Goal: Information Seeking & Learning: Learn about a topic

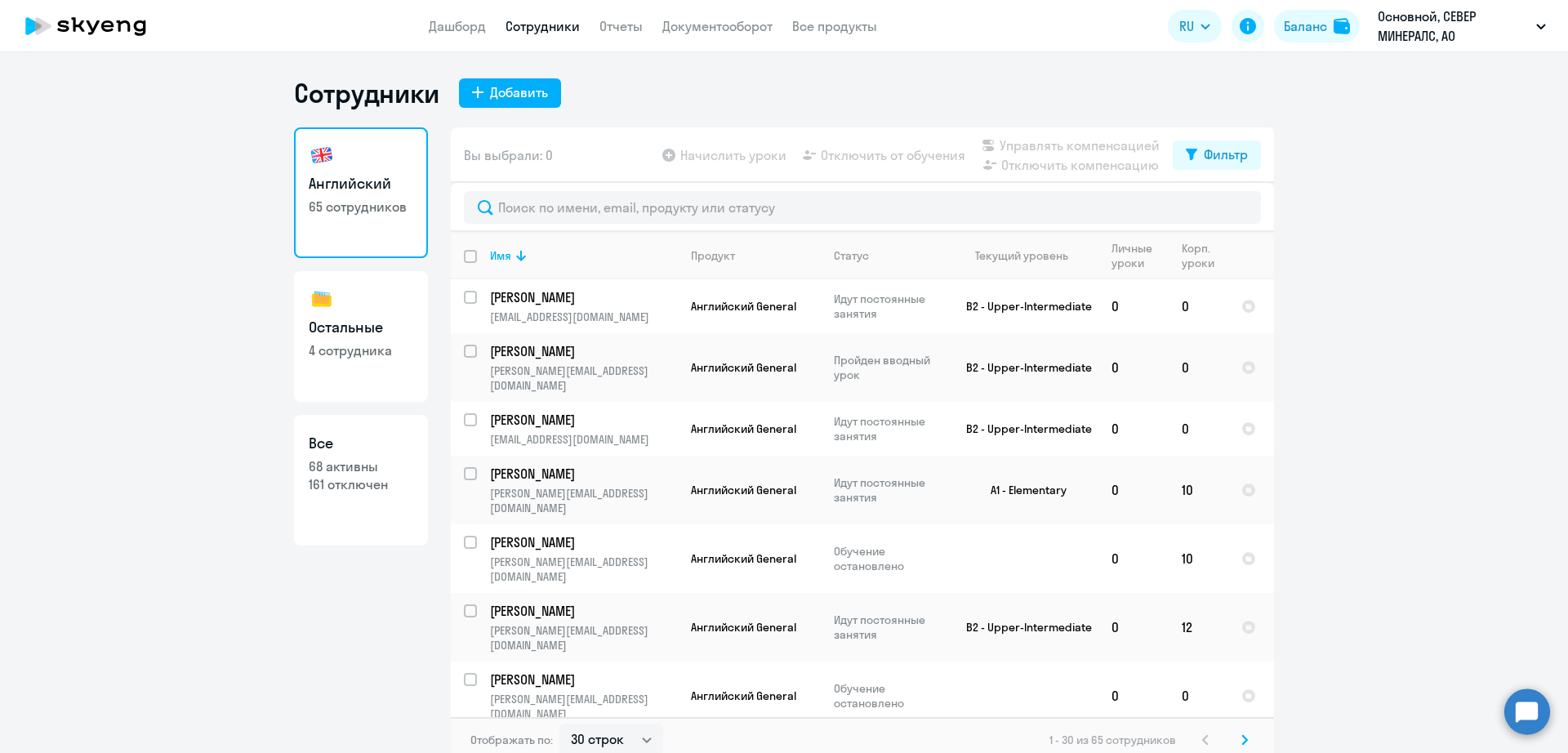
select select "30"
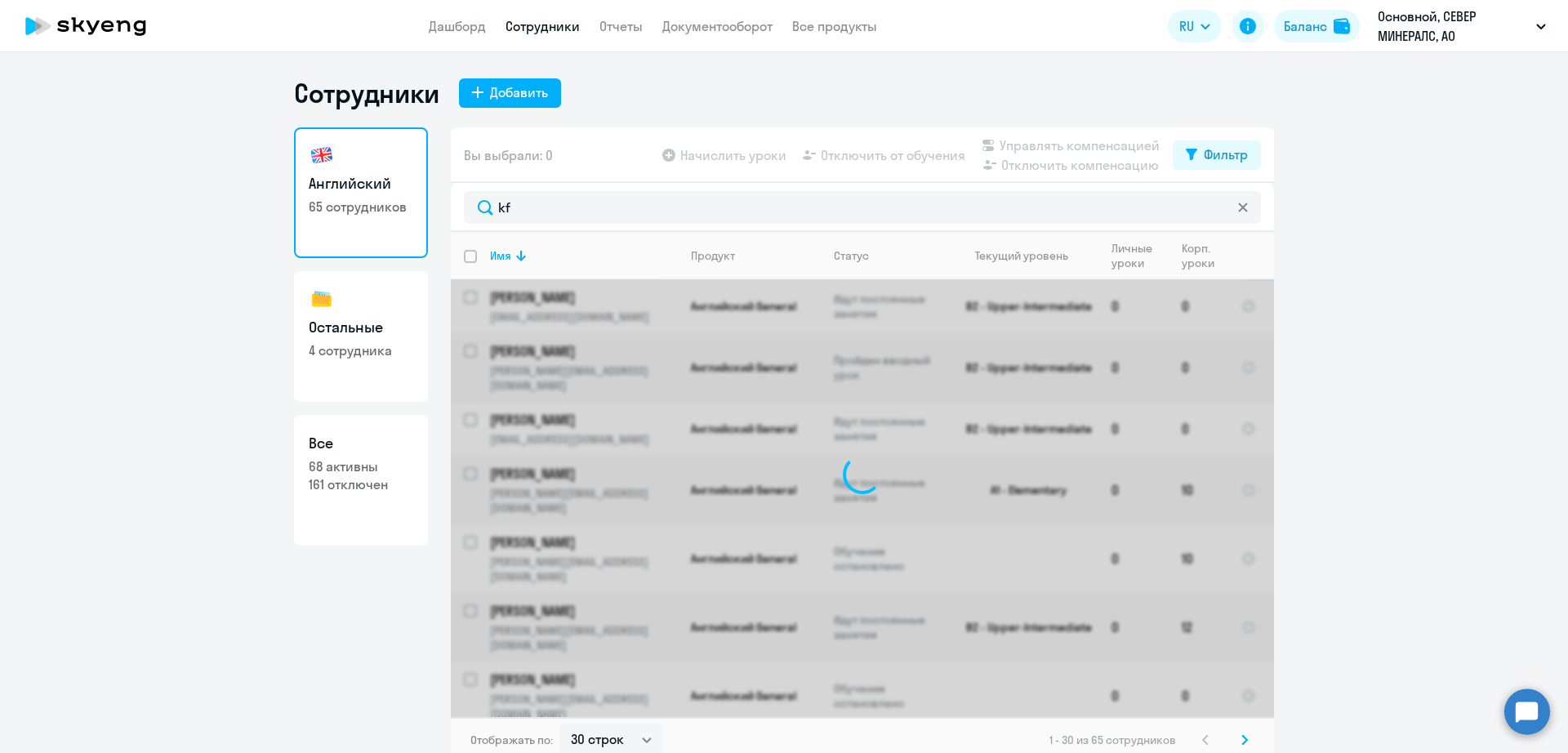
type input "k"
type input "лабу"
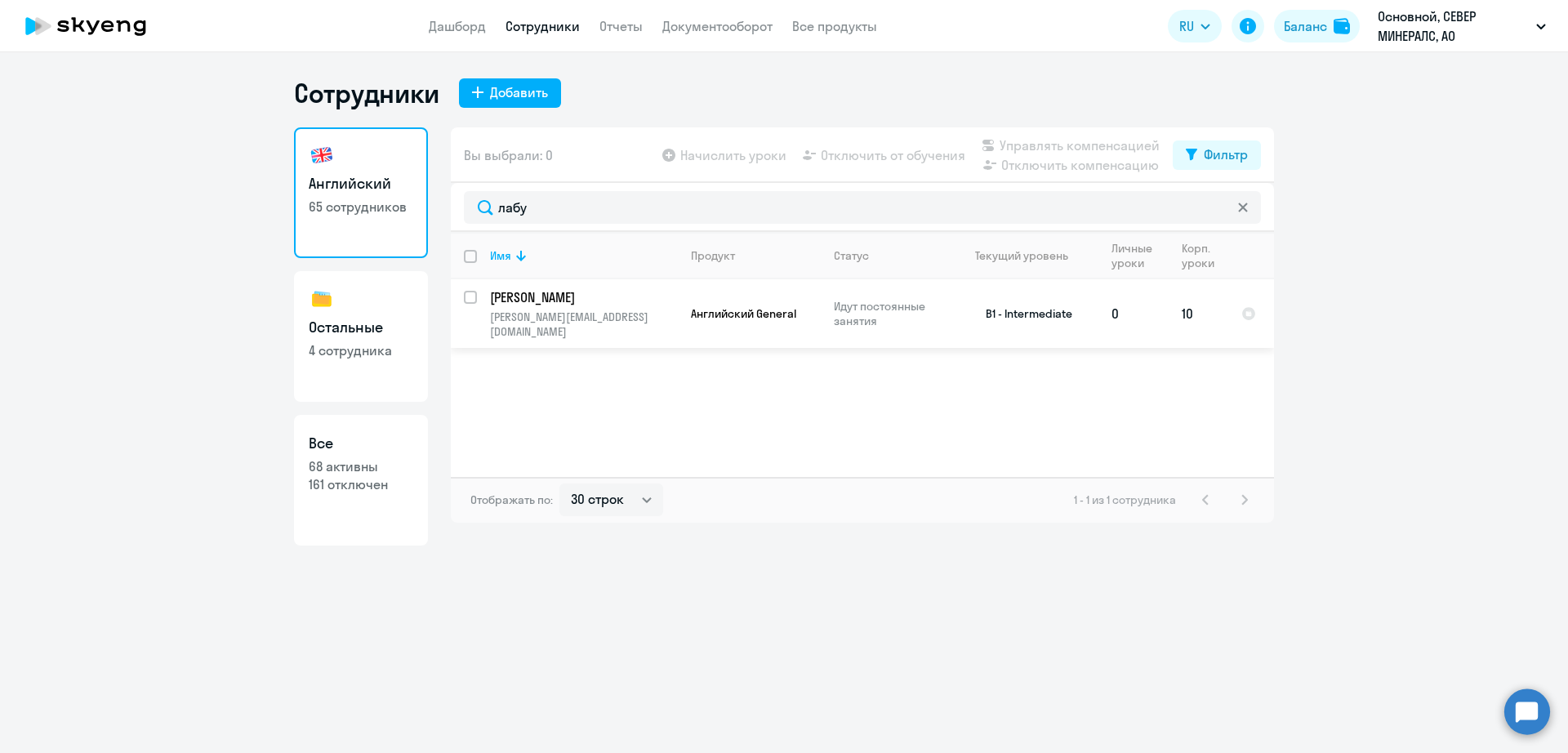
click at [643, 305] on p "[PERSON_NAME]" at bounding box center [582, 297] width 184 height 18
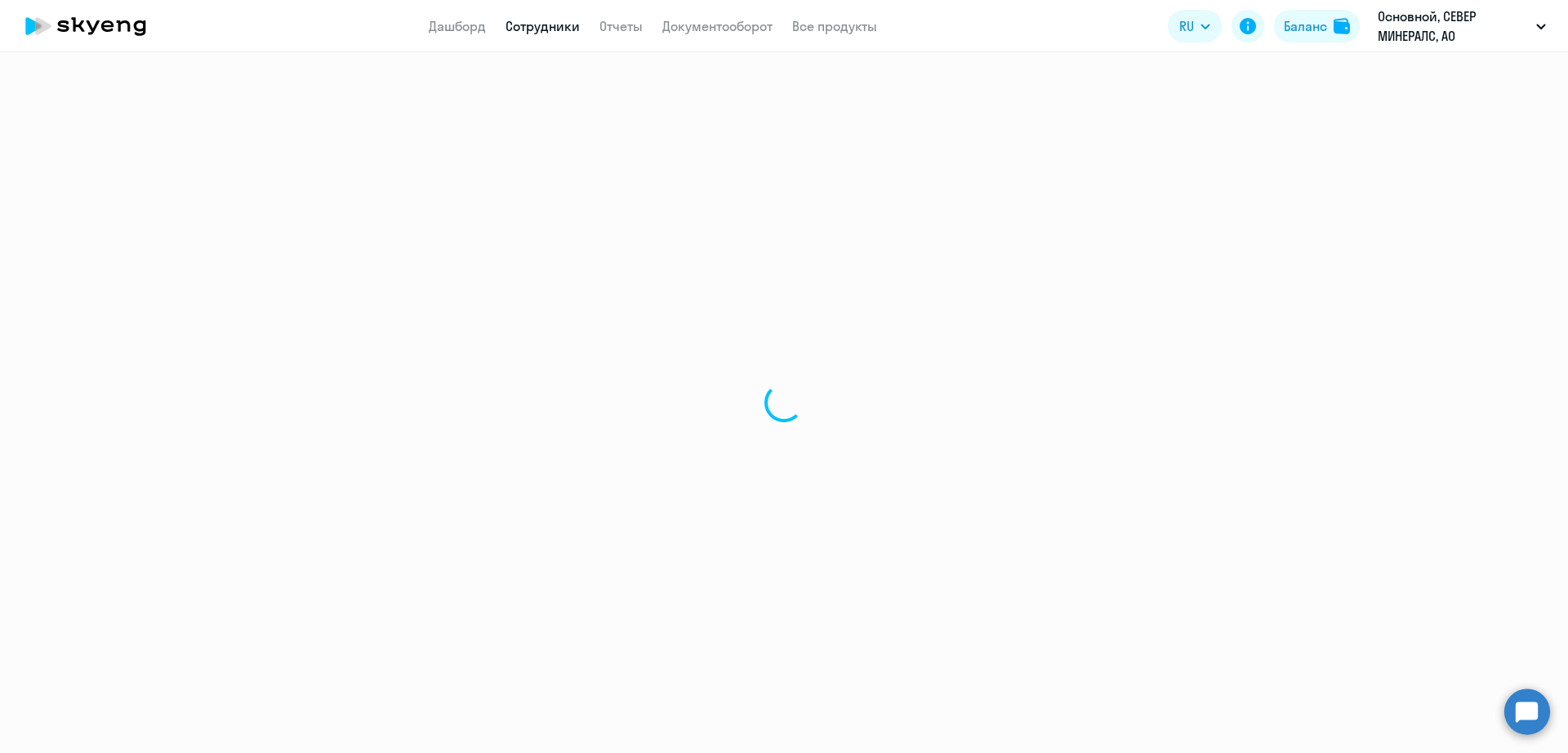
select select "english"
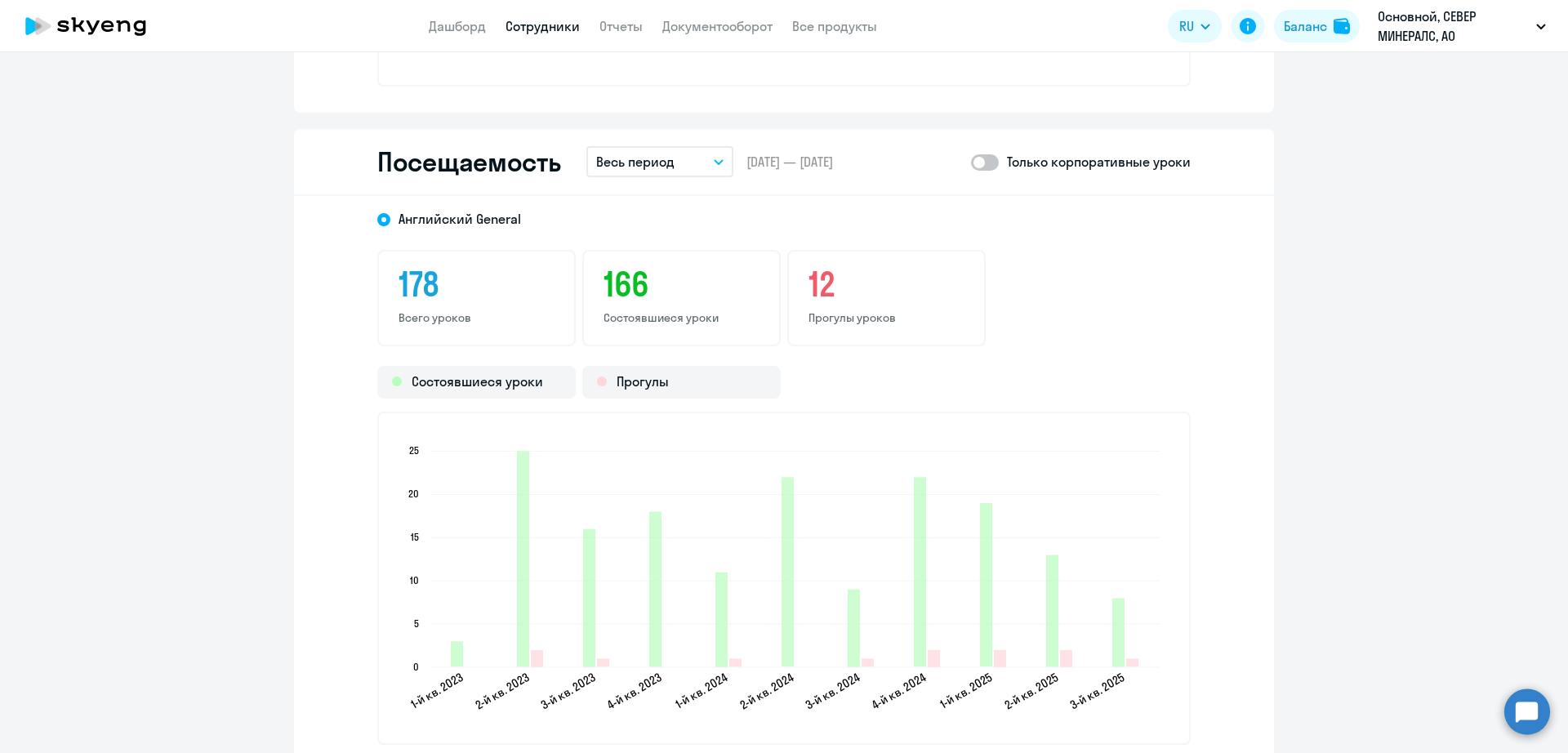
scroll to position [1939, 0]
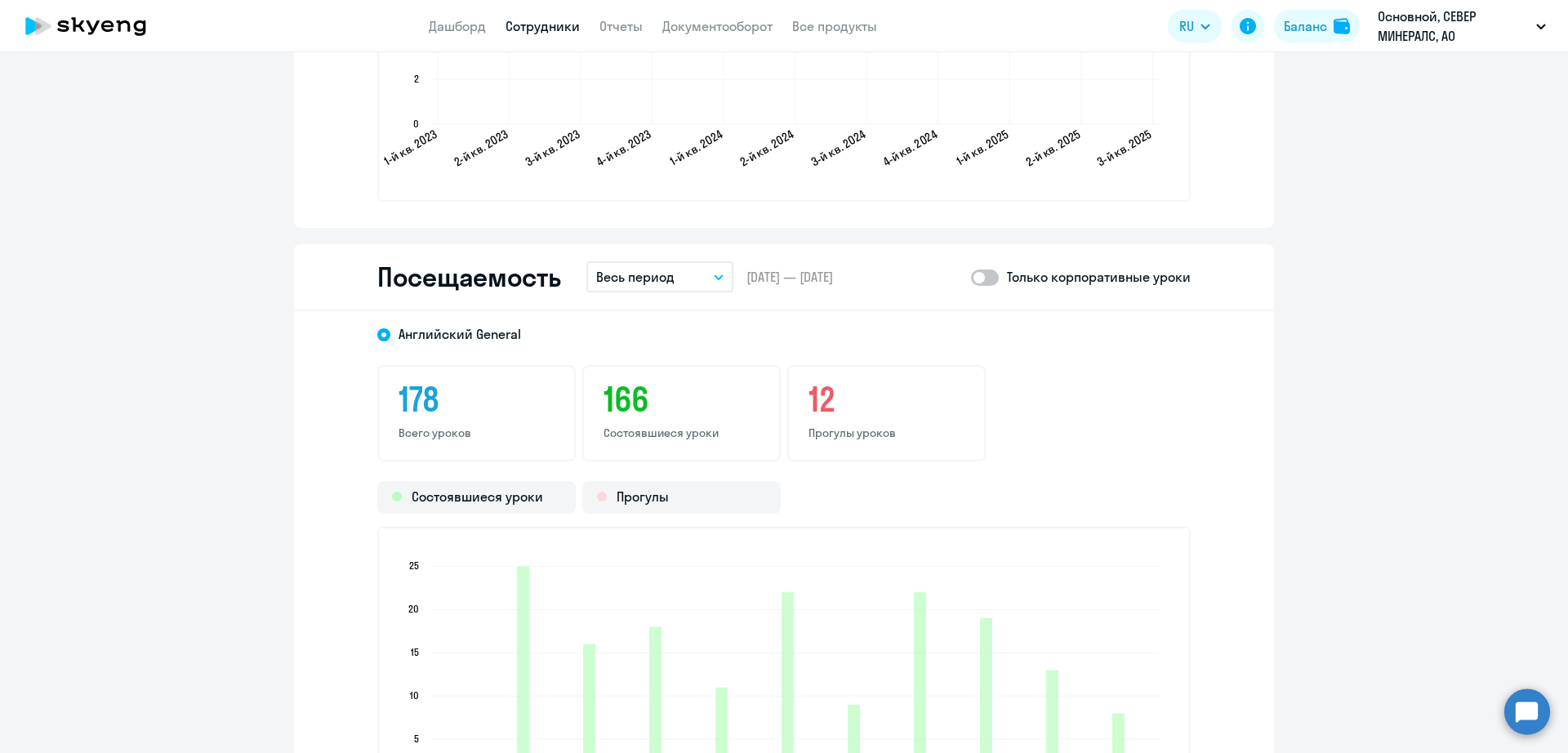
click at [982, 284] on span at bounding box center [985, 278] width 28 height 17
click at [972, 278] on input "checkbox" at bounding box center [971, 277] width 1 height 1
checkbox input "true"
click at [690, 280] on button "Весь период" at bounding box center [660, 277] width 147 height 31
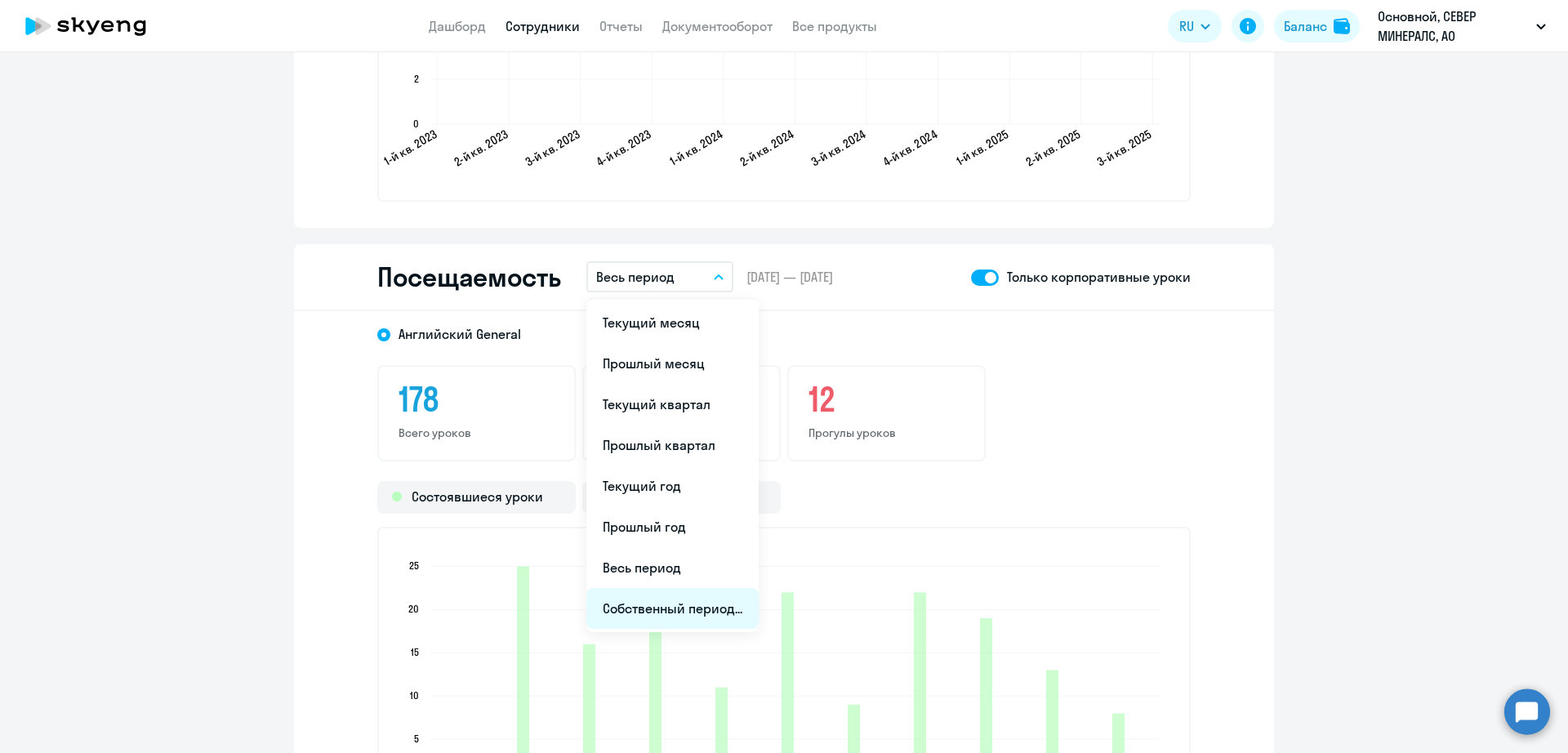
click at [695, 603] on li "Собственный период..." at bounding box center [672, 609] width 172 height 41
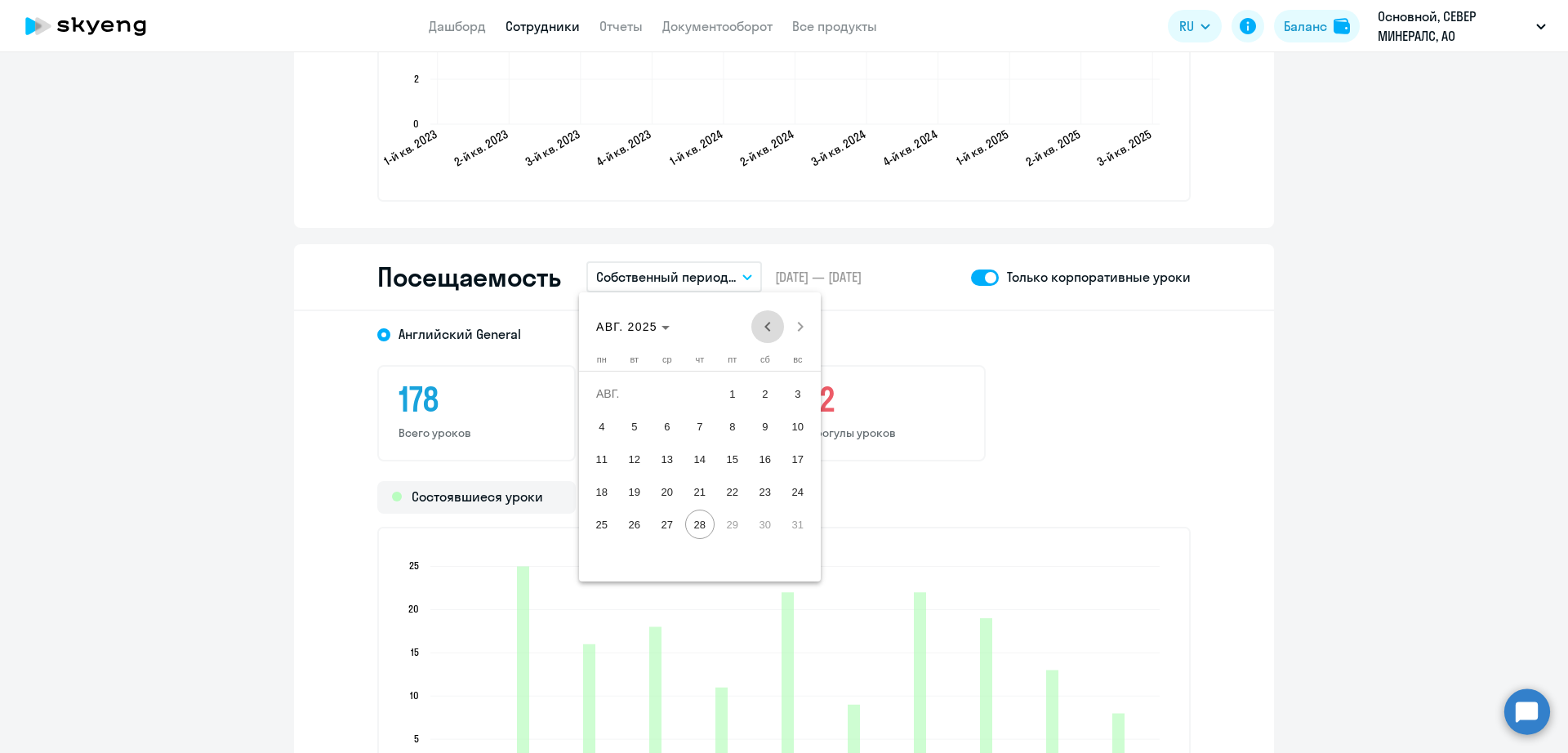
click at [773, 324] on span "Previous month" at bounding box center [768, 327] width 33 height 33
click at [759, 529] on span "26" at bounding box center [765, 524] width 29 height 29
click at [810, 320] on span "Next month" at bounding box center [801, 327] width 33 height 33
click at [599, 521] on span "25" at bounding box center [602, 524] width 29 height 29
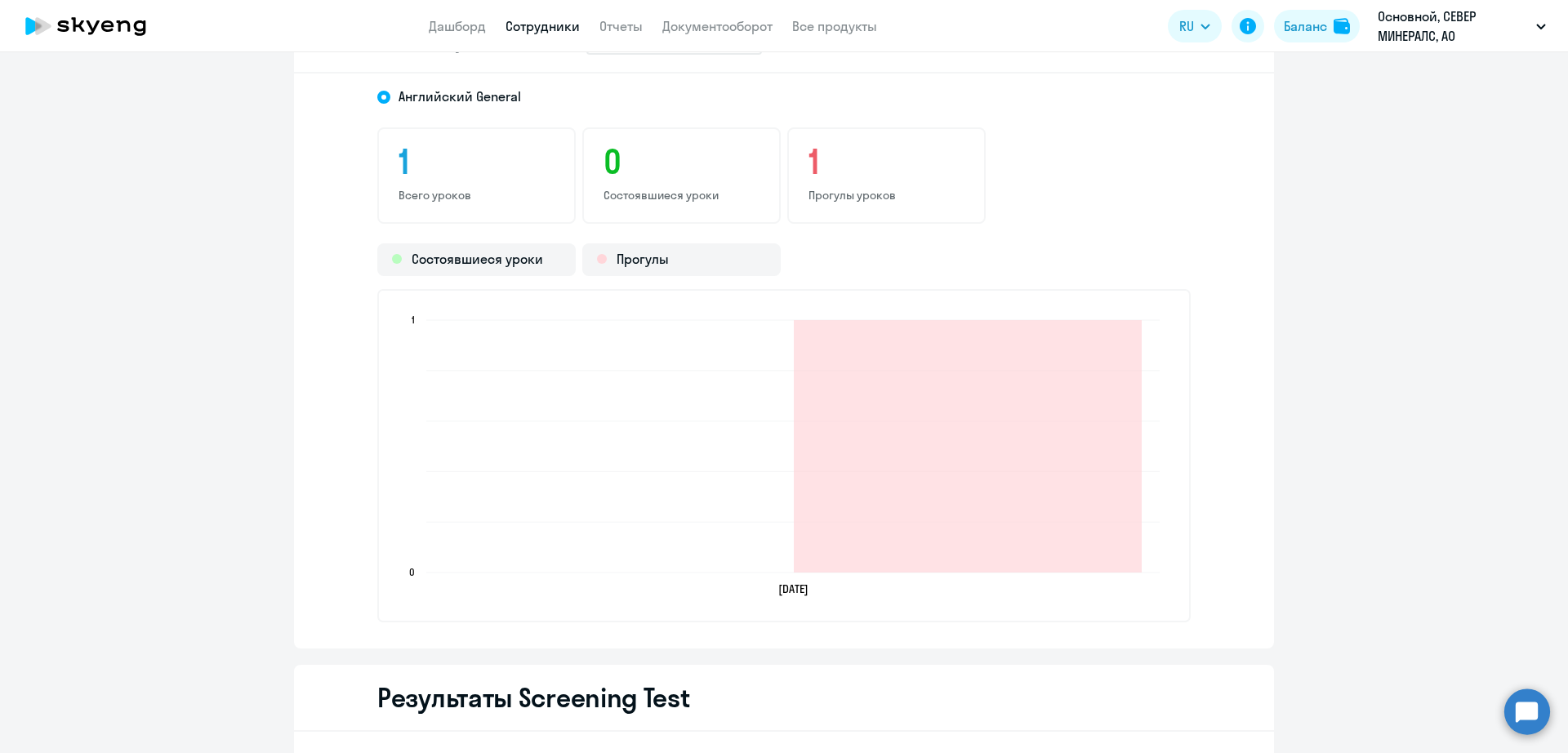
scroll to position [2042, 0]
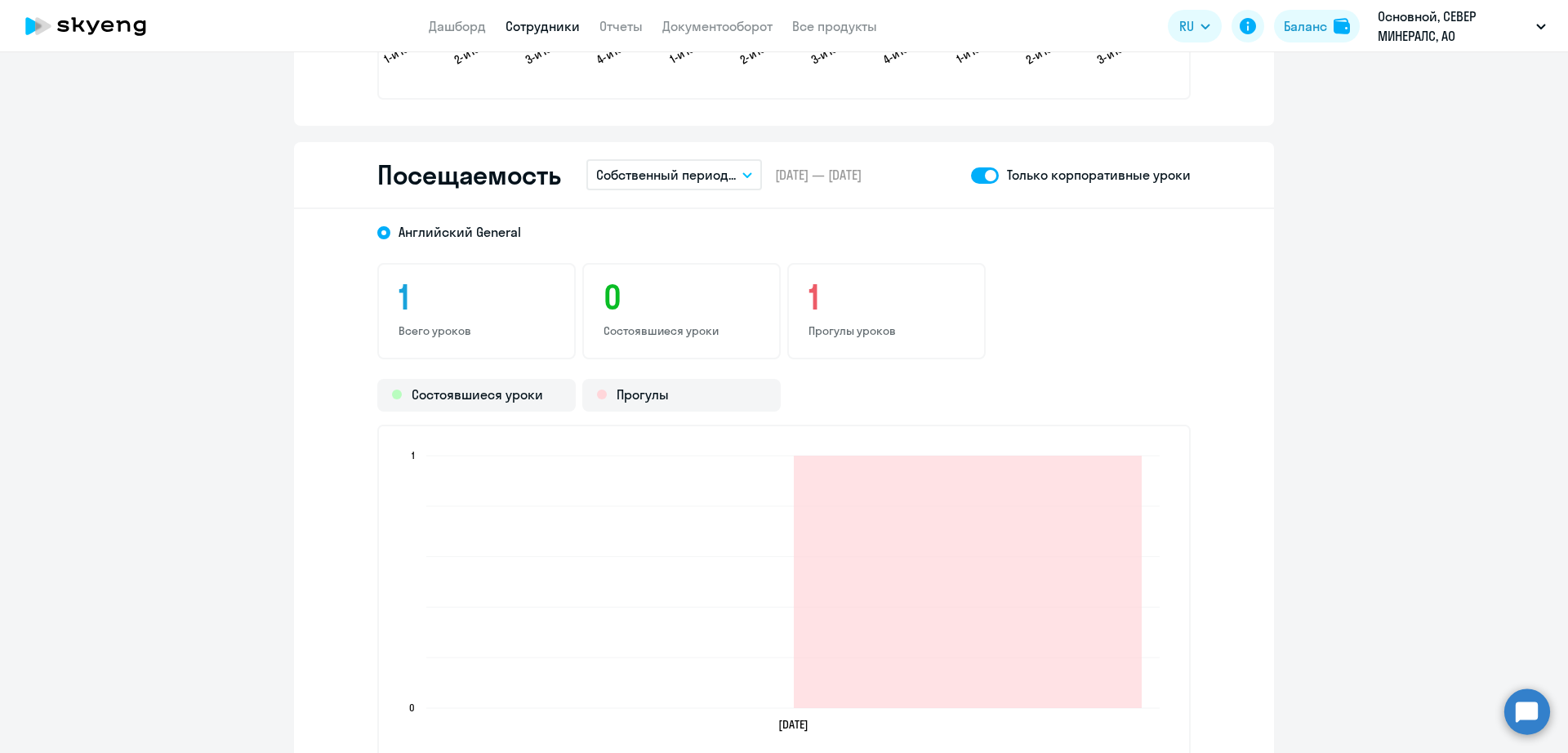
click at [710, 176] on p "Собственный период..." at bounding box center [666, 174] width 139 height 19
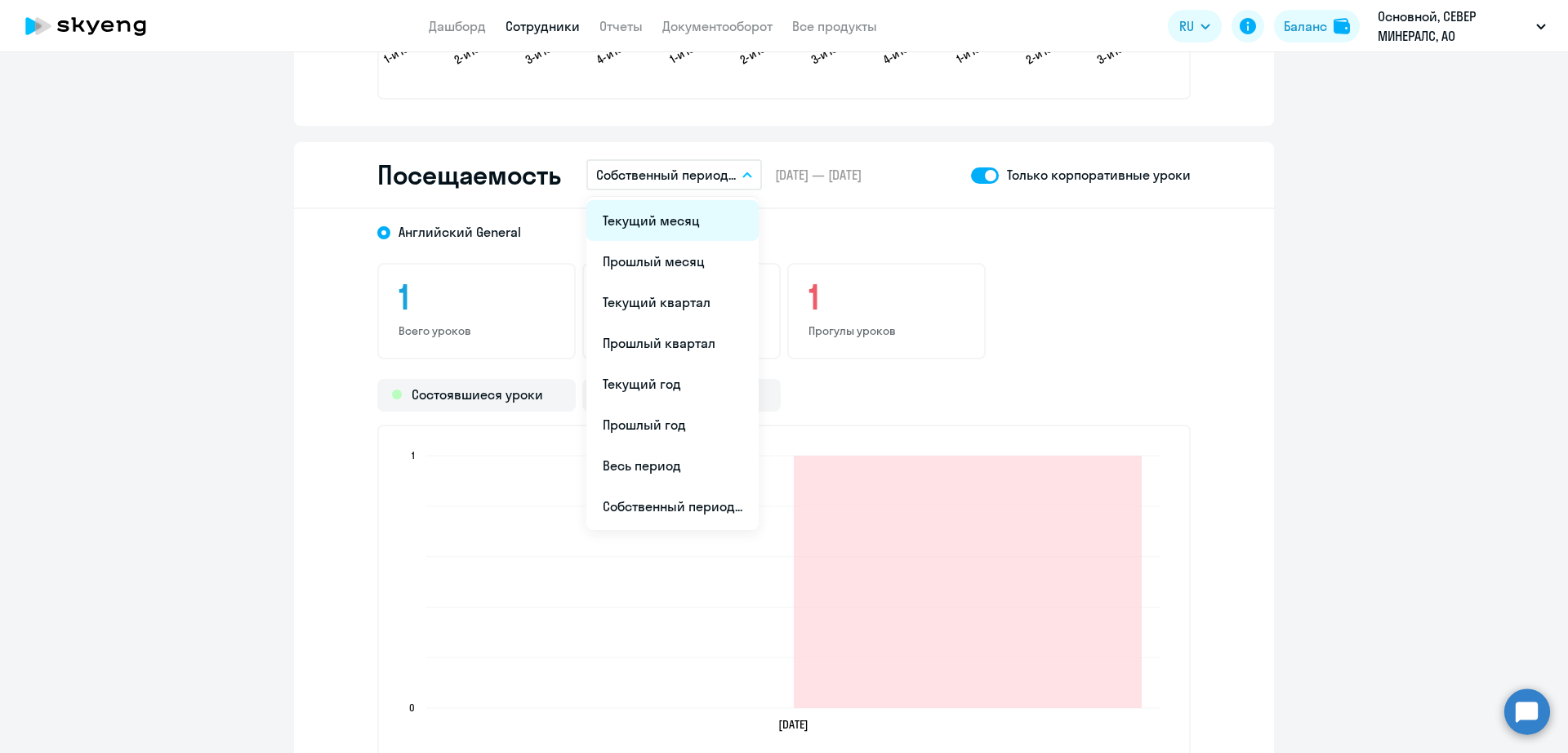
click at [682, 225] on li "Текущий месяц" at bounding box center [672, 220] width 172 height 41
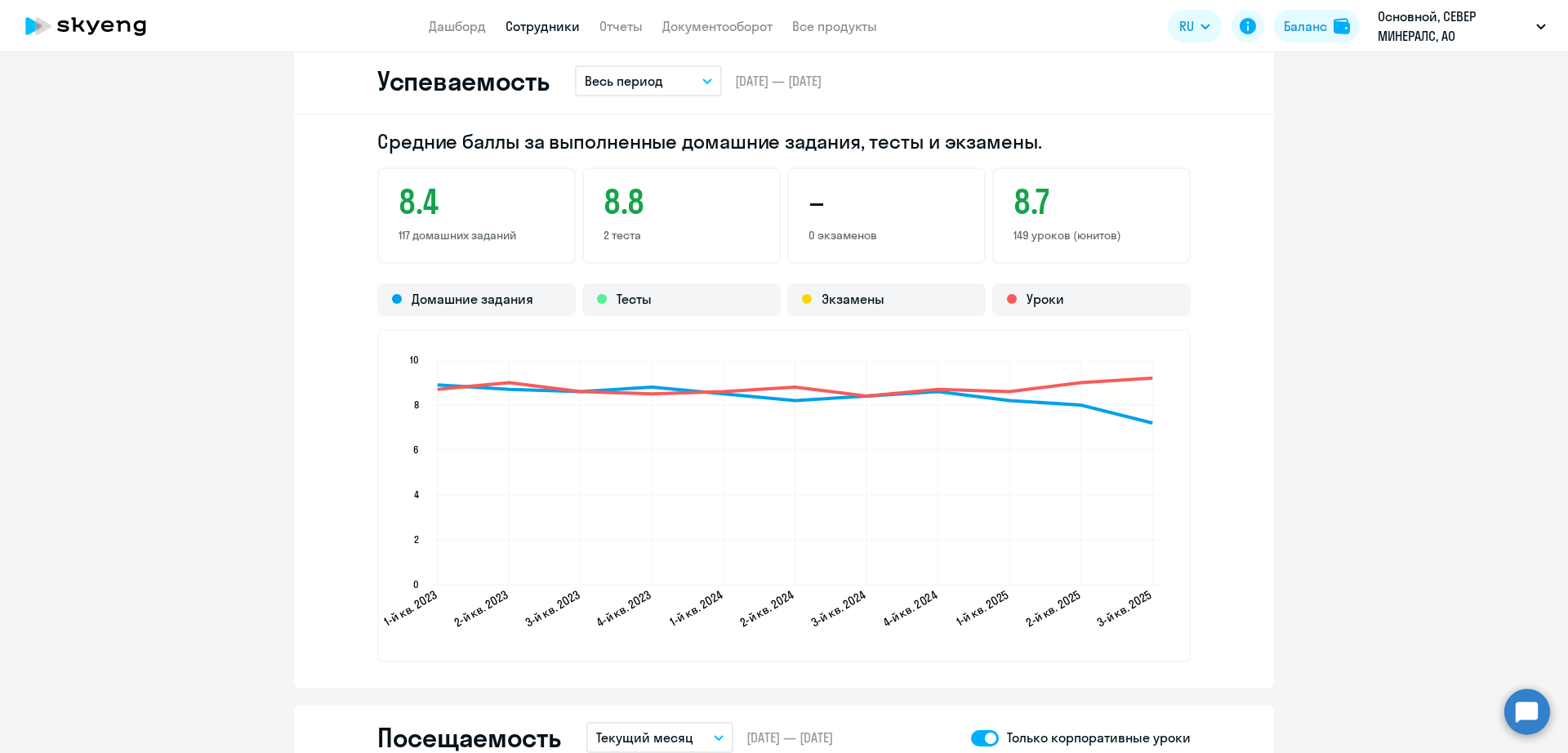
scroll to position [1429, 0]
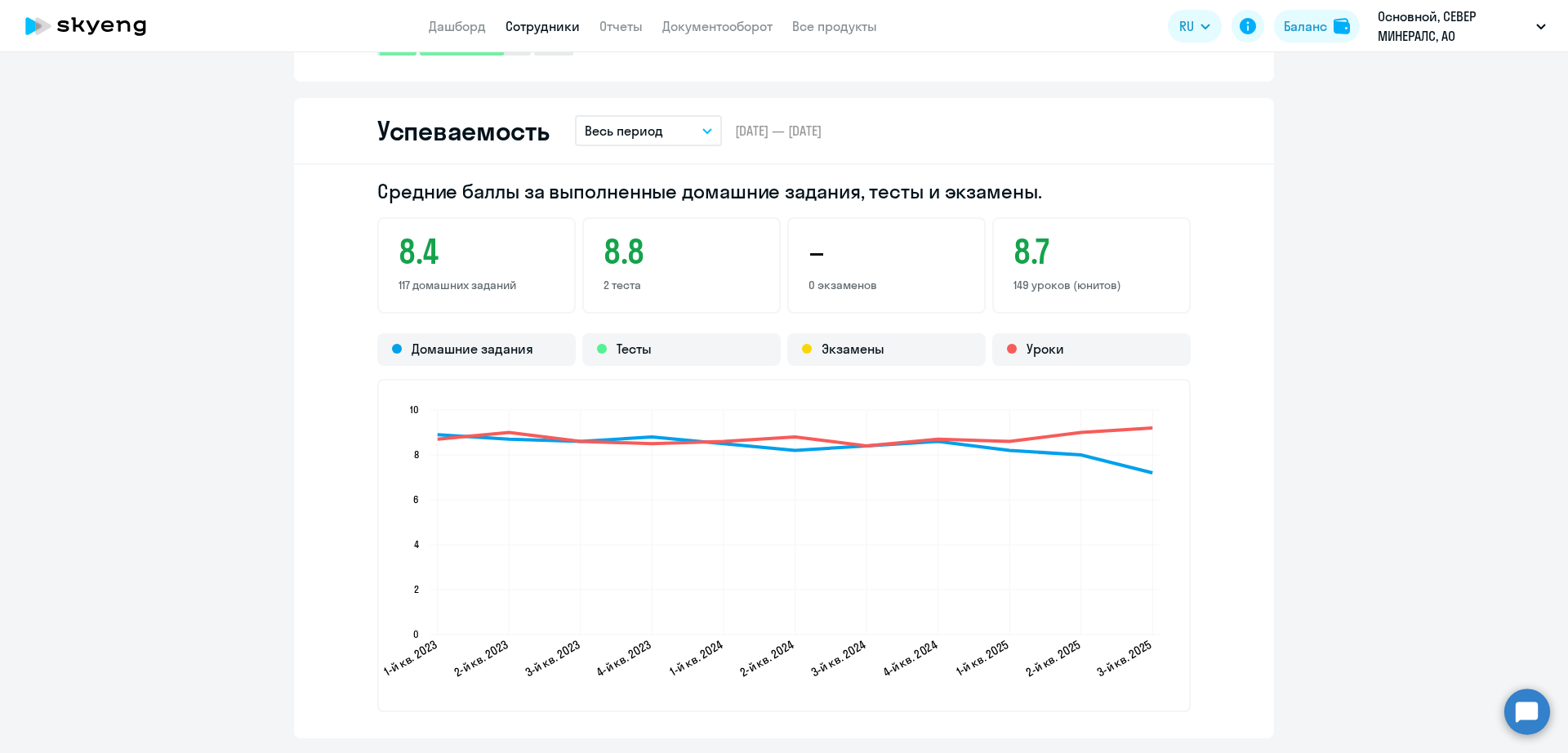
click at [558, 30] on link "Сотрудники" at bounding box center [543, 25] width 74 height 17
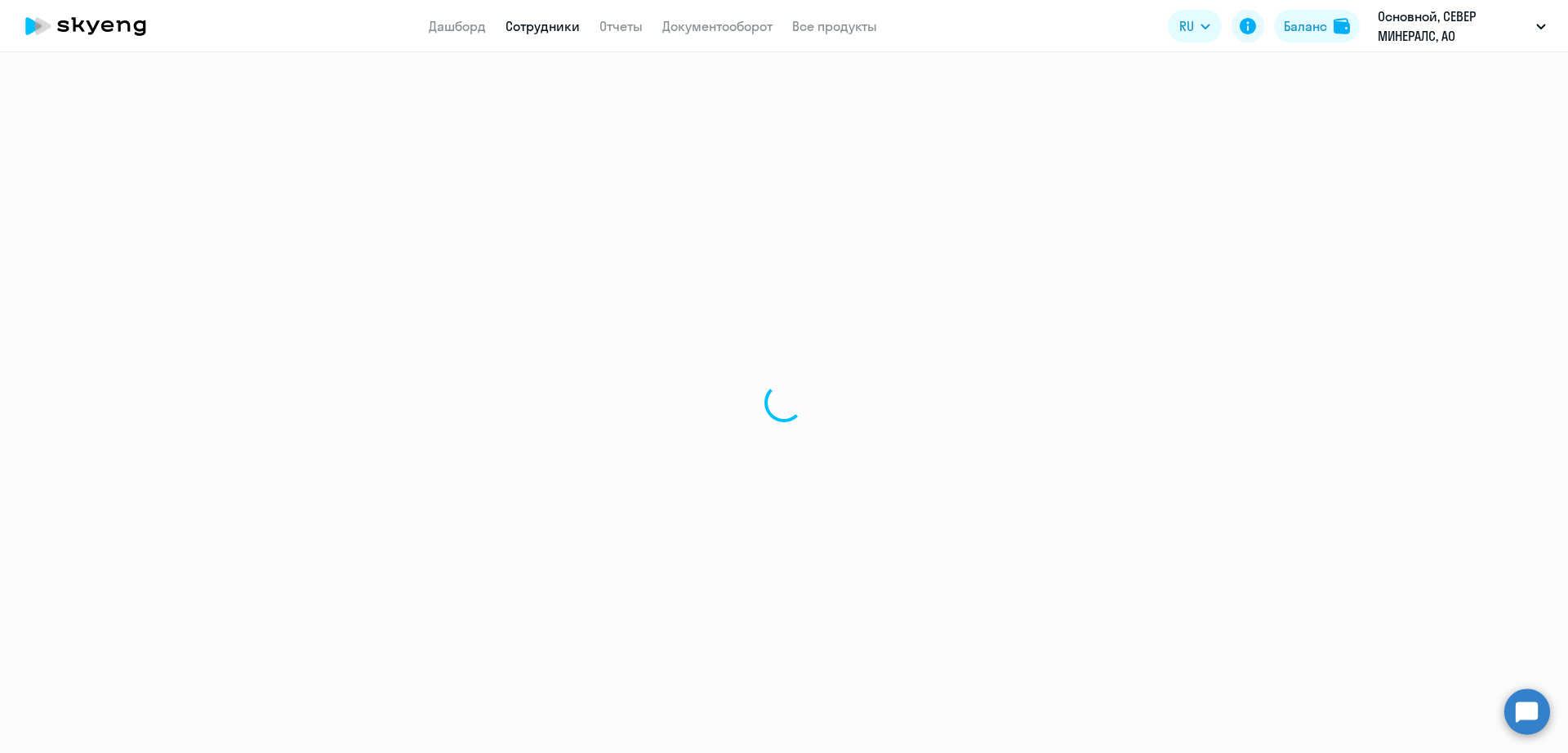
select select "30"
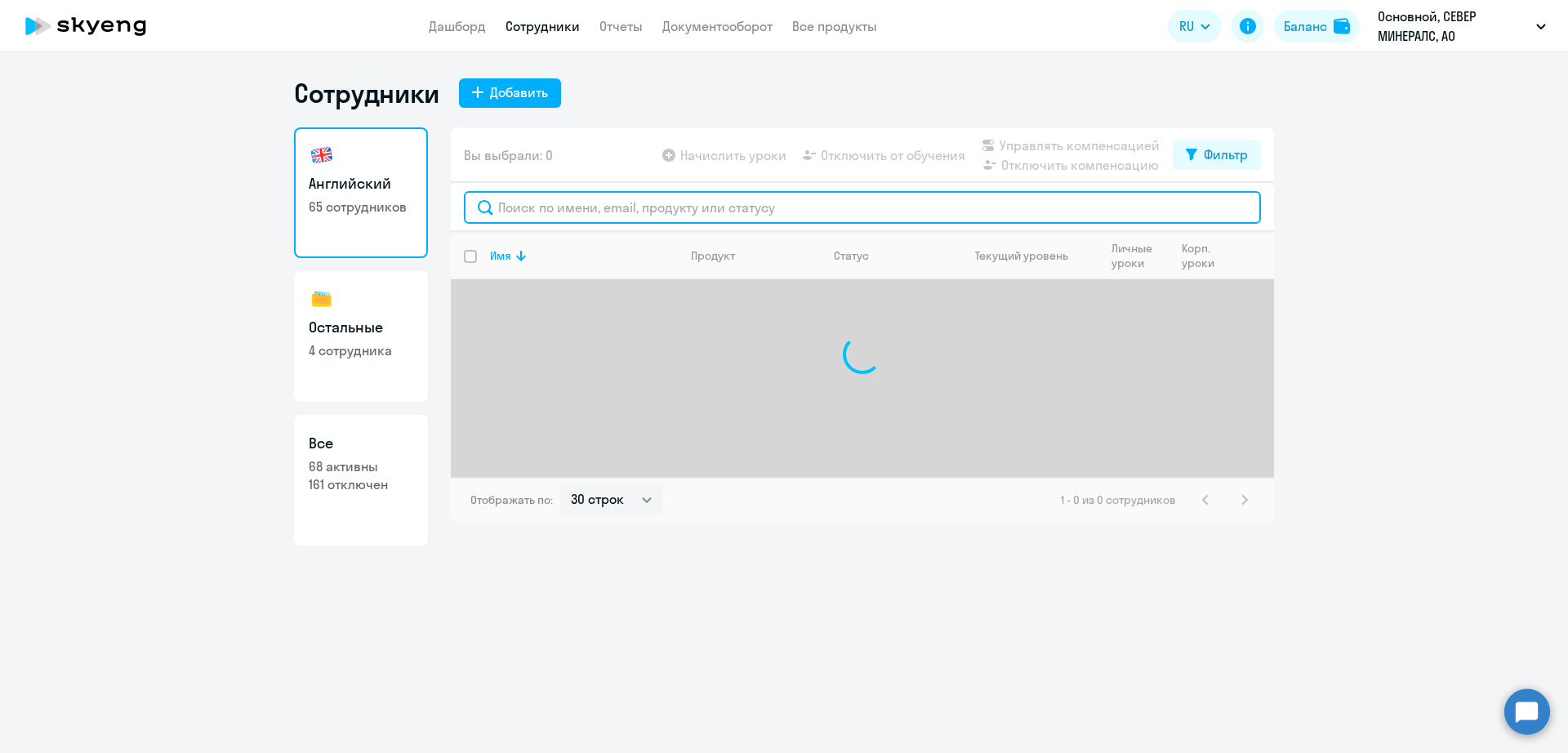
click at [615, 214] on input "text" at bounding box center [862, 207] width 797 height 33
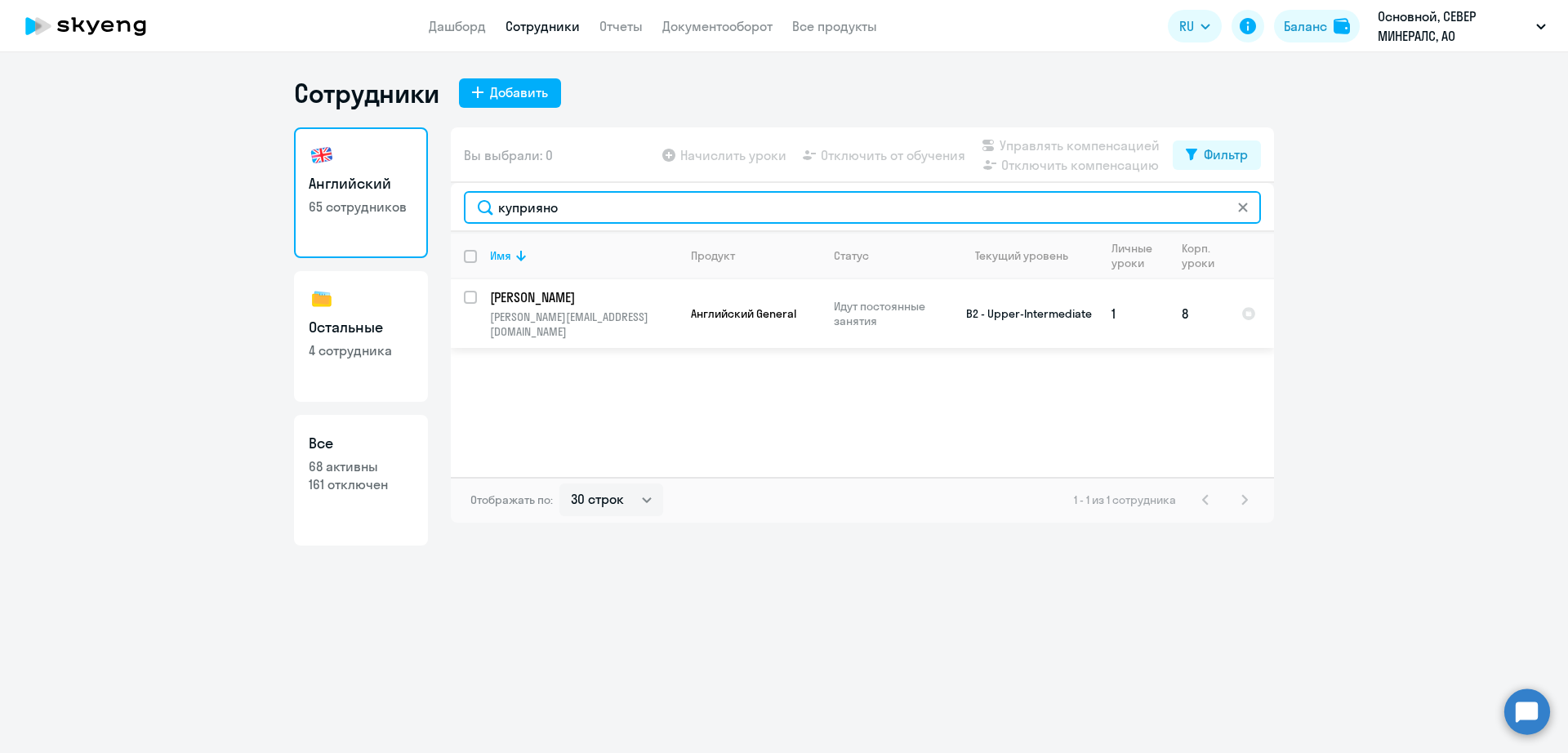
type input "куприяно"
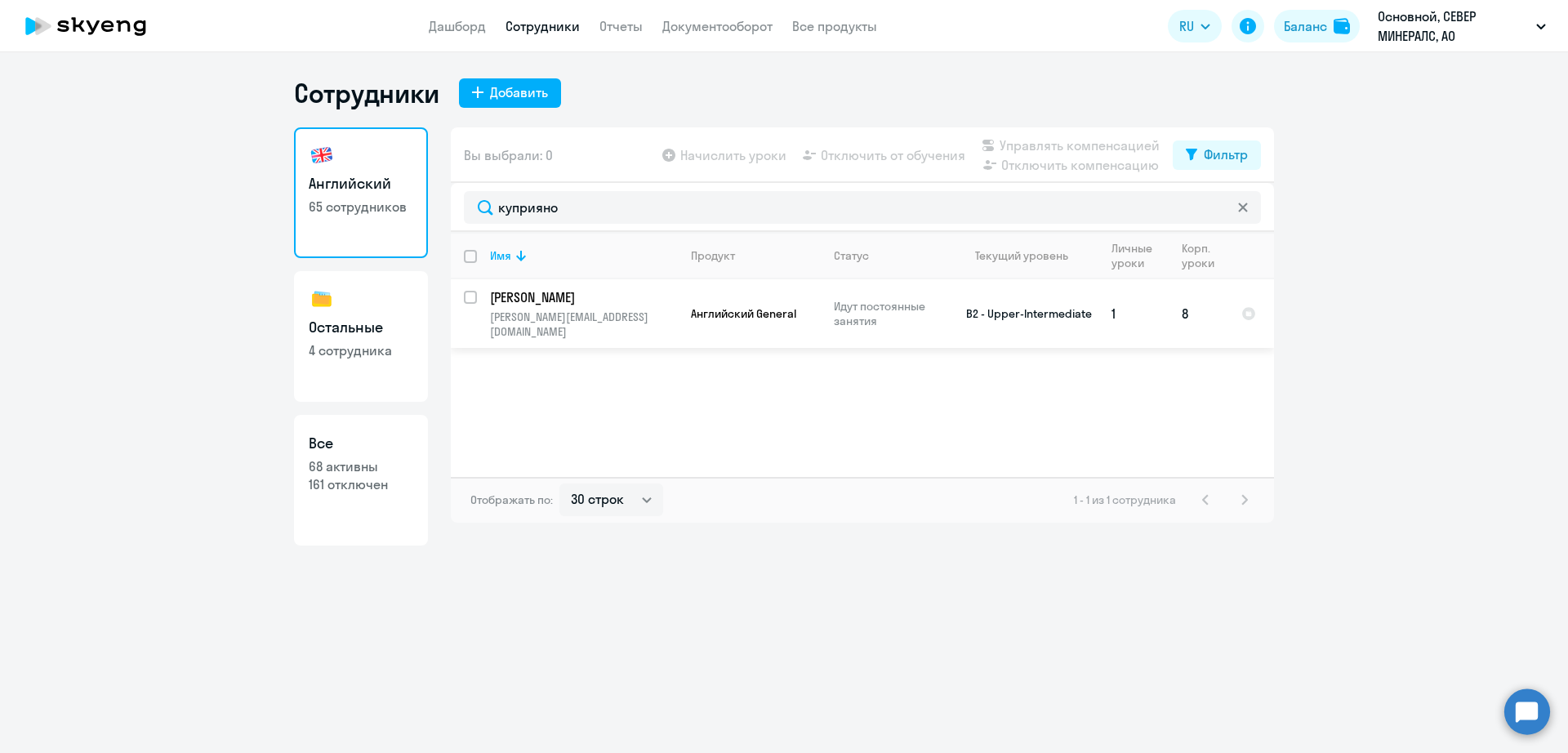
click at [1033, 316] on td "B2 - Upper-Intermediate" at bounding box center [1023, 314] width 152 height 68
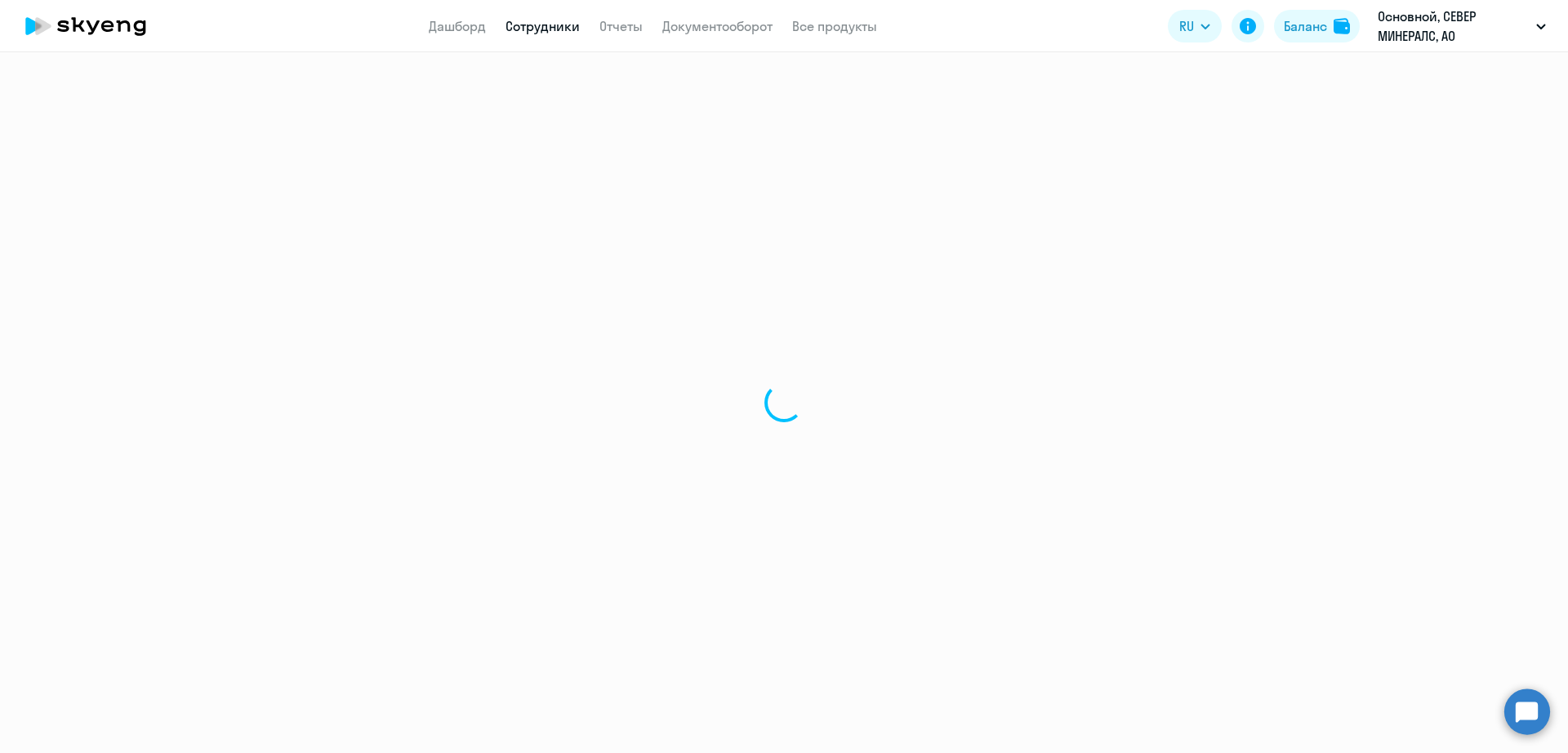
select select "english"
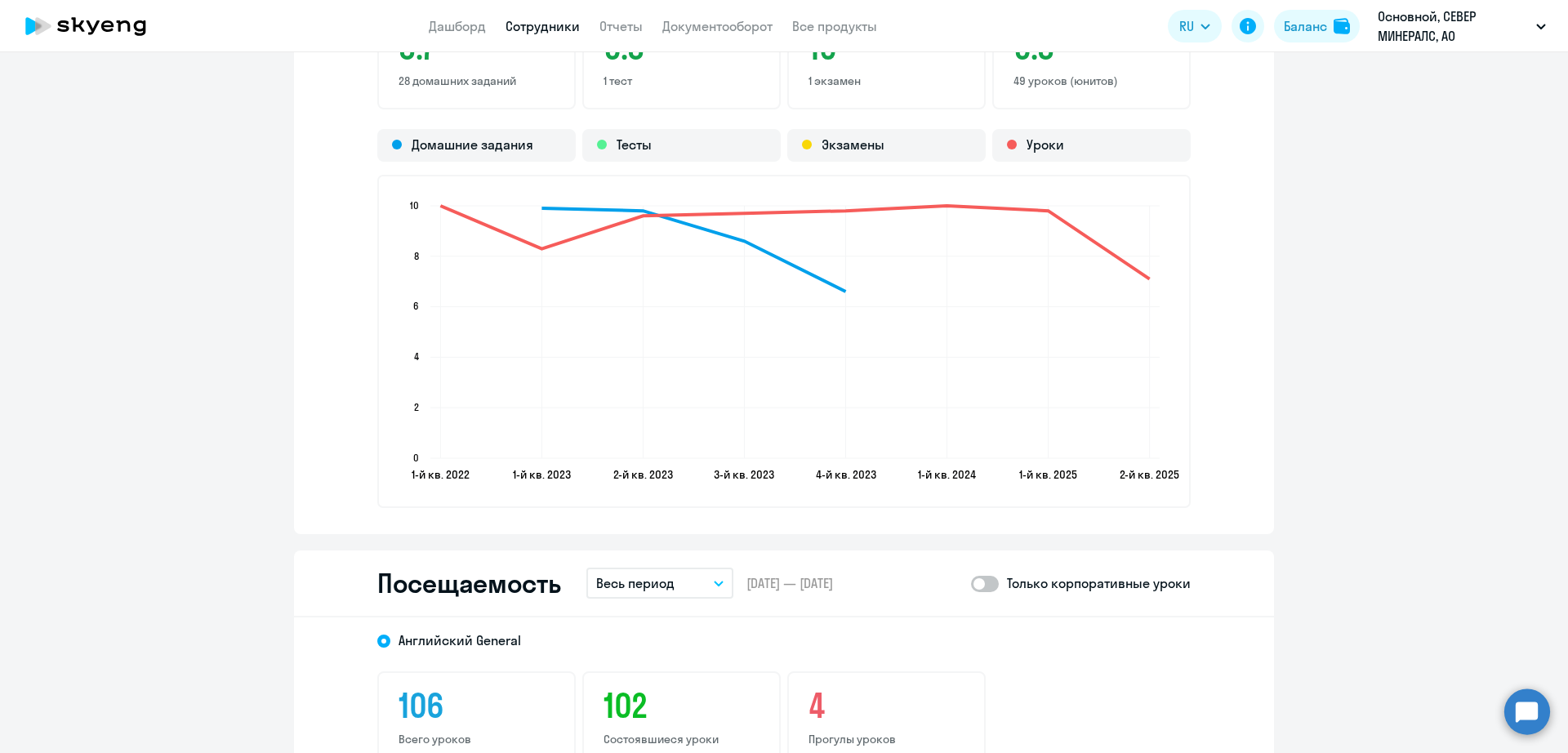
scroll to position [1837, 0]
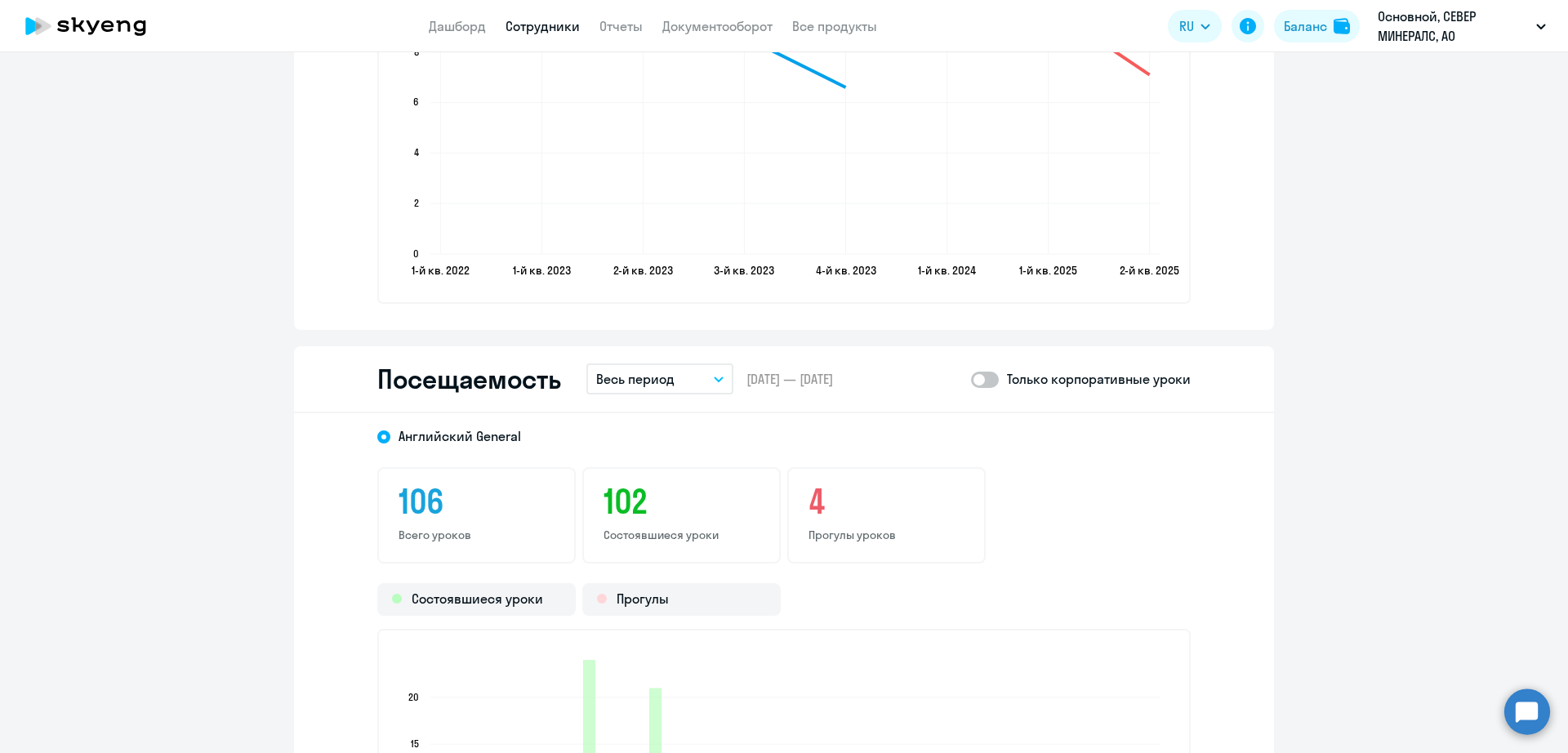
click at [987, 376] on span at bounding box center [985, 379] width 28 height 17
click at [972, 379] on input "checkbox" at bounding box center [971, 379] width 1 height 1
checkbox input "true"
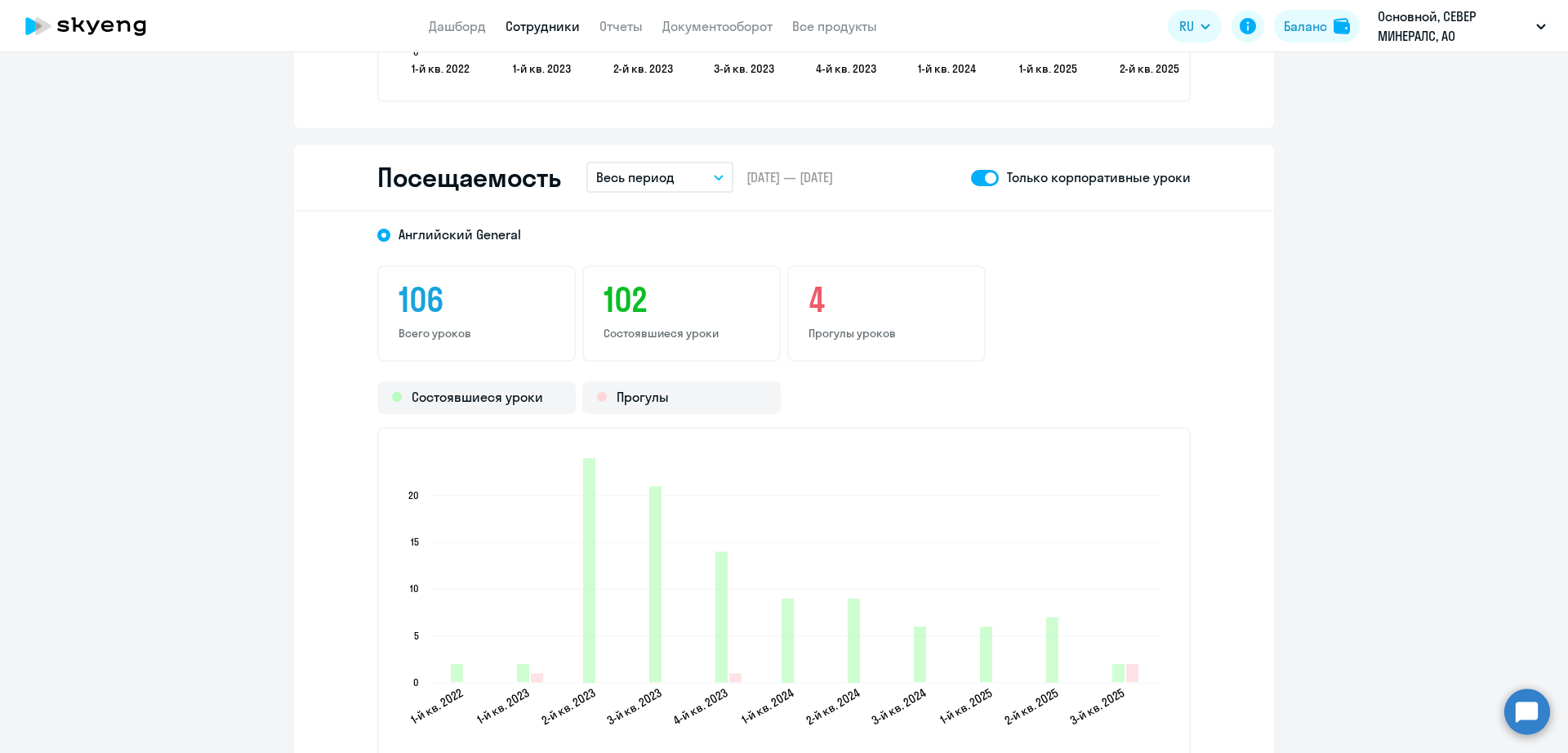
scroll to position [2042, 0]
click at [676, 180] on button "Весь период" at bounding box center [660, 174] width 147 height 31
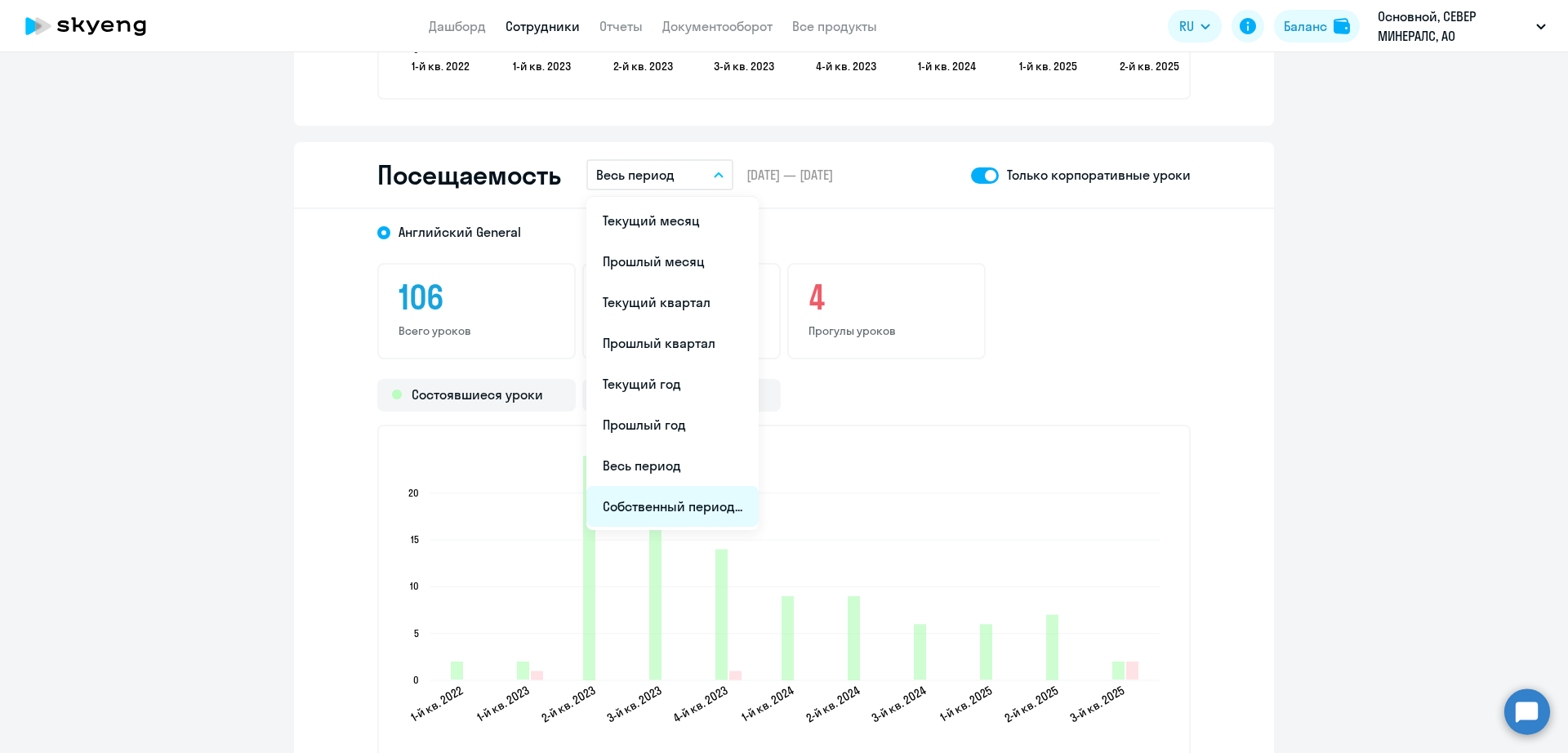
click at [674, 503] on li "Собственный период..." at bounding box center [672, 507] width 172 height 41
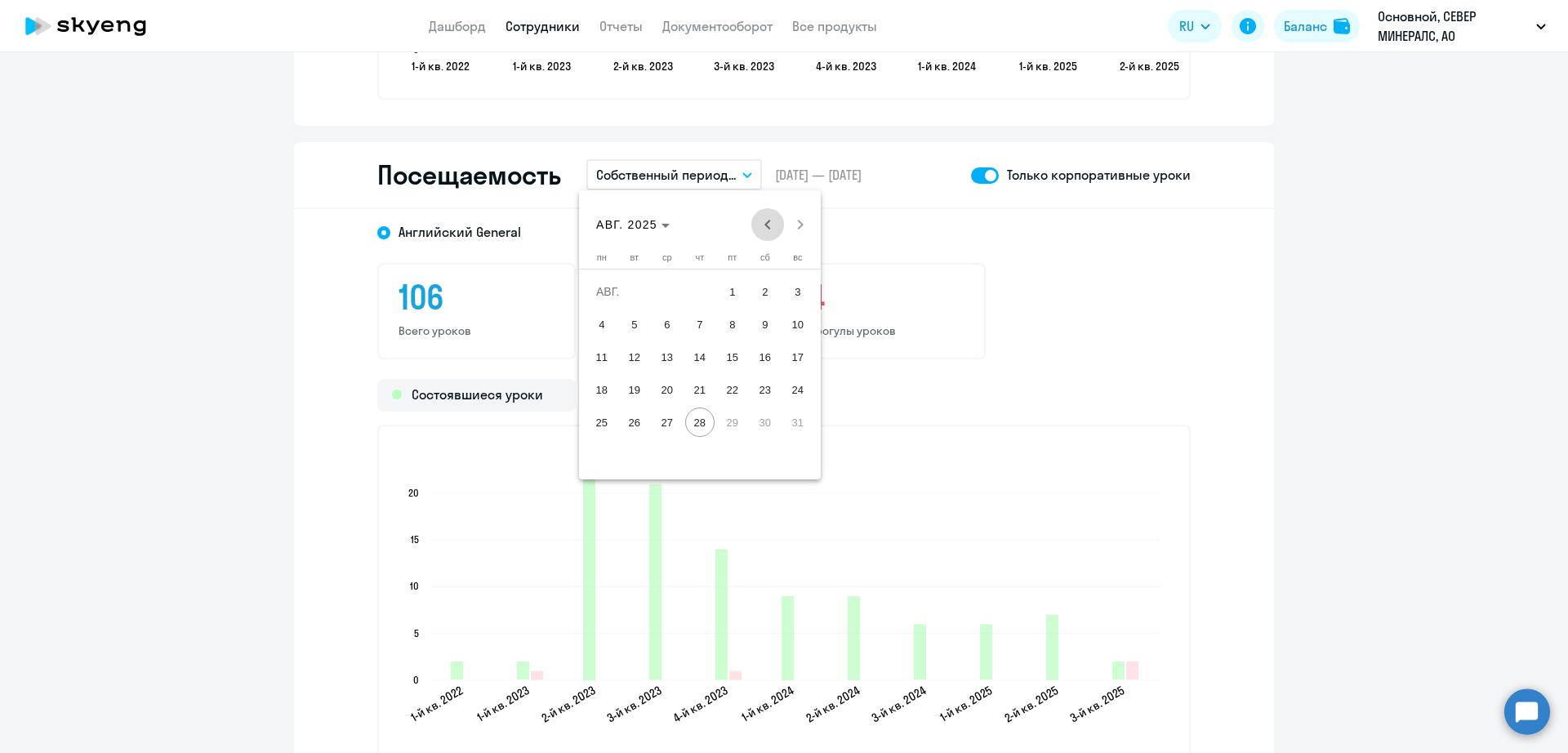
click at [760, 216] on span "Previous month" at bounding box center [768, 225] width 33 height 33
click at [762, 420] on span "26" at bounding box center [765, 422] width 29 height 29
click at [798, 221] on span "Next month" at bounding box center [801, 225] width 33 height 33
click at [604, 429] on span "25" at bounding box center [602, 422] width 29 height 29
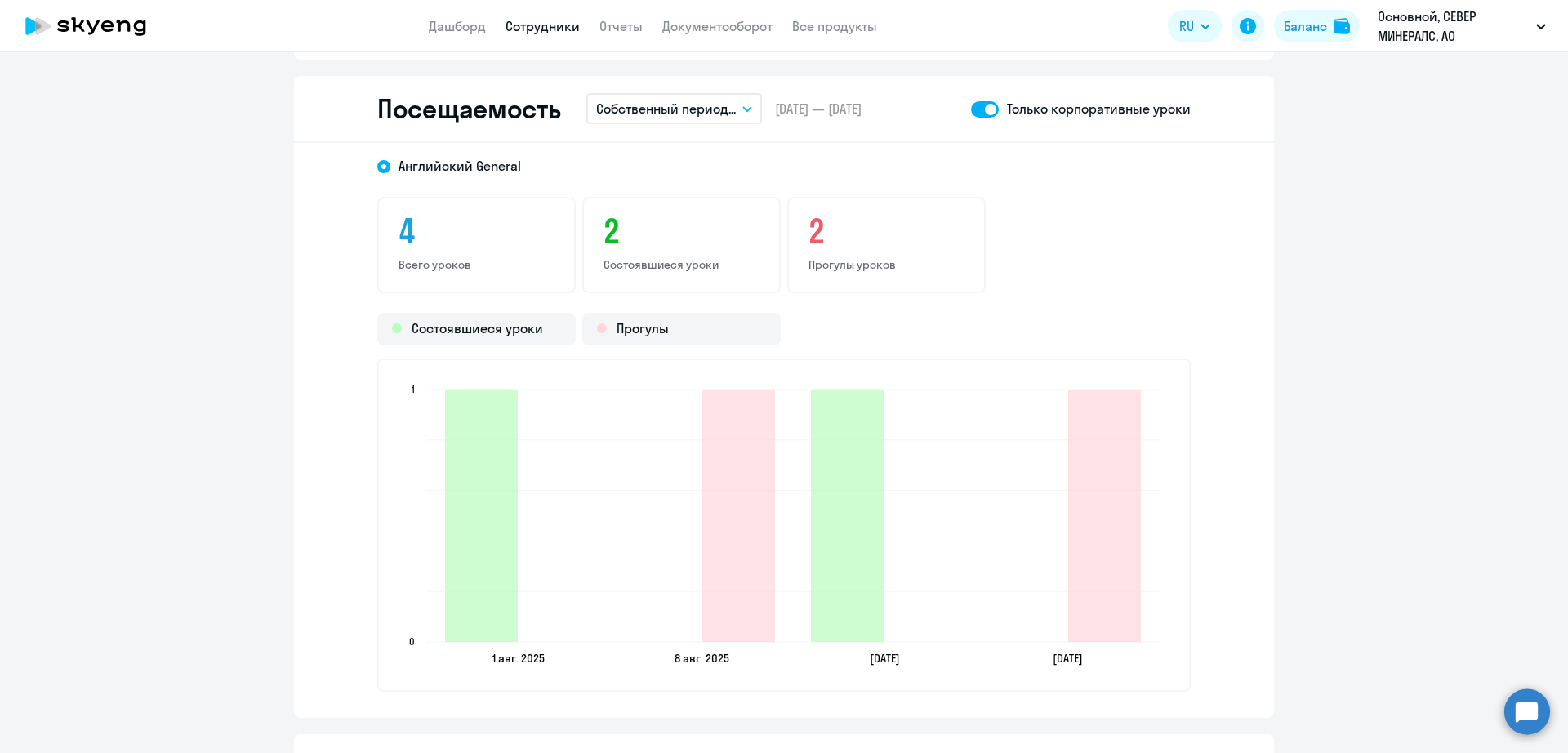
scroll to position [2143, 0]
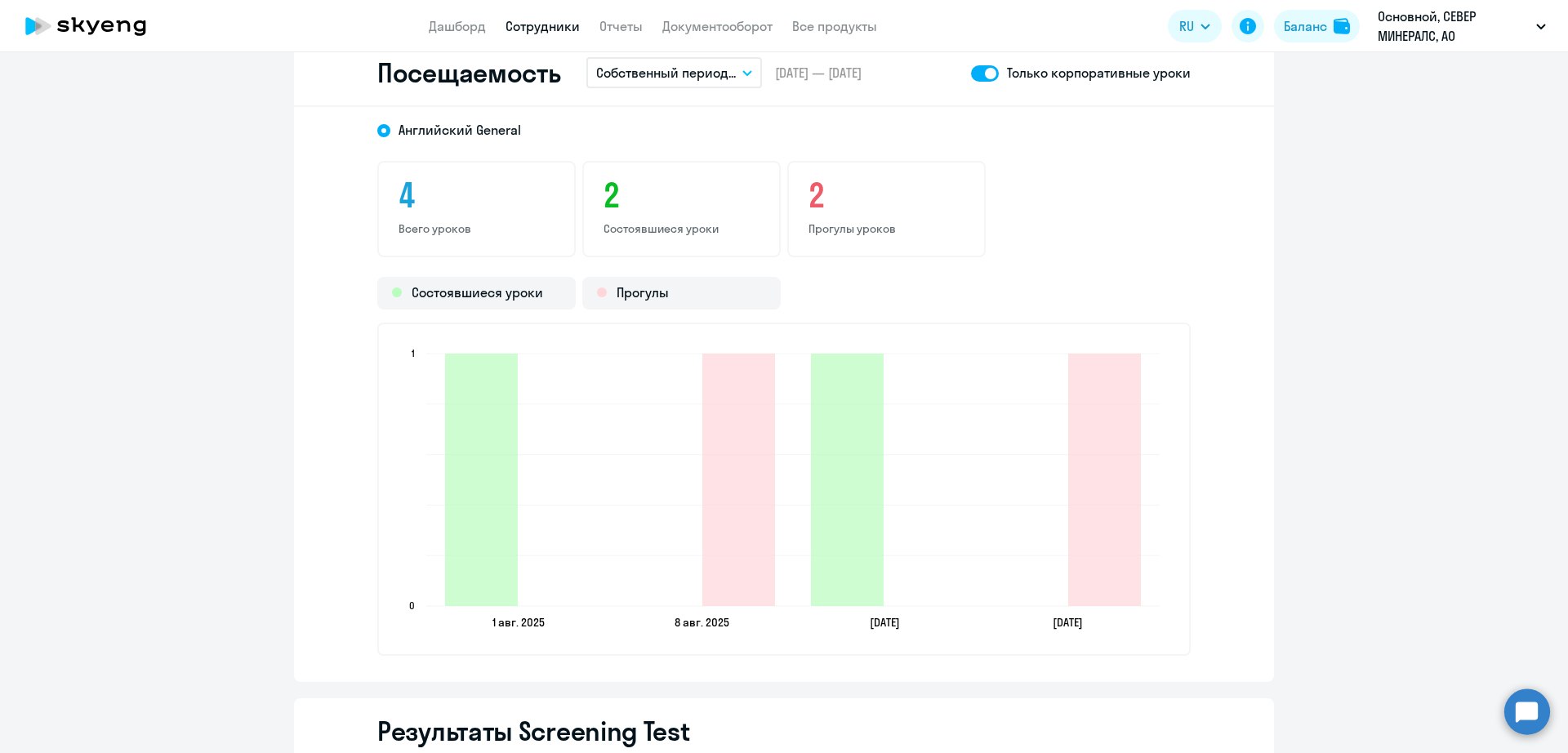
click at [1195, 519] on div "[DEMOGRAPHIC_DATA] General 4 Всего уроков 2 Состоявшиеся уроки 2 Прогулы уроков…" at bounding box center [784, 395] width 980 height 575
click at [554, 28] on link "Сотрудники" at bounding box center [543, 25] width 74 height 17
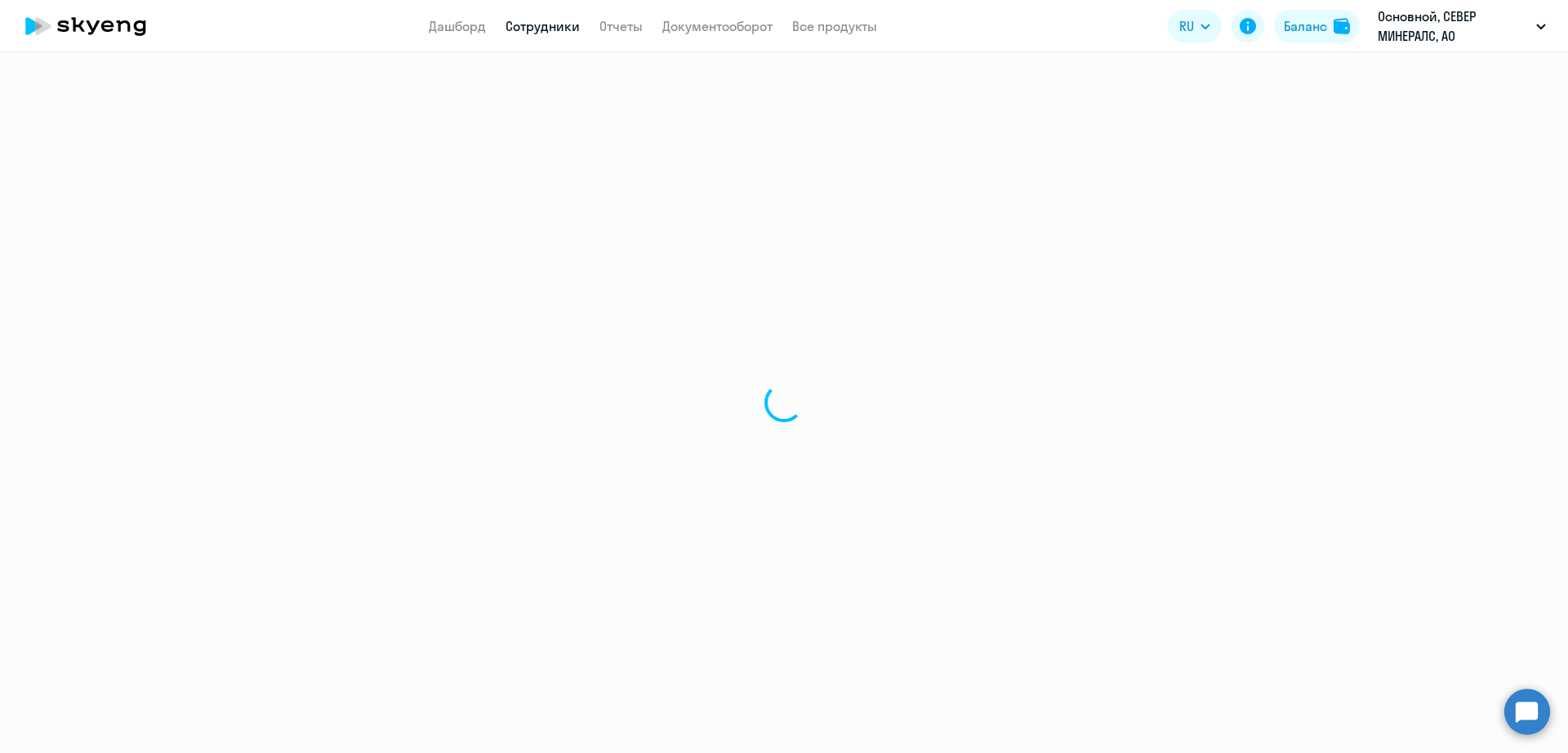
select select "30"
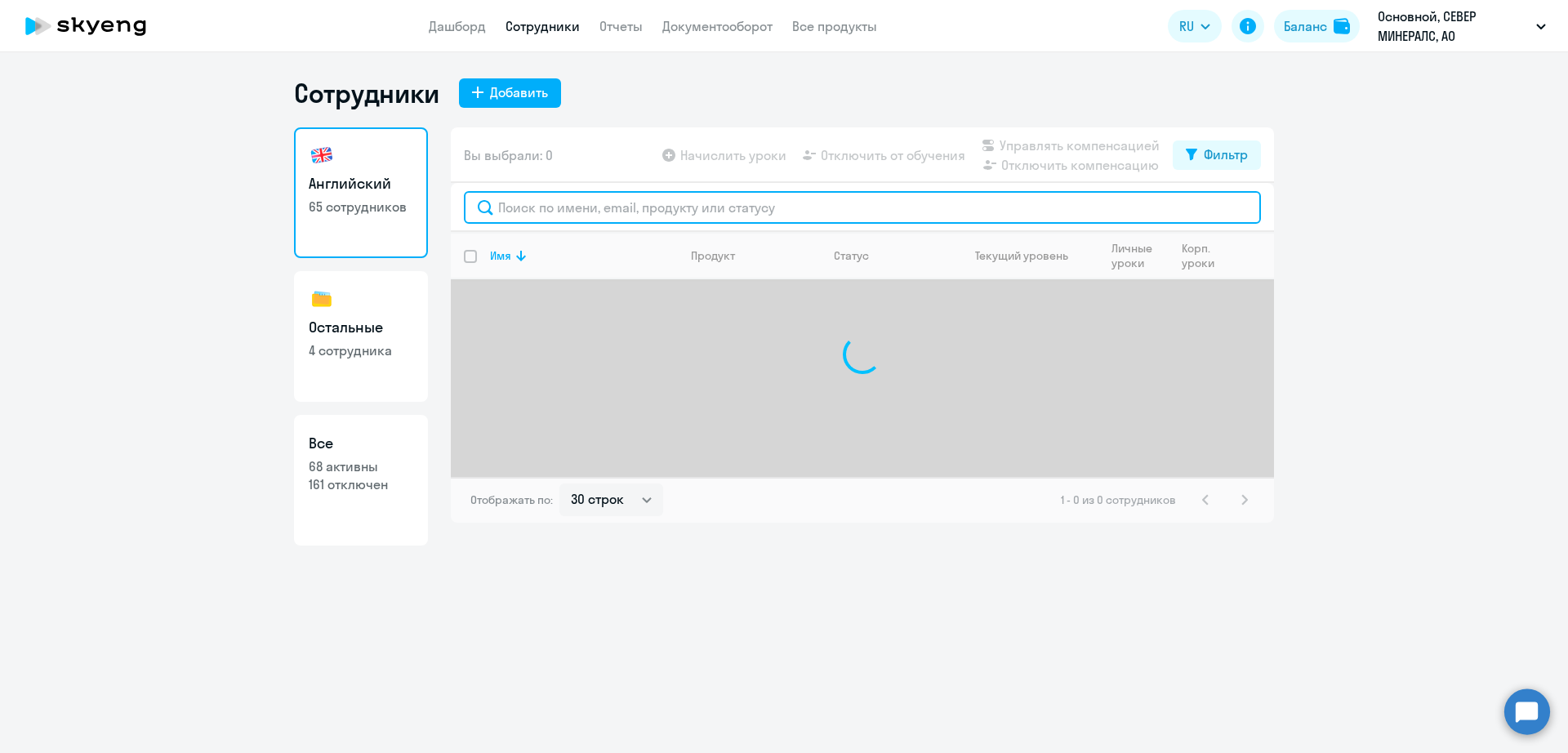
click at [732, 211] on input "text" at bounding box center [862, 207] width 797 height 33
type input "м"
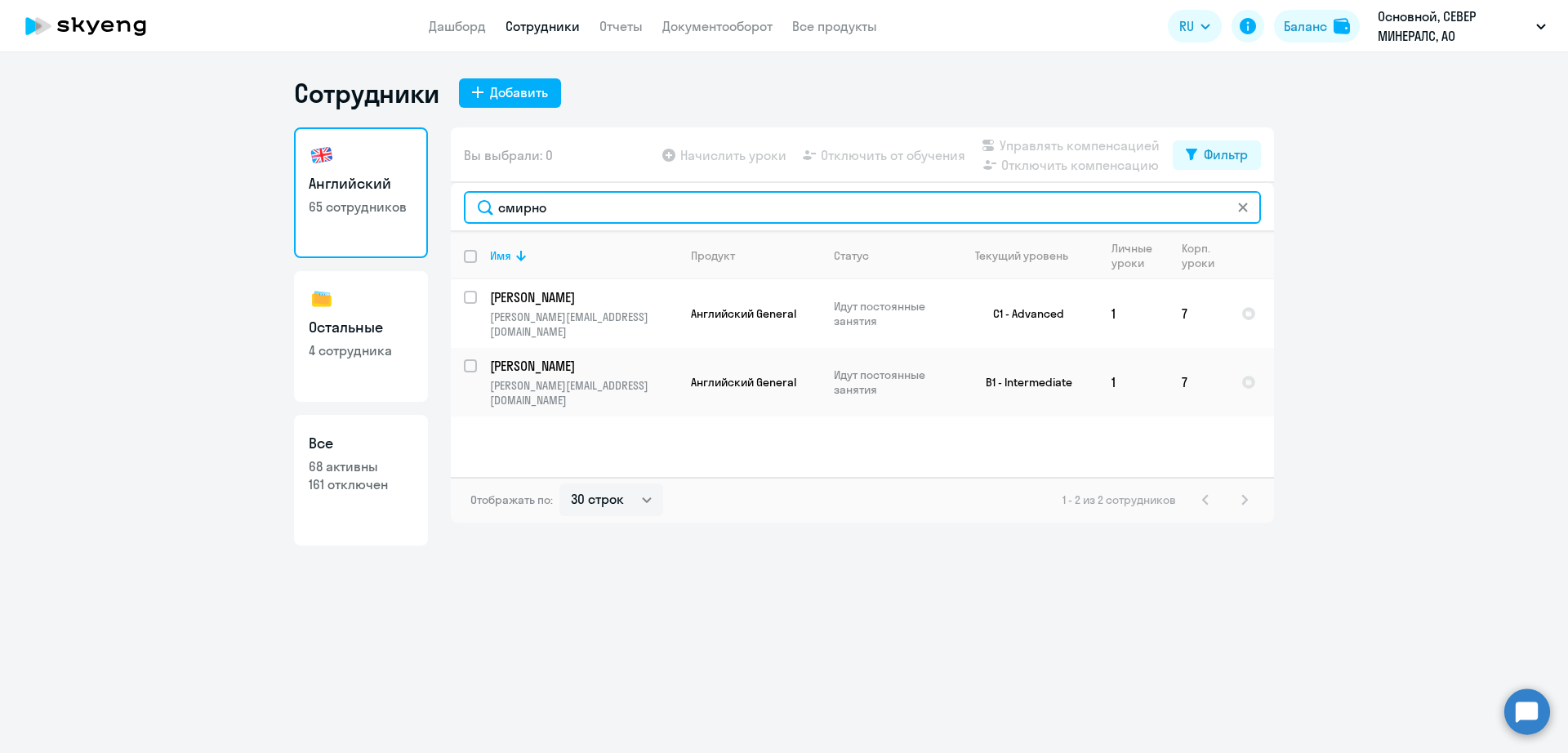
type input "смирно"
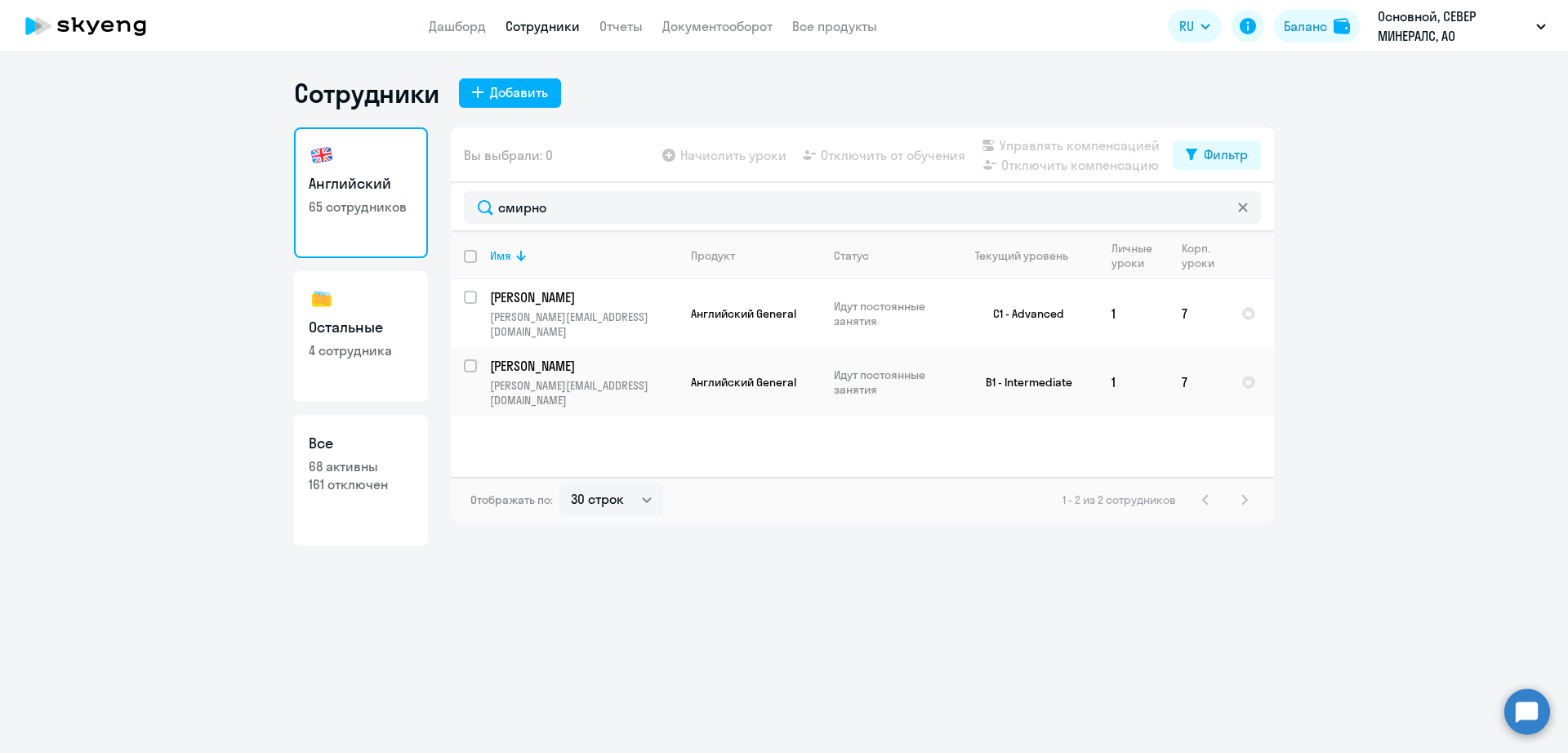
click at [1076, 659] on div "Сотрудники Добавить Английский 65 сотрудников Остальные 4 сотрудника Все 68 акт…" at bounding box center [784, 402] width 1568 height 700
click at [937, 299] on p "Идут постоянные занятия" at bounding box center [890, 314] width 112 height 29
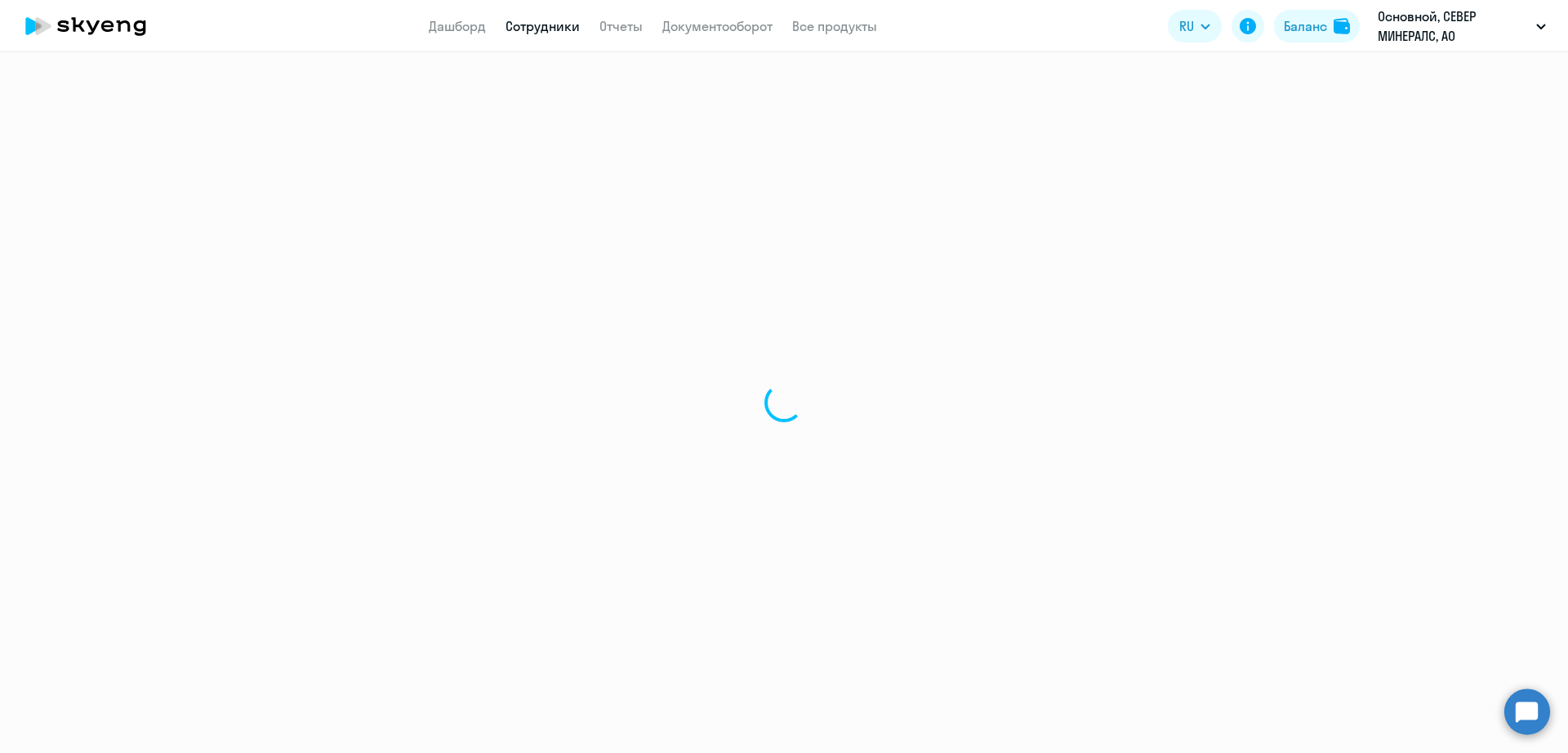
select select "english"
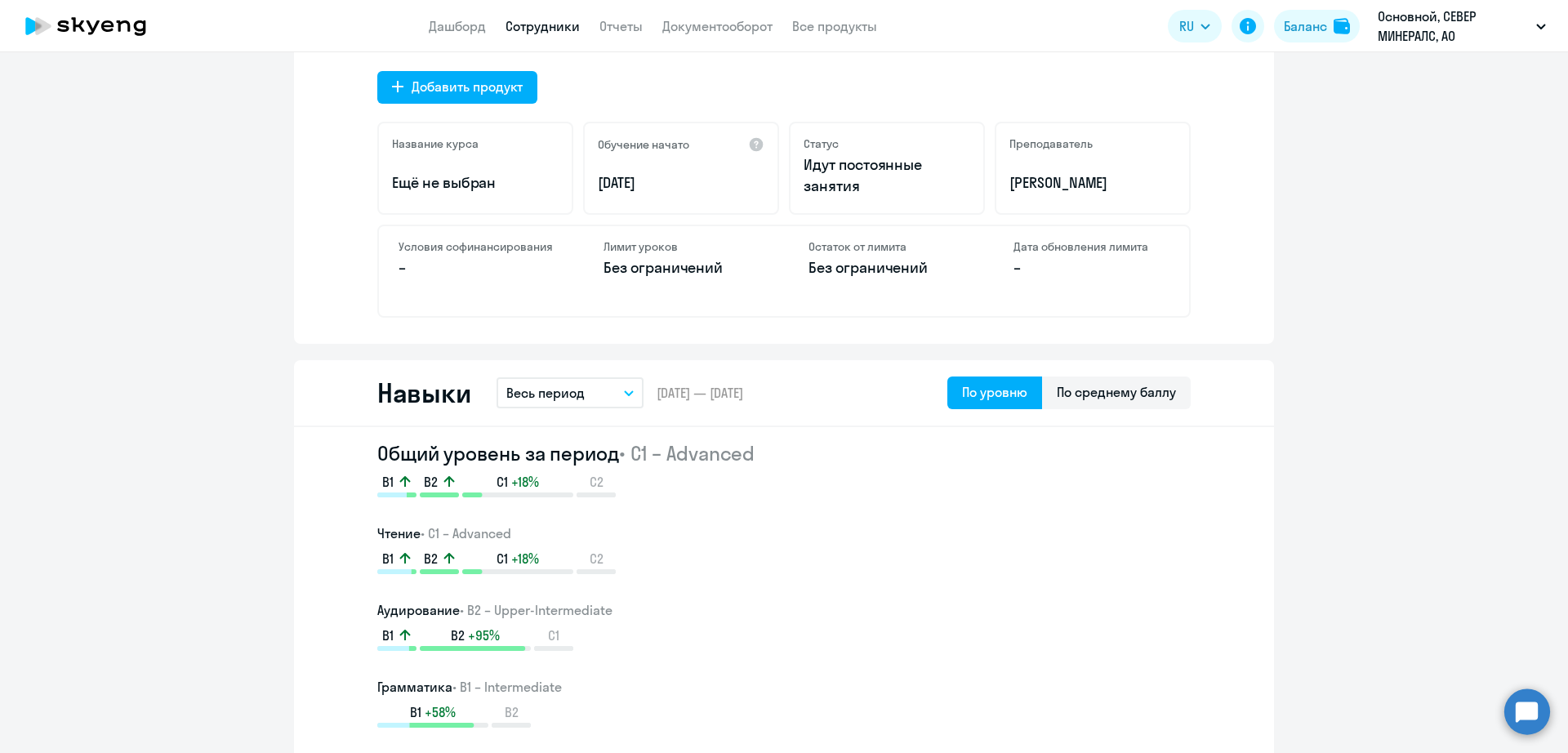
scroll to position [714, 0]
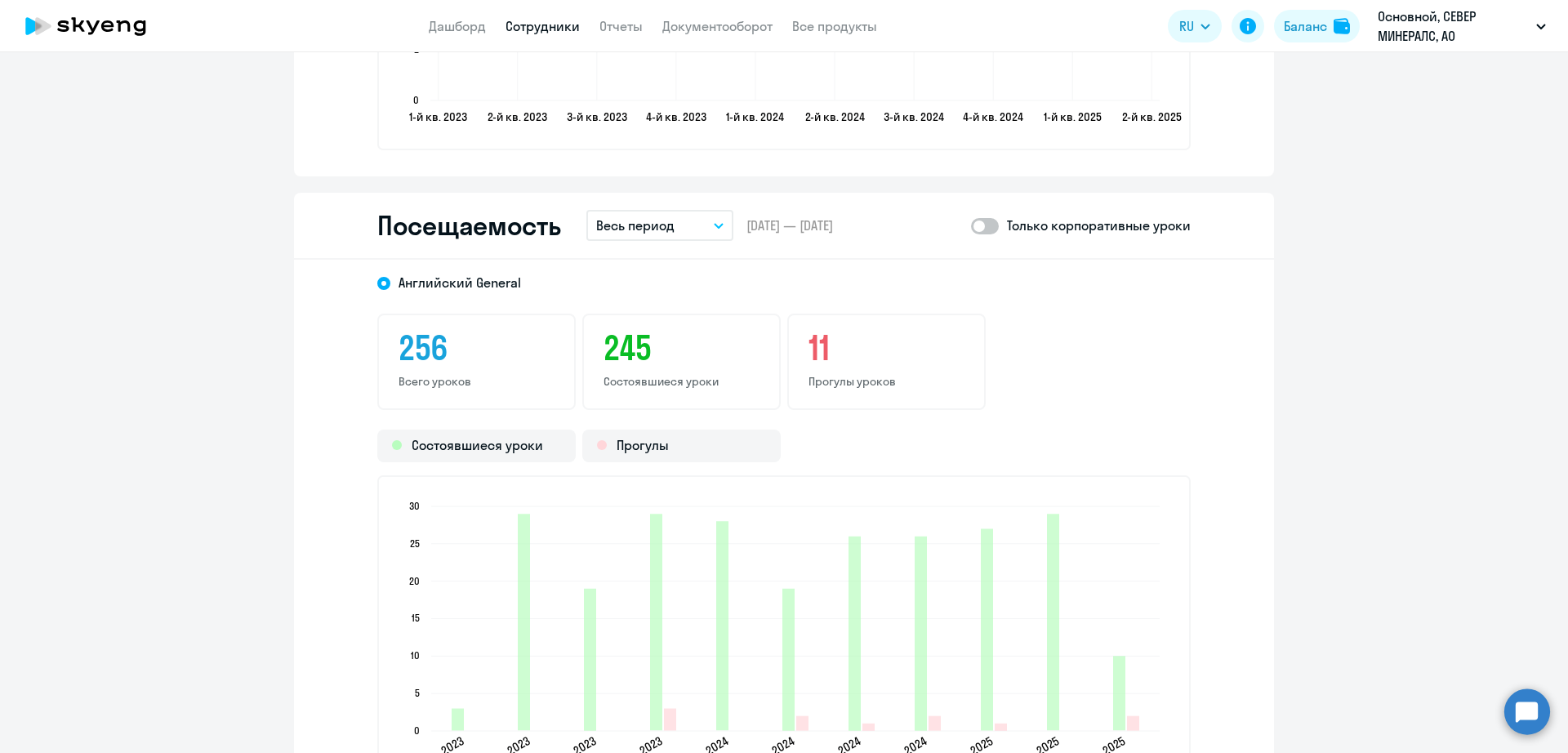
scroll to position [1939, 0]
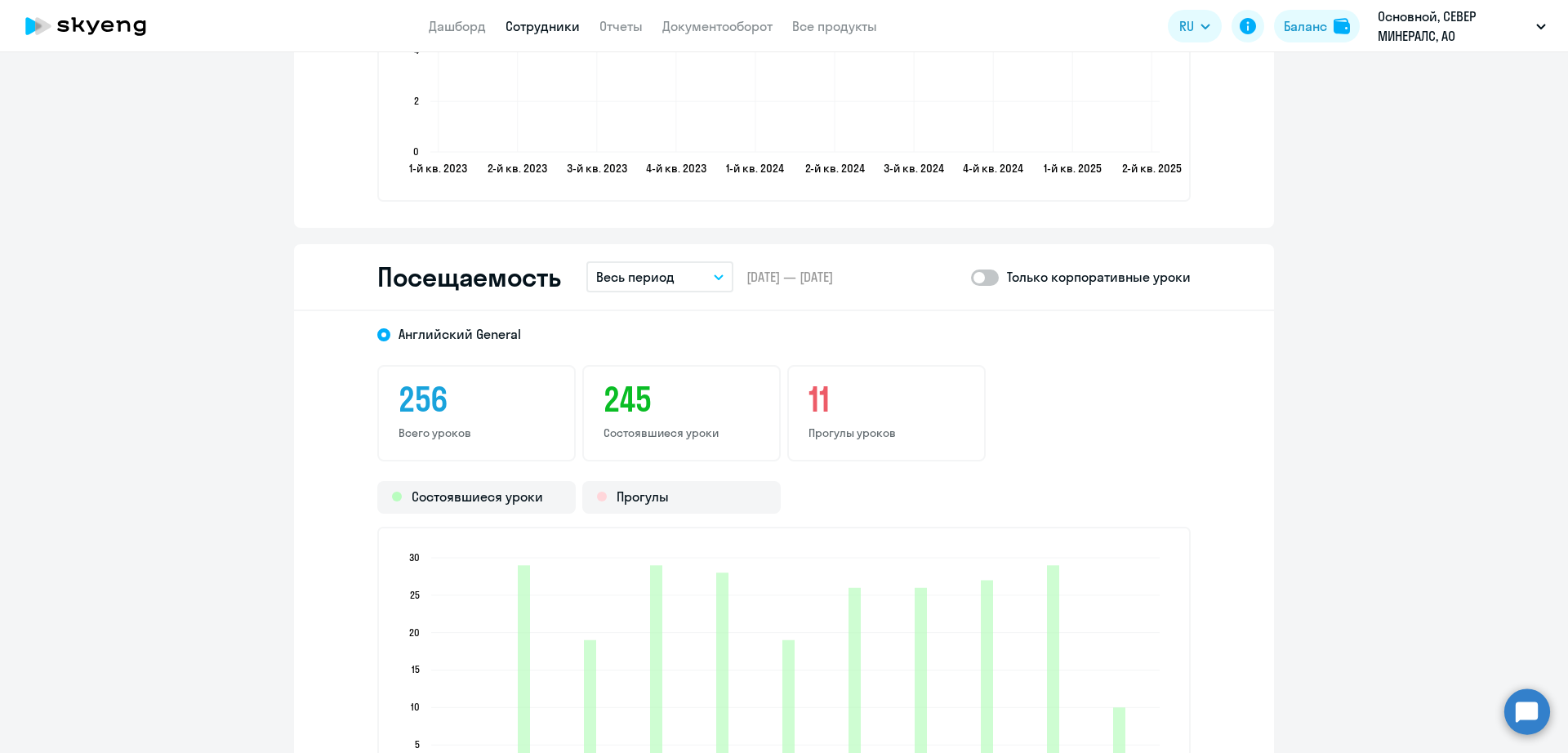
click at [993, 275] on span at bounding box center [985, 278] width 28 height 17
click at [972, 277] on input "checkbox" at bounding box center [971, 277] width 1 height 1
checkbox input "true"
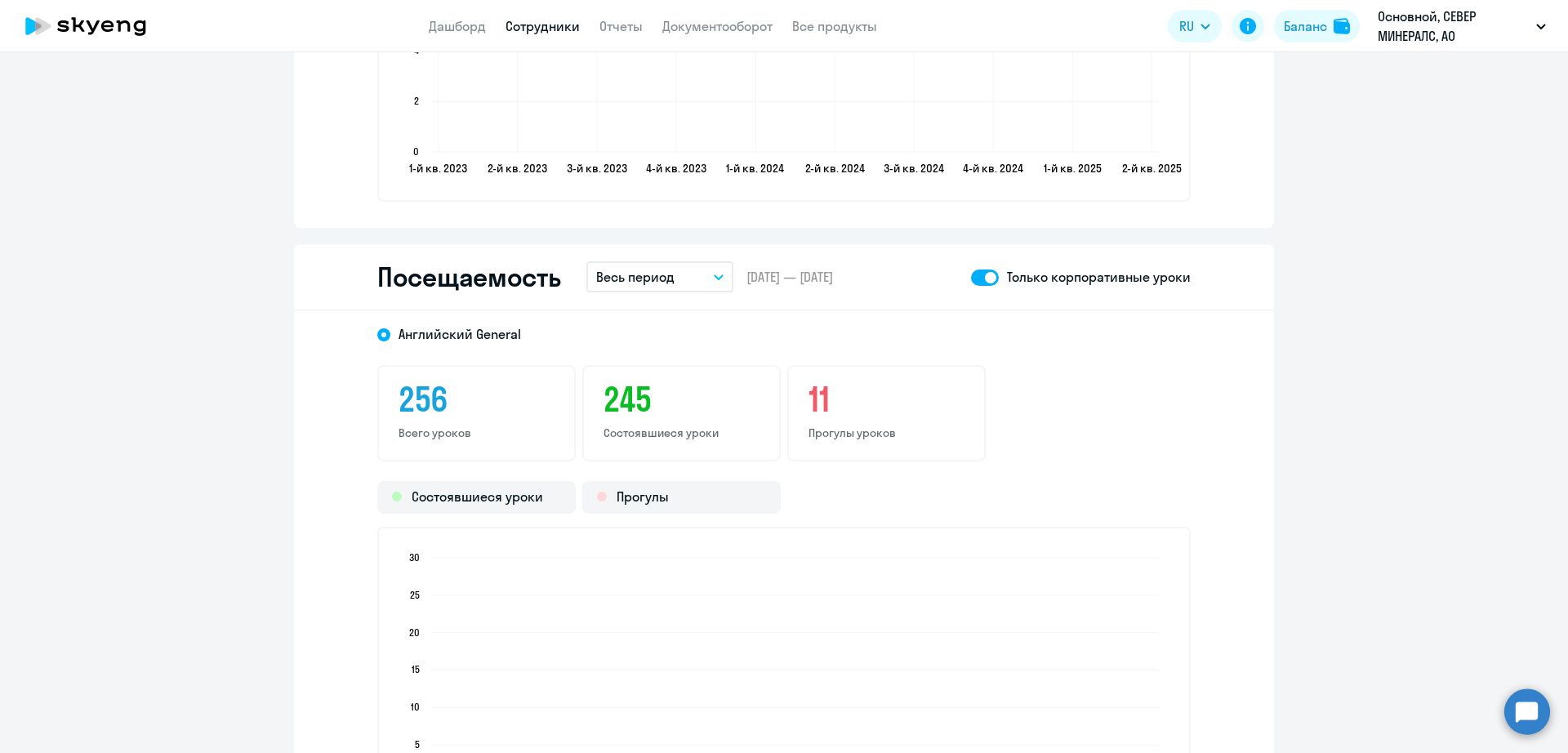
click at [649, 275] on p "Весь период" at bounding box center [635, 277] width 78 height 19
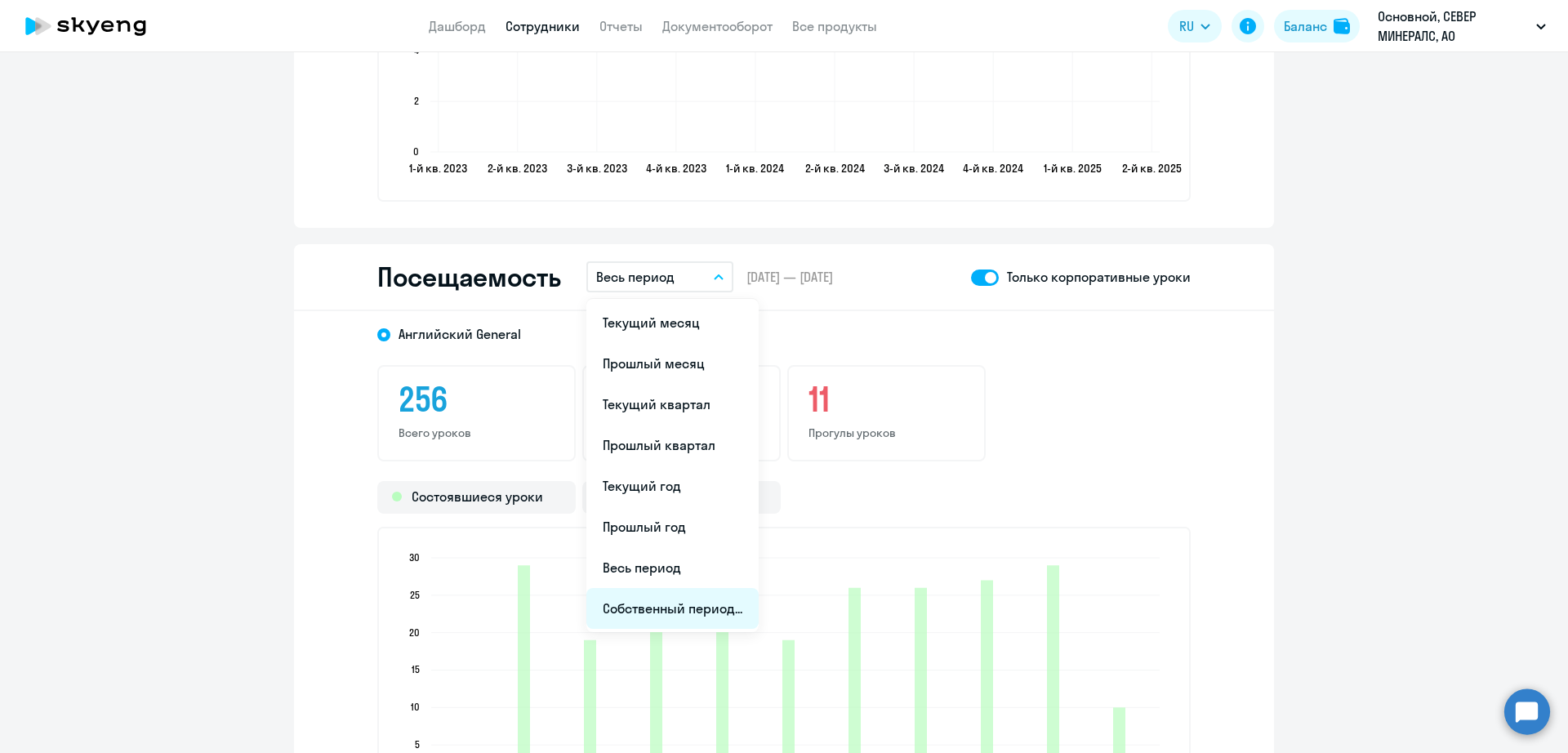
click at [676, 614] on li "Собственный период..." at bounding box center [672, 609] width 172 height 41
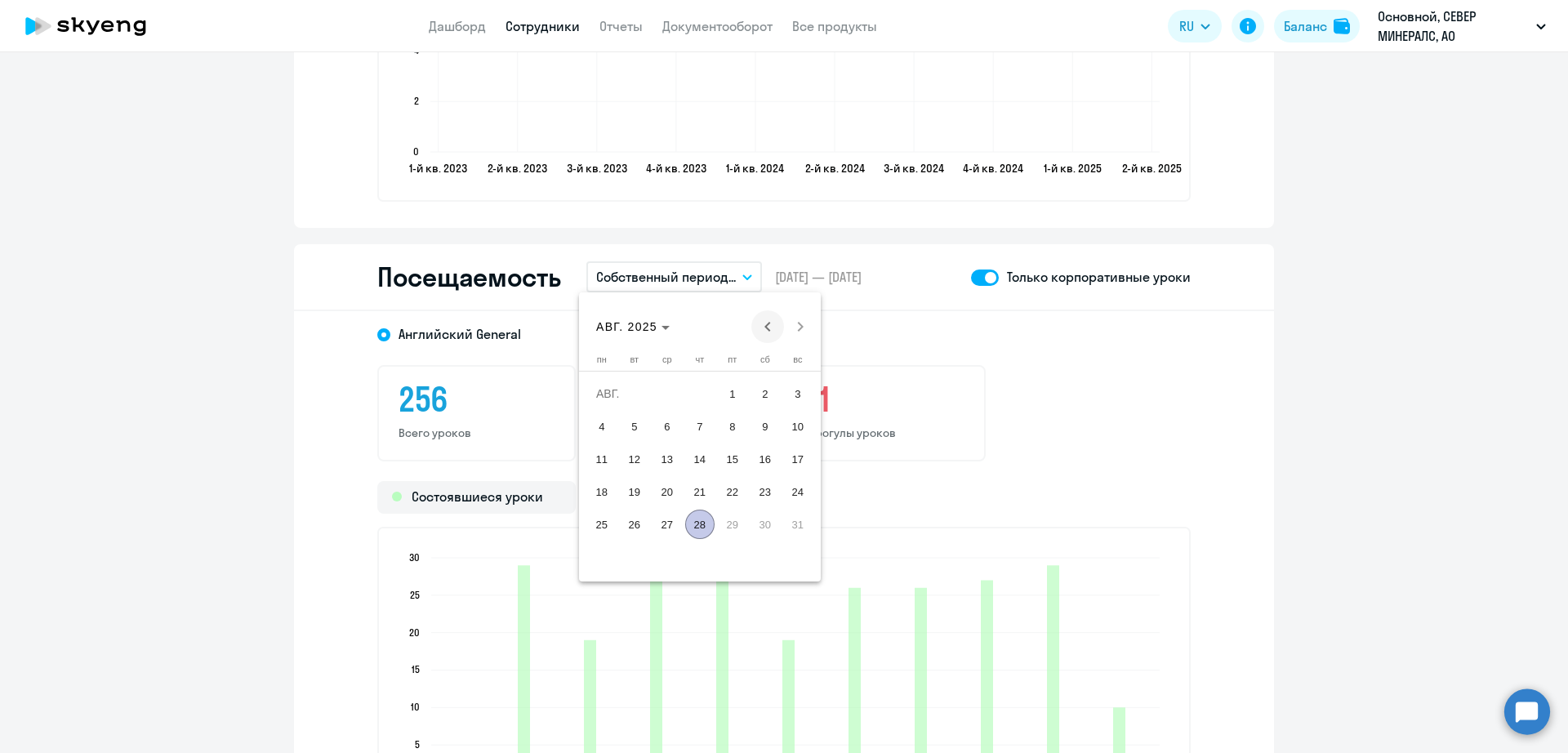
click at [765, 320] on span "Previous month" at bounding box center [768, 327] width 33 height 33
click at [759, 528] on span "26" at bounding box center [765, 524] width 29 height 29
click at [806, 331] on span "Next month" at bounding box center [801, 327] width 33 height 33
click at [599, 527] on span "25" at bounding box center [602, 524] width 29 height 29
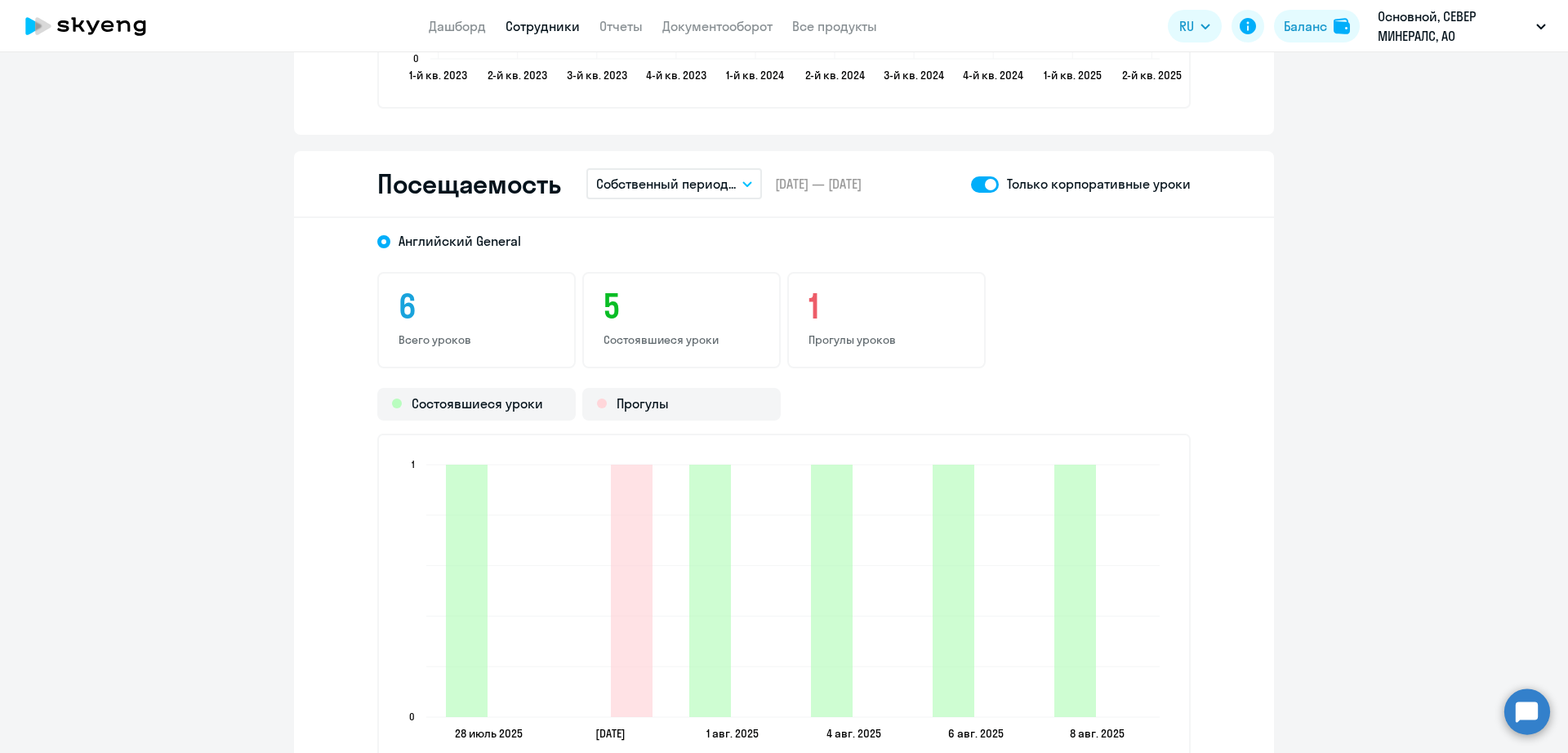
scroll to position [2348, 0]
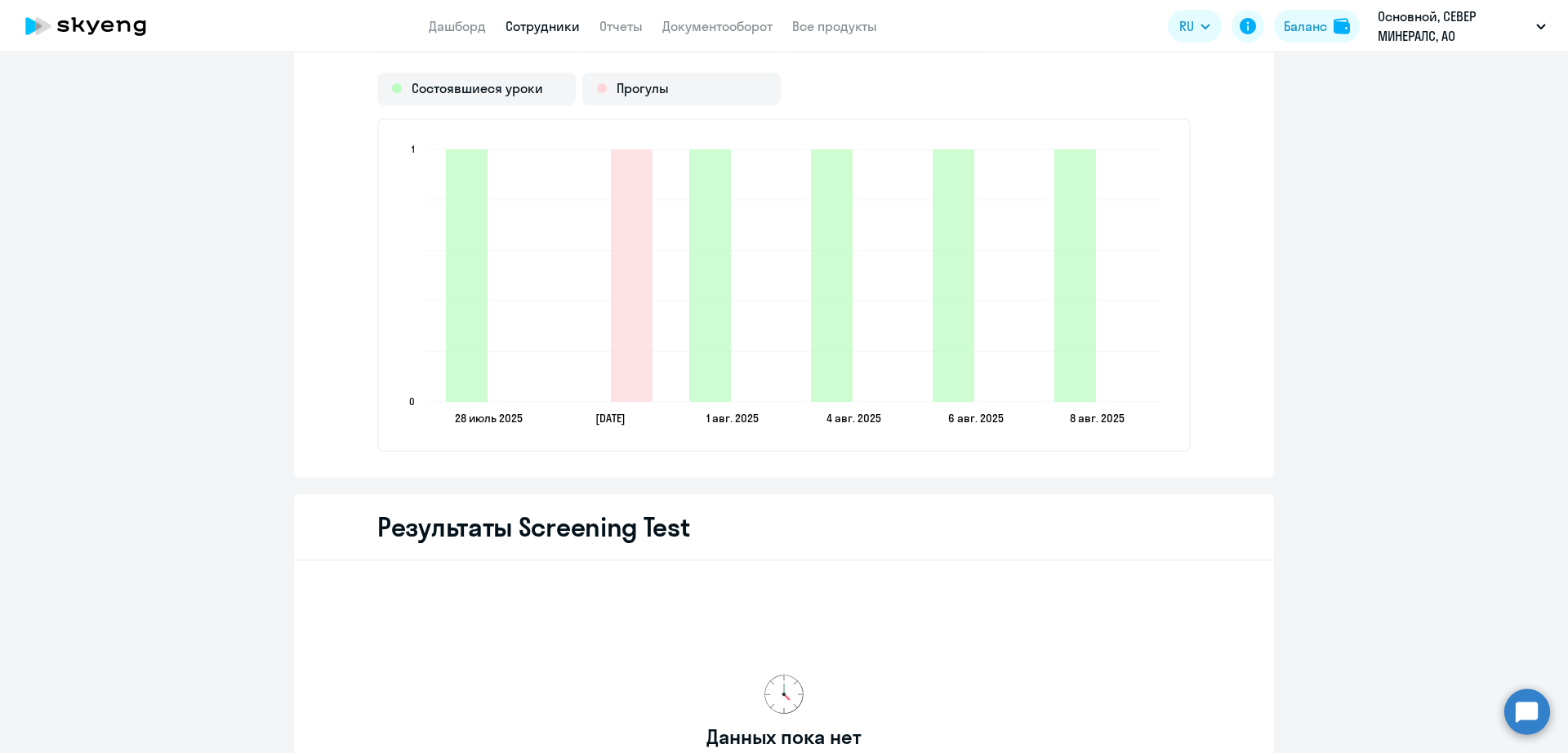
click at [564, 21] on link "Сотрудники" at bounding box center [543, 25] width 74 height 17
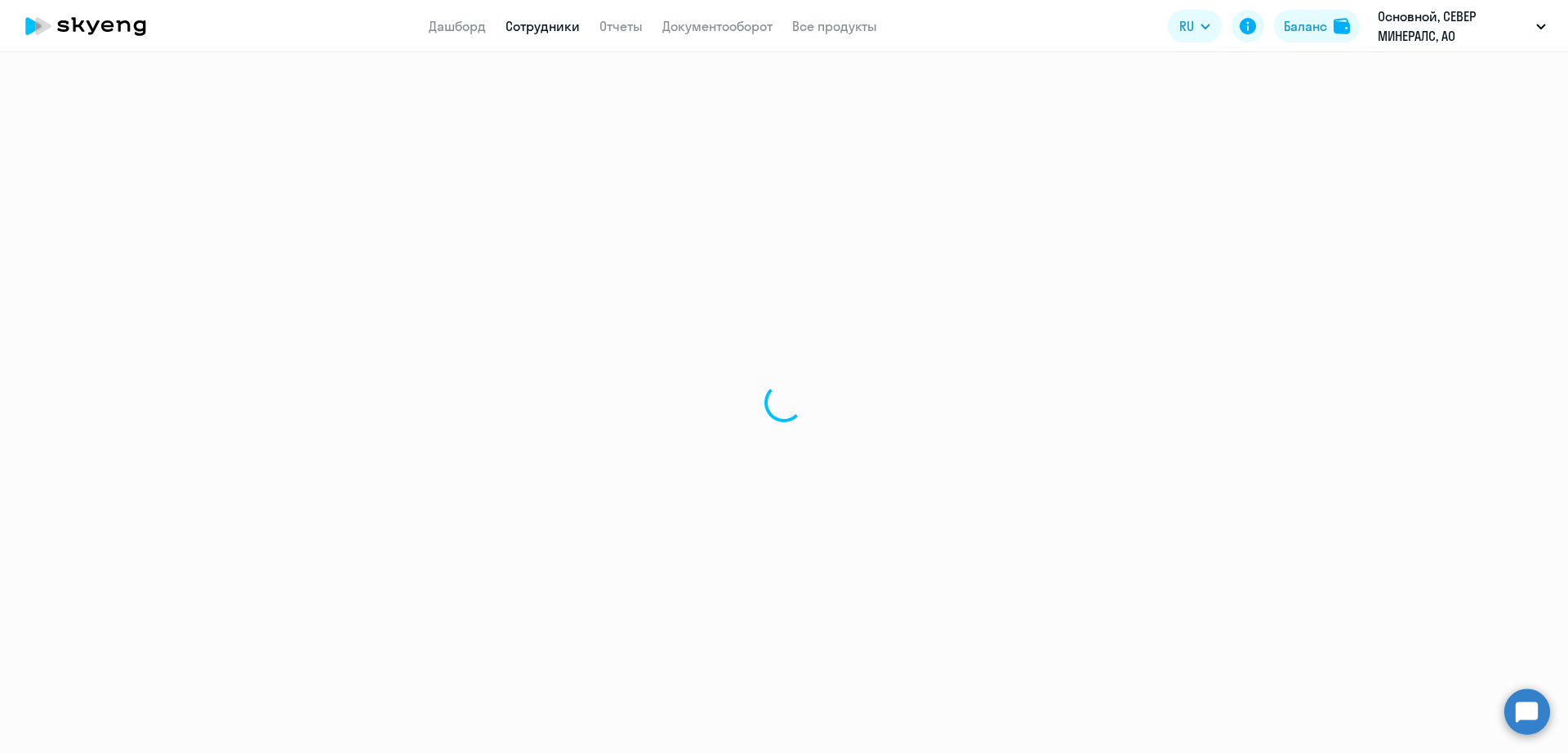
select select "30"
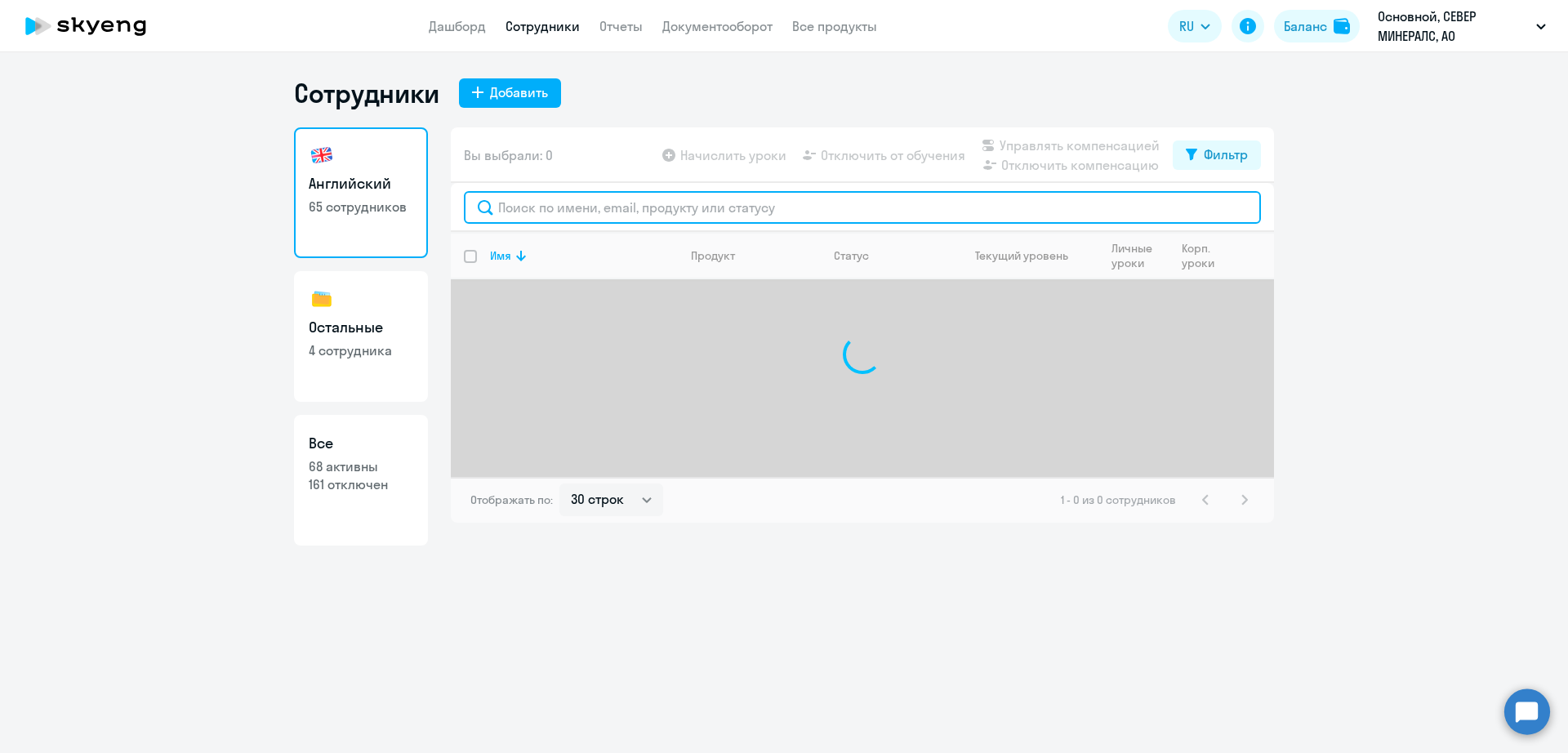
click at [621, 202] on input "text" at bounding box center [862, 207] width 797 height 33
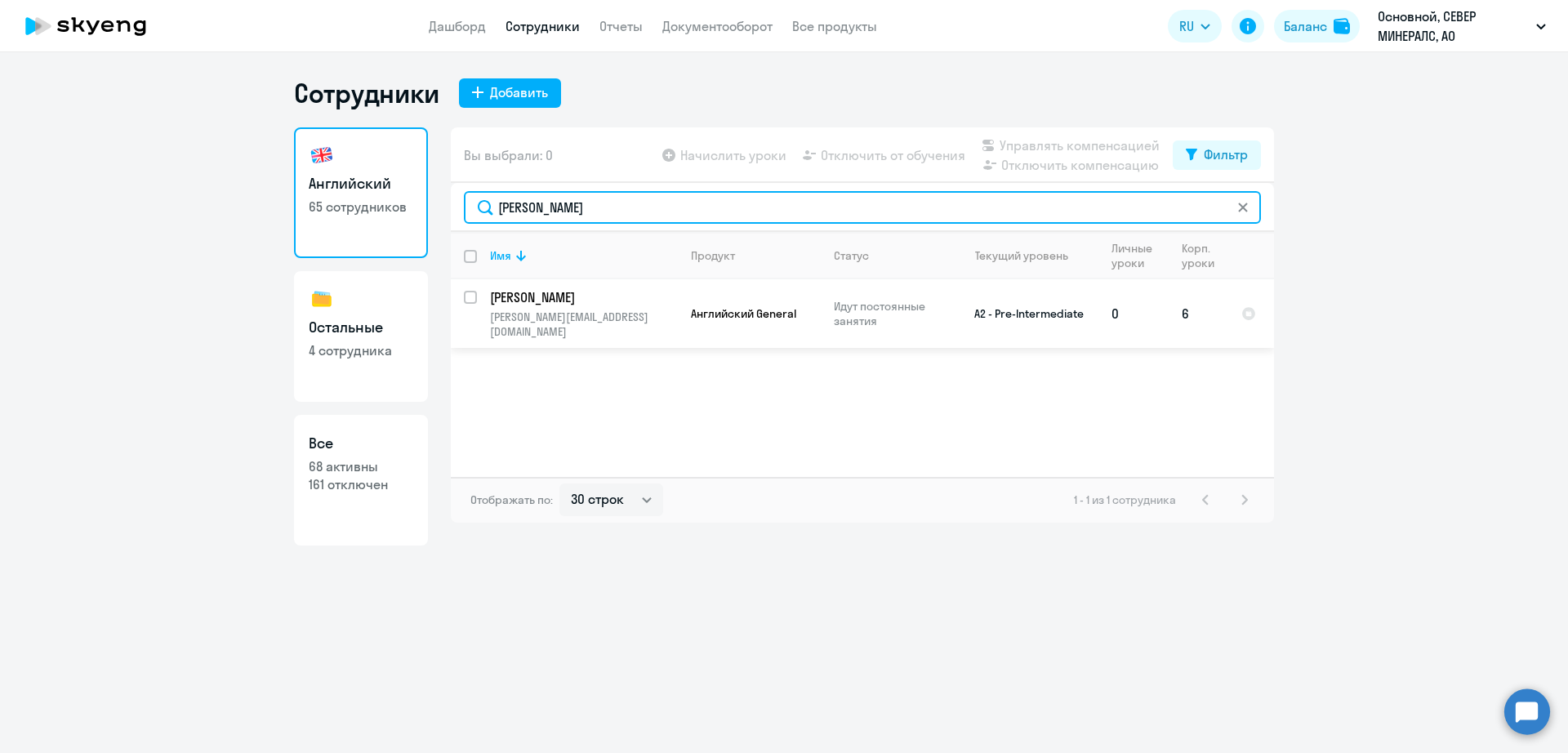
type input "[PERSON_NAME]"
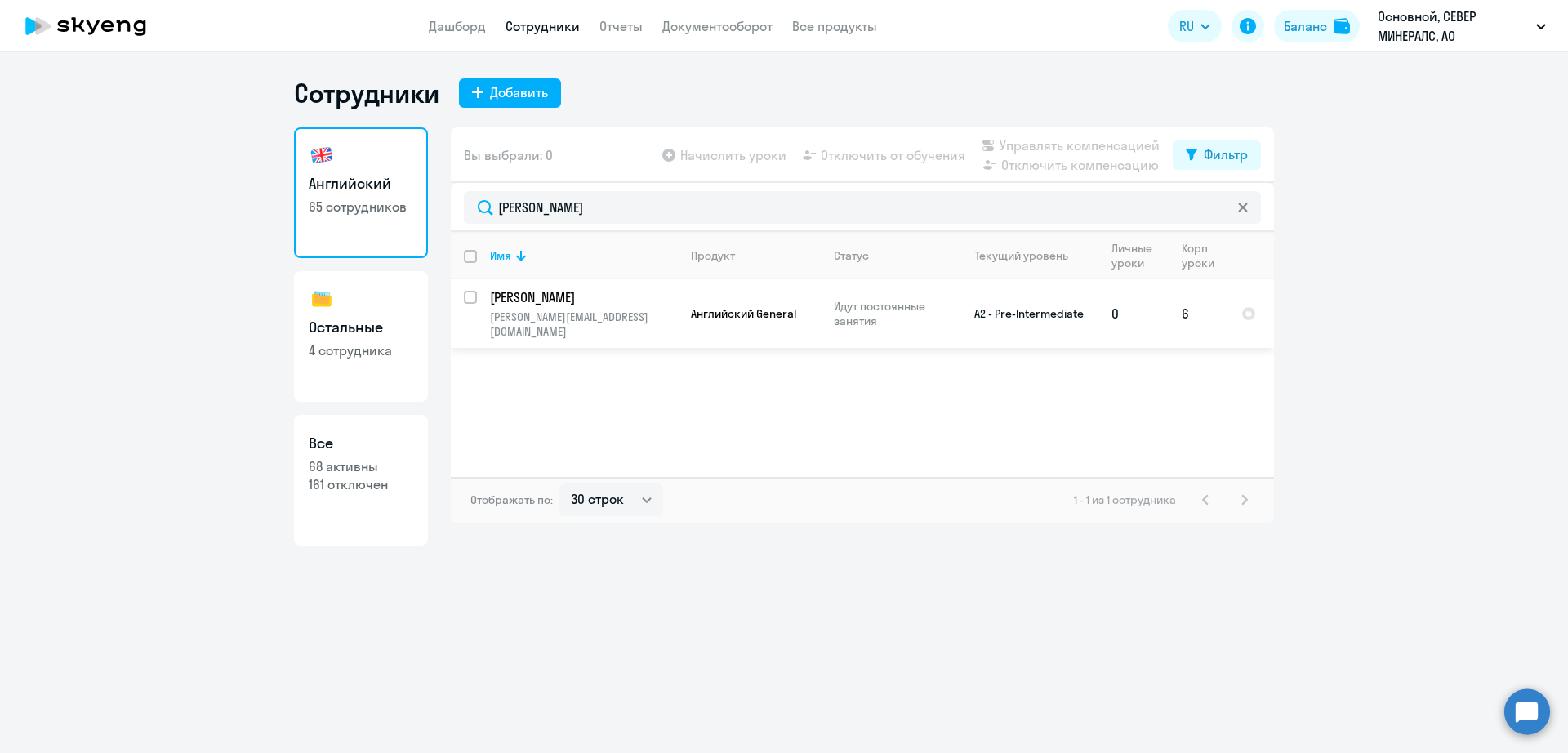
click at [841, 307] on p "Идут постоянные занятия" at bounding box center [890, 314] width 112 height 29
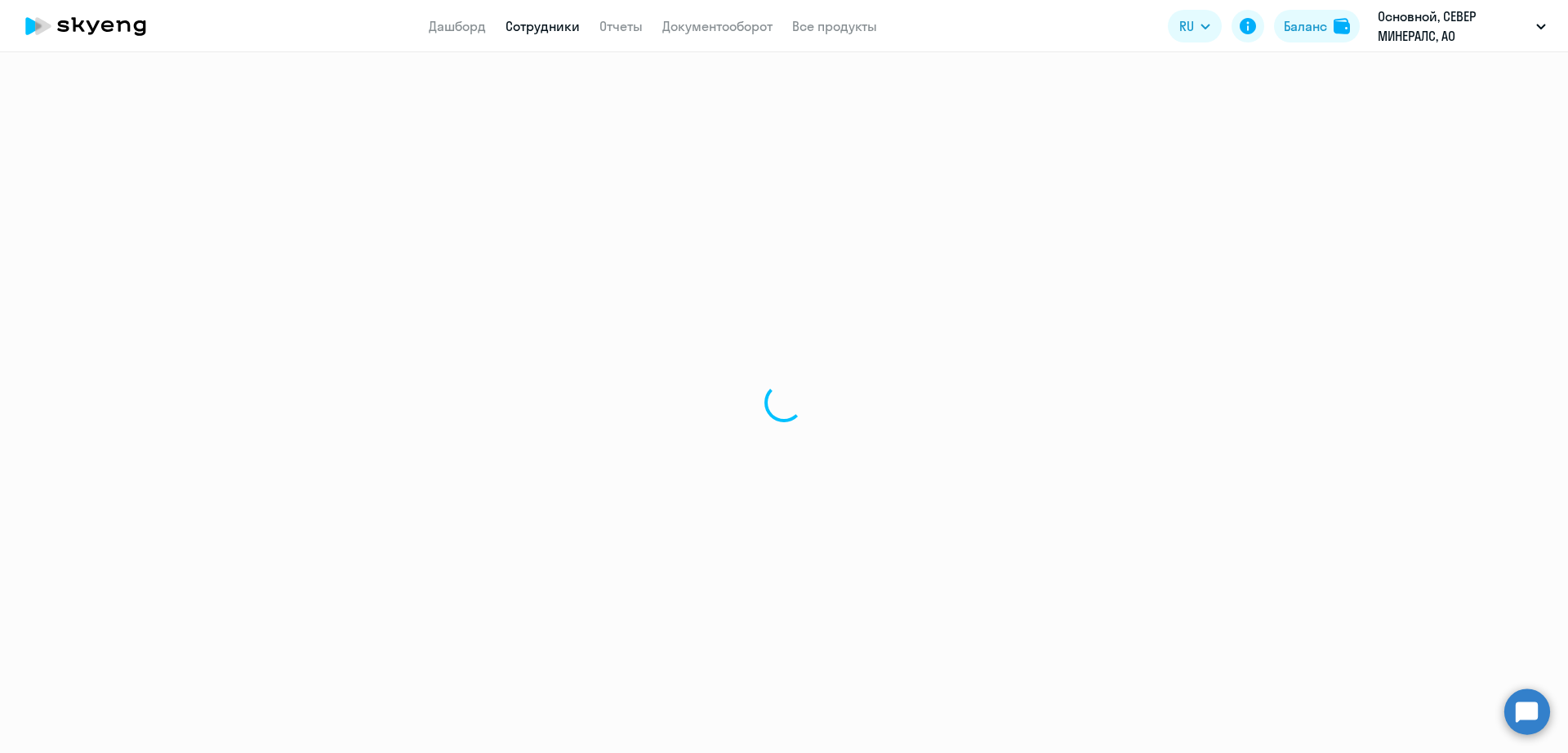
select select "english"
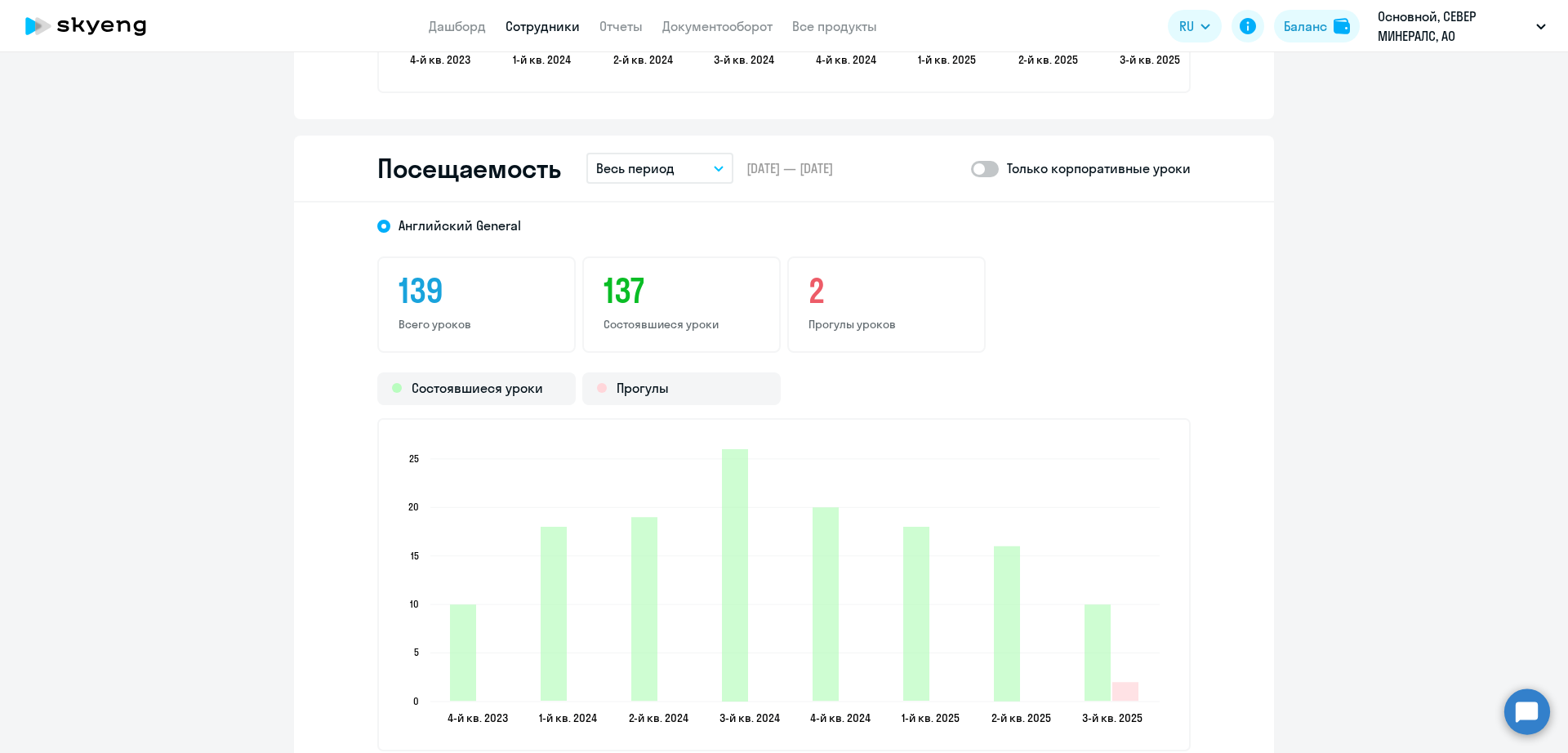
scroll to position [1939, 0]
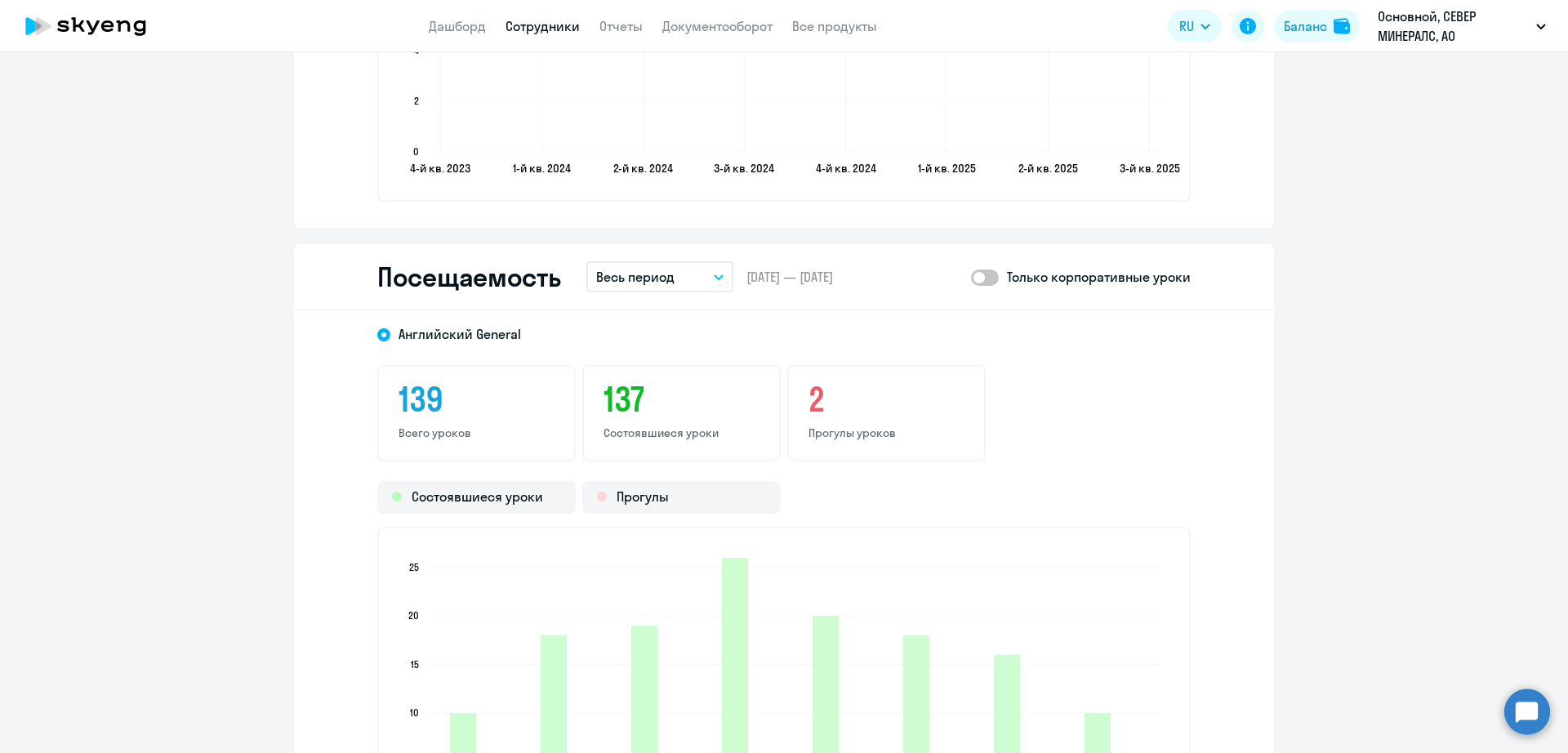
click at [987, 271] on span at bounding box center [985, 278] width 28 height 17
click at [972, 277] on input "checkbox" at bounding box center [971, 277] width 1 height 1
checkbox input "true"
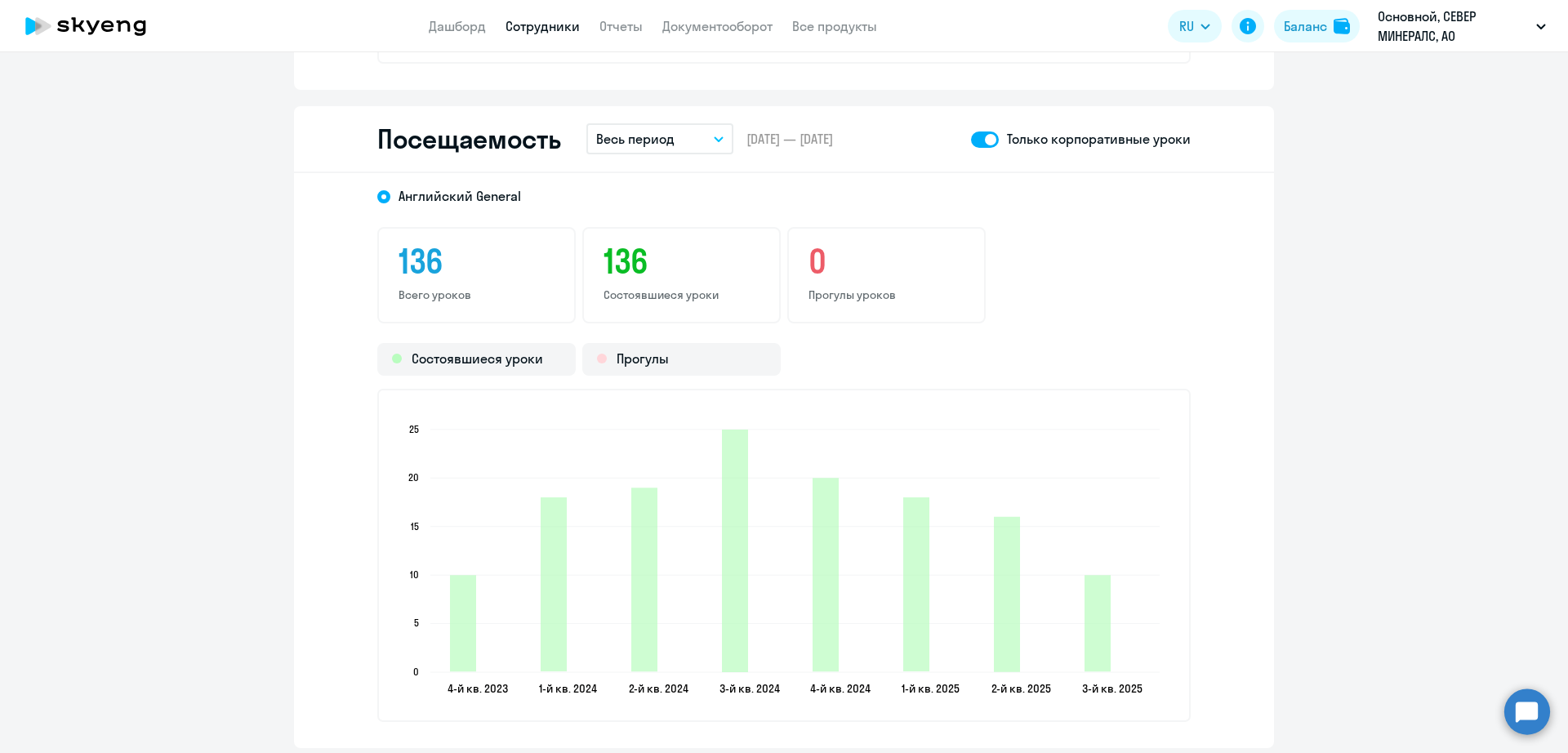
scroll to position [2042, 0]
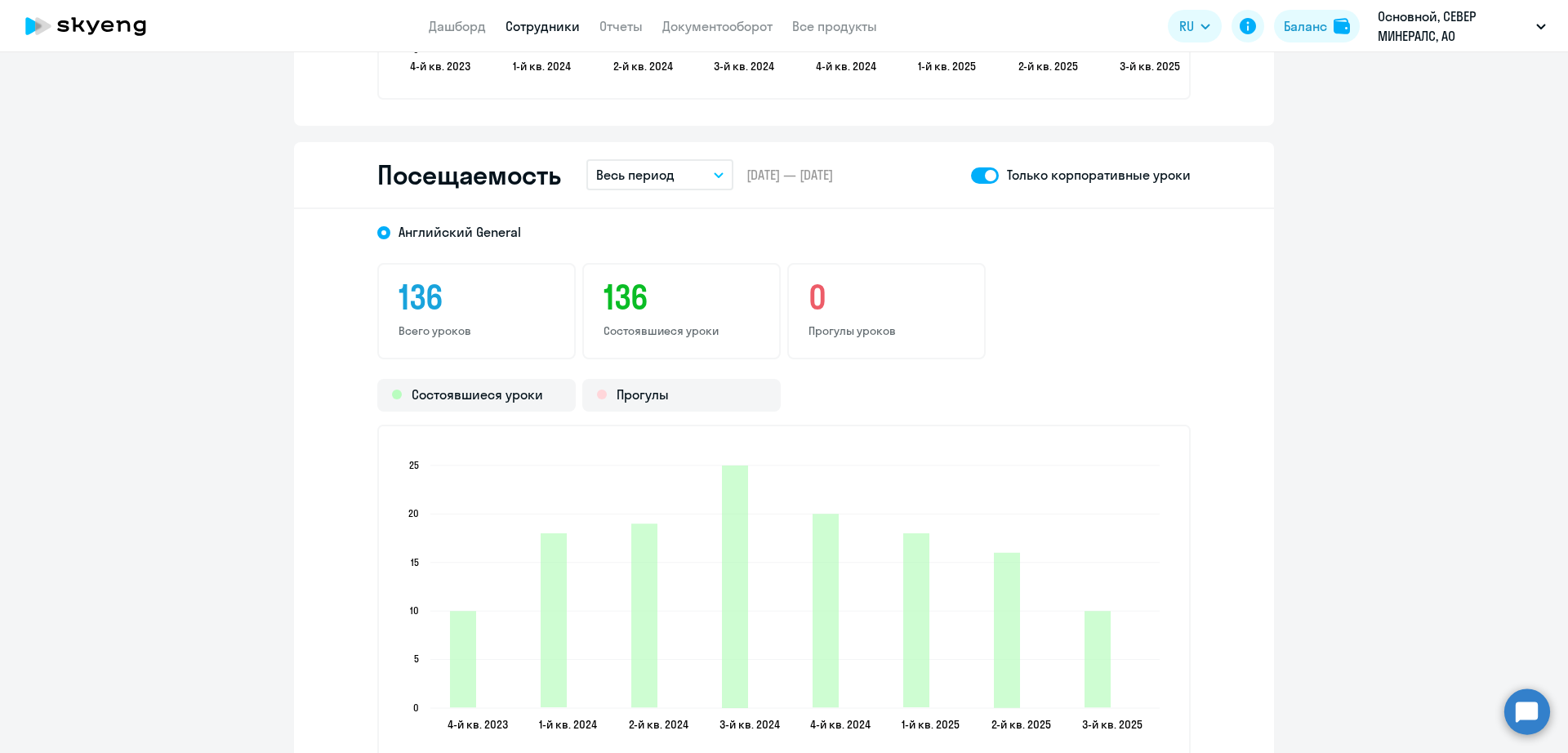
click at [705, 180] on button "Весь период" at bounding box center [660, 174] width 147 height 31
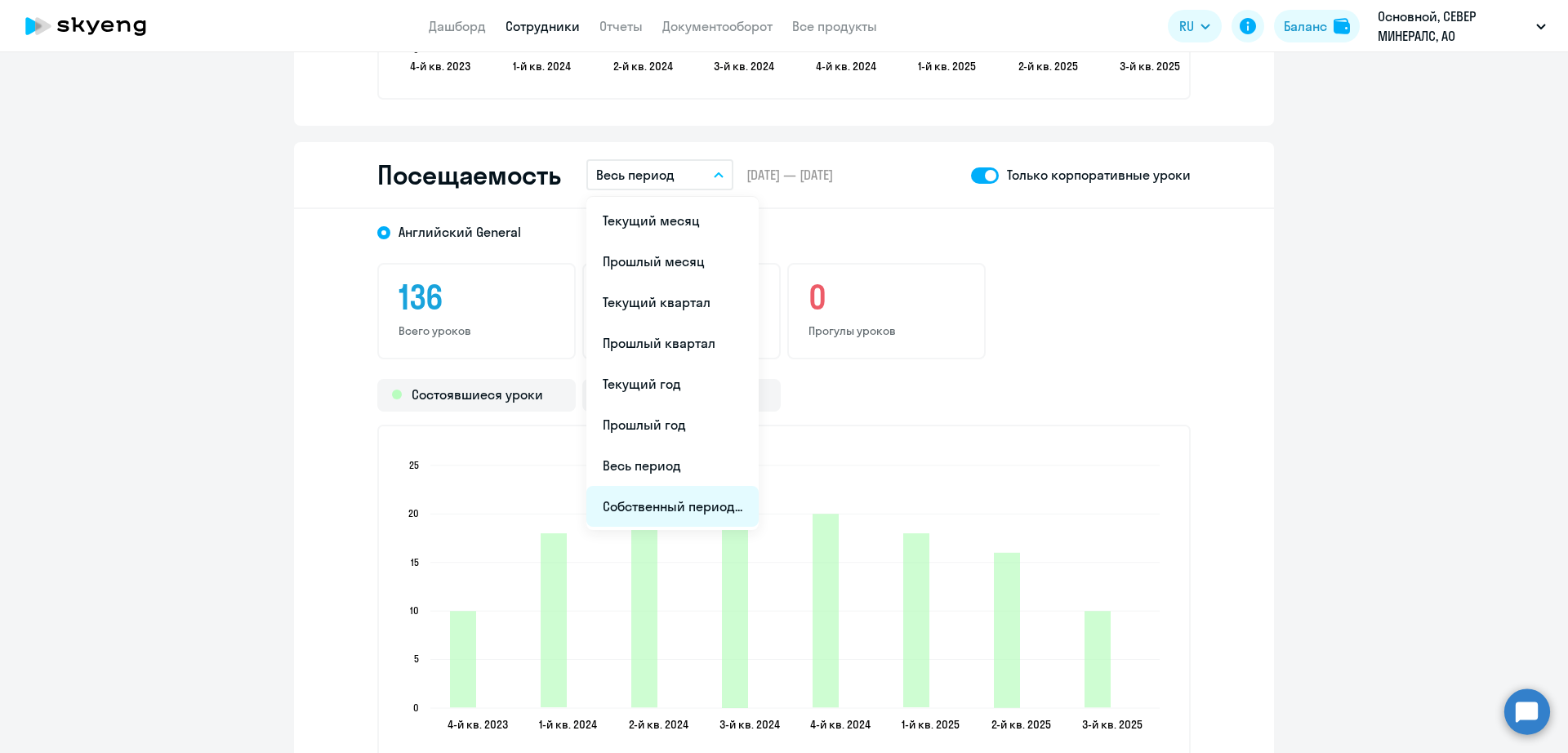
click at [686, 500] on li "Собственный период..." at bounding box center [672, 507] width 172 height 41
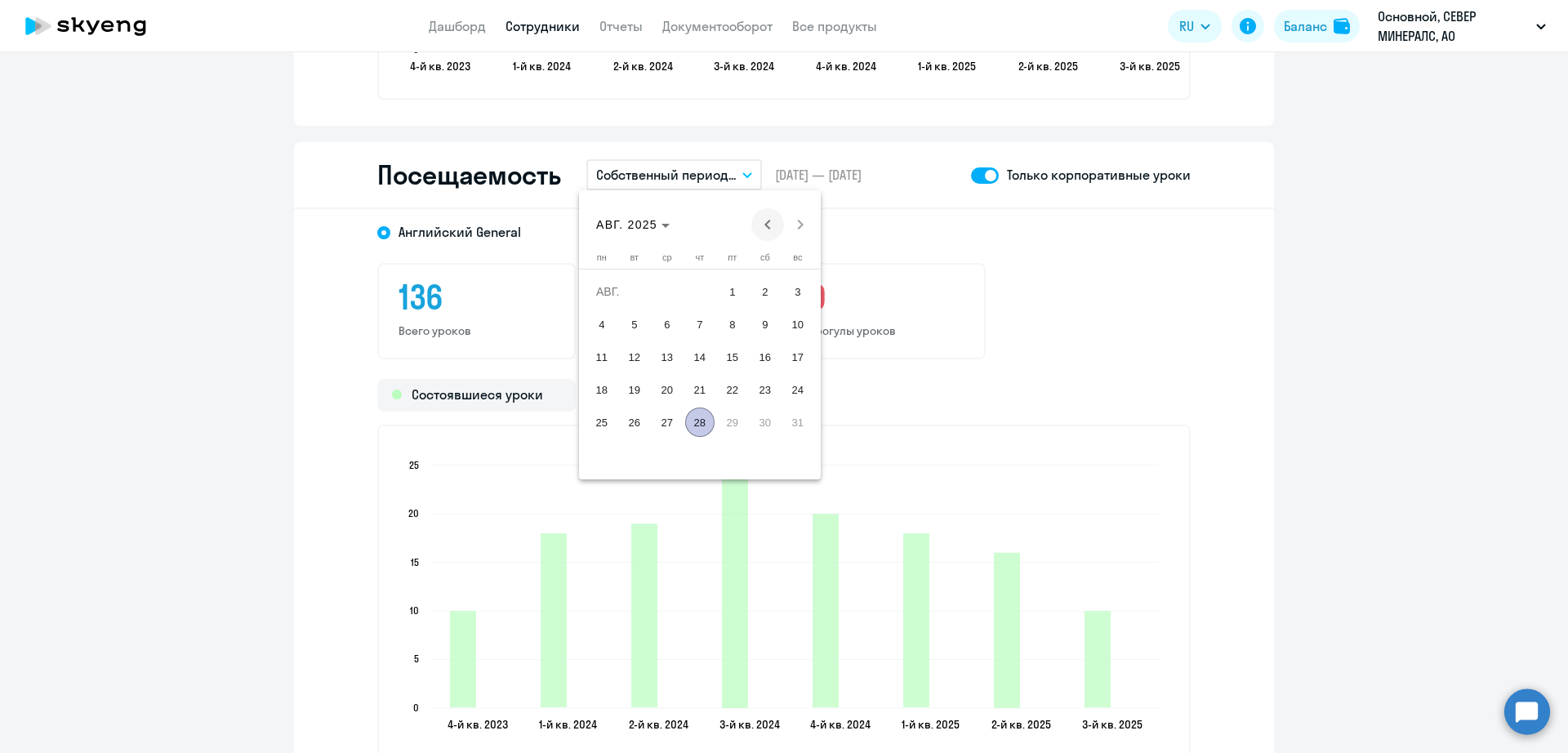
click at [764, 217] on span "Previous month" at bounding box center [768, 225] width 33 height 33
drag, startPoint x: 763, startPoint y: 425, endPoint x: 774, endPoint y: 362, distance: 64.0
click at [764, 425] on span "26" at bounding box center [765, 422] width 29 height 29
click at [797, 199] on div "[DATE] [DATE]" at bounding box center [700, 215] width 242 height 51
click at [797, 214] on span "Next month" at bounding box center [801, 225] width 33 height 33
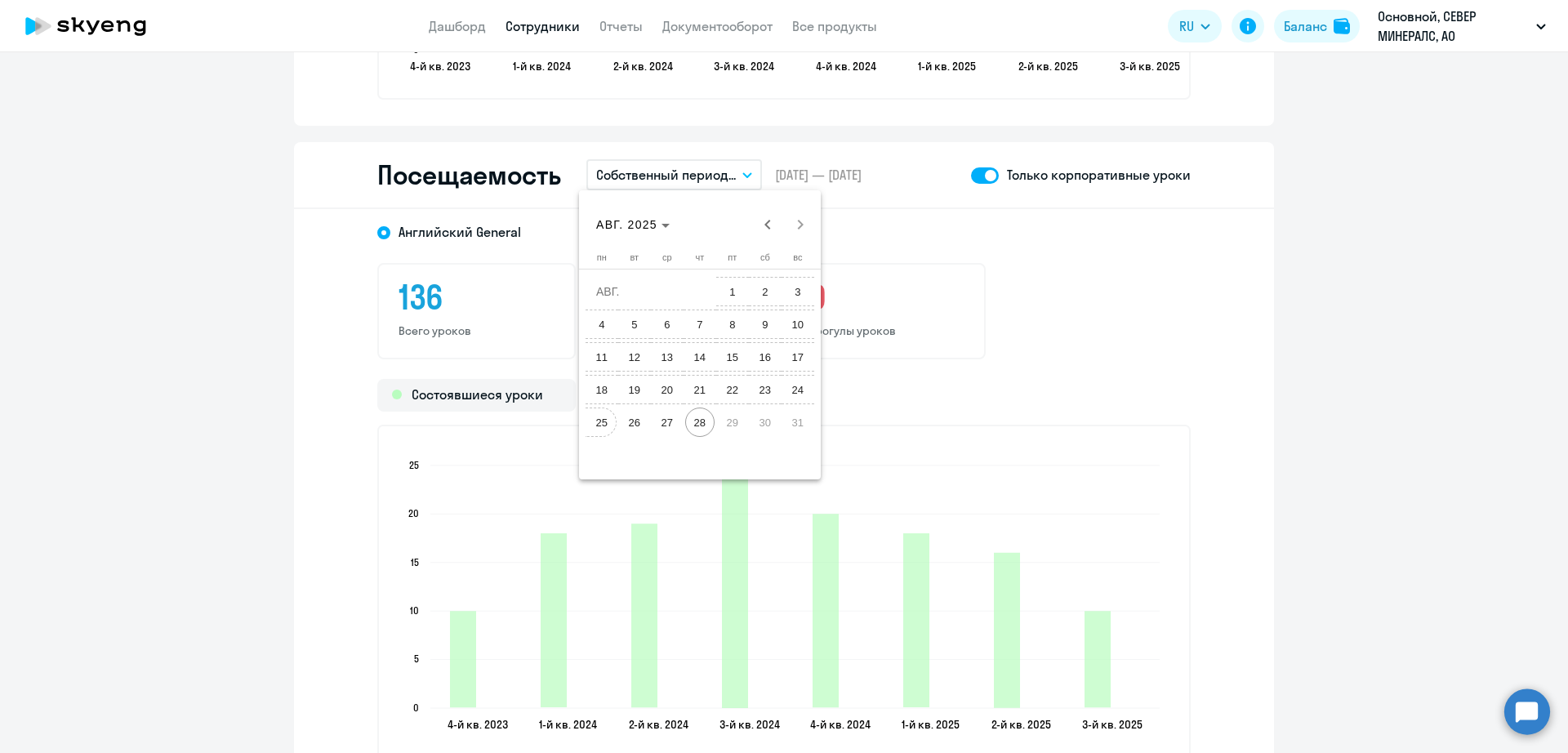
click at [600, 425] on span "25" at bounding box center [602, 422] width 29 height 29
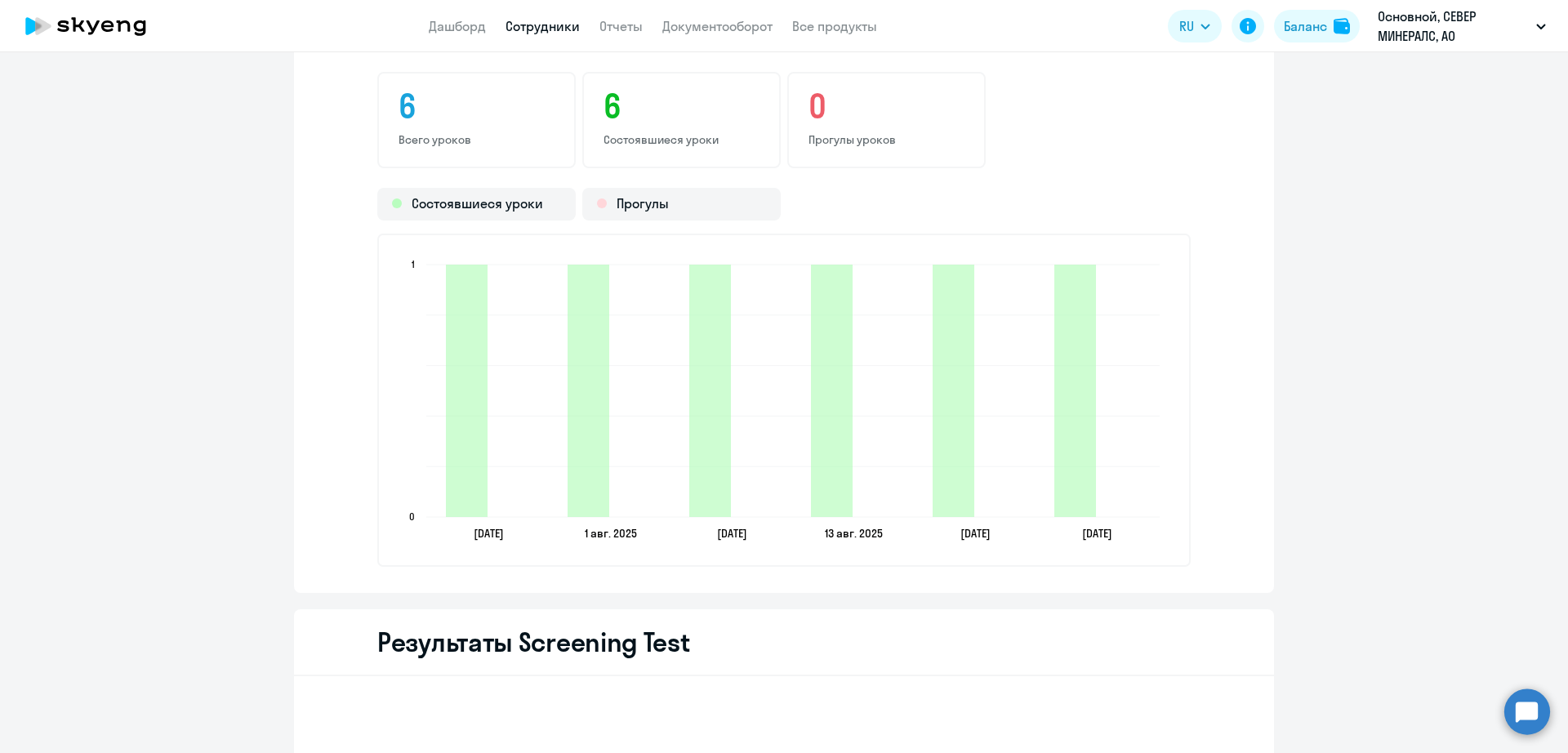
scroll to position [2245, 0]
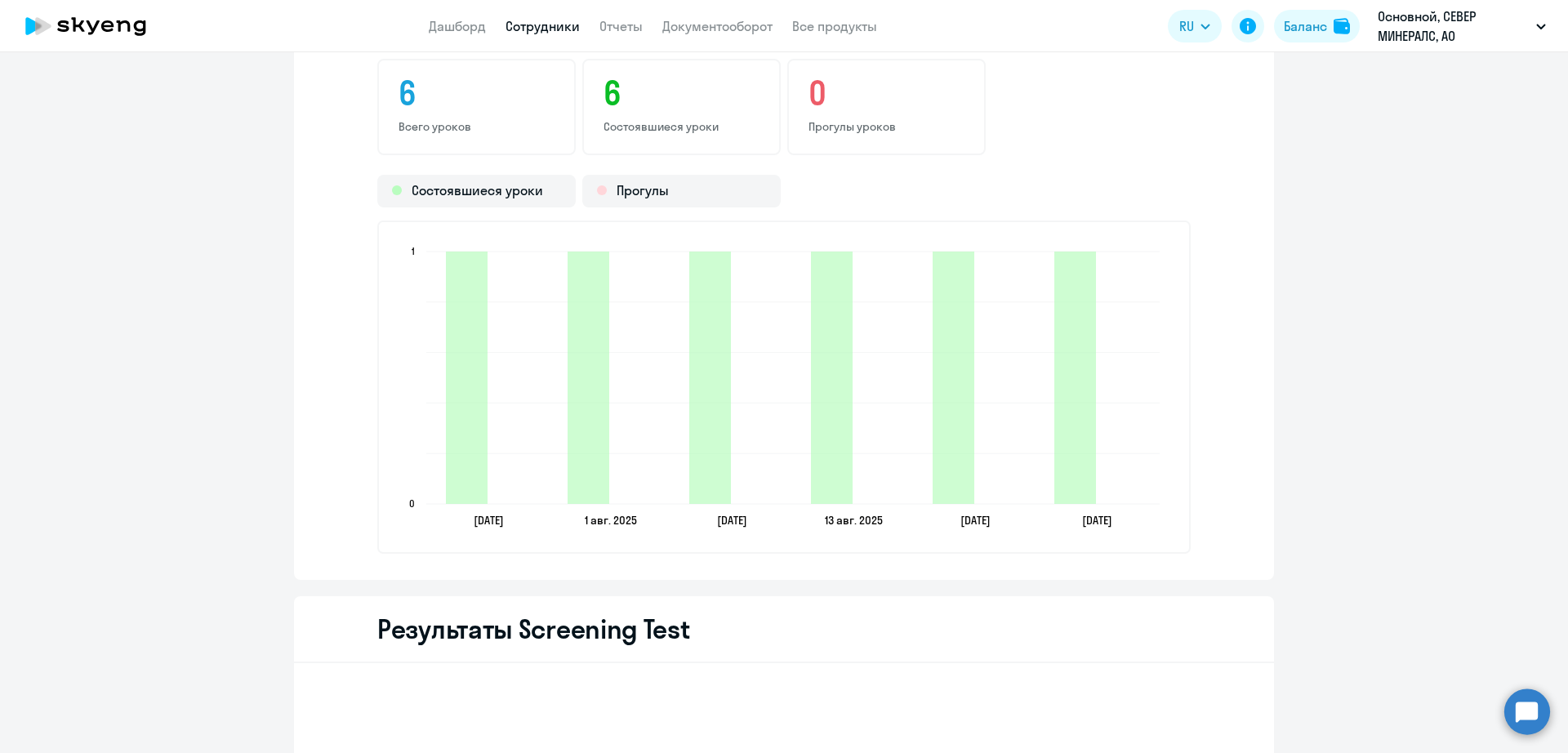
click at [543, 30] on link "Сотрудники" at bounding box center [543, 25] width 74 height 17
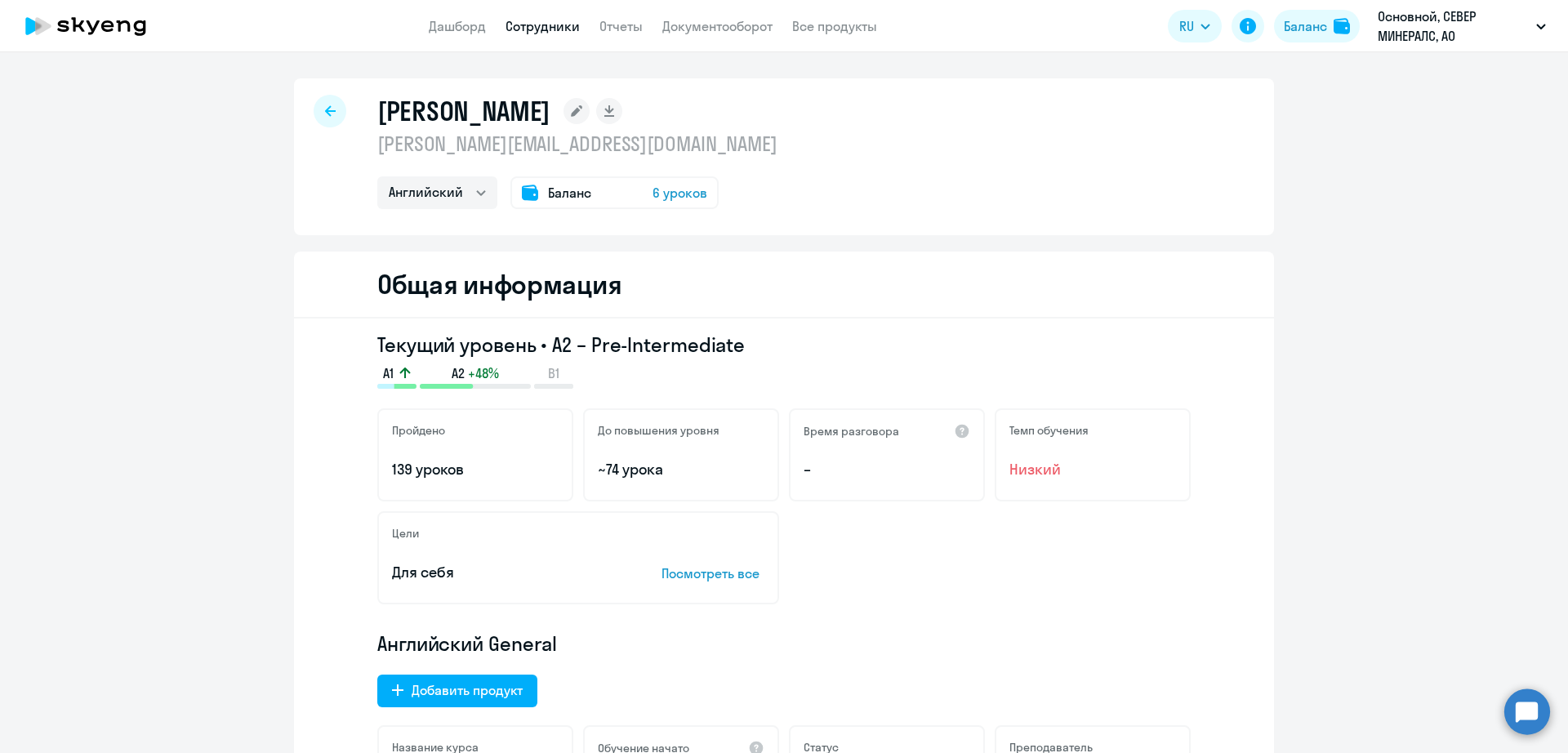
select select "30"
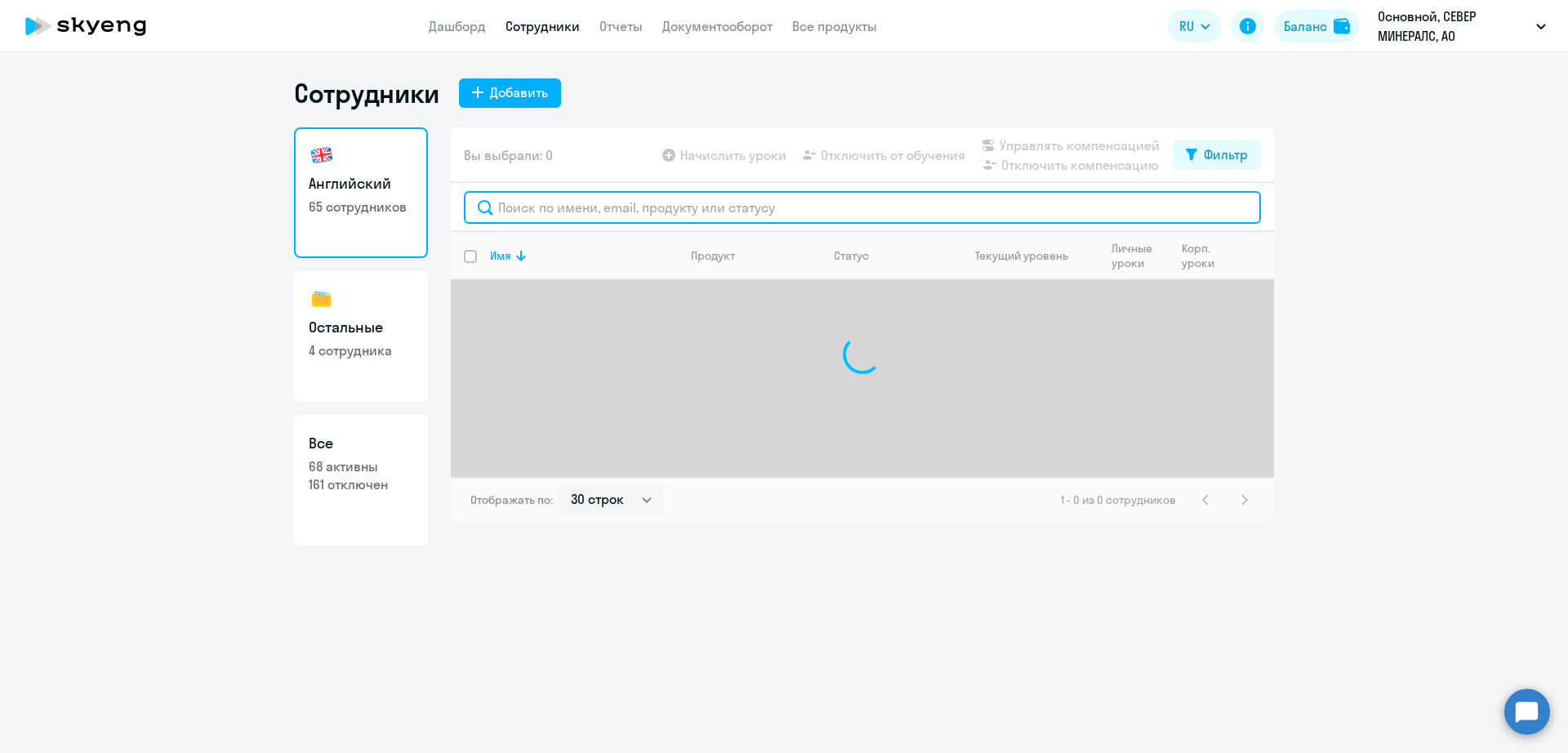
click at [586, 210] on input "text" at bounding box center [862, 207] width 797 height 33
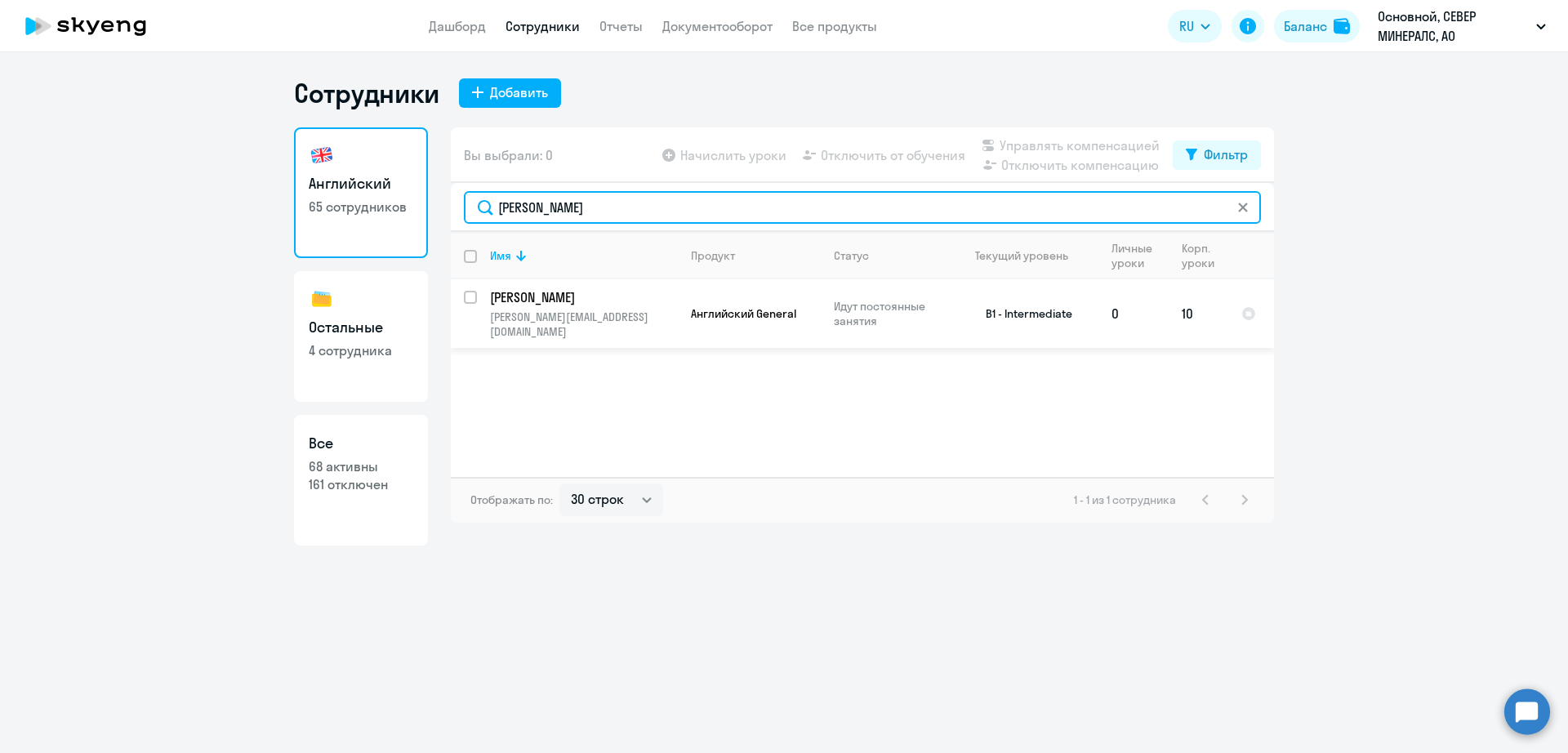
type input "[PERSON_NAME]"
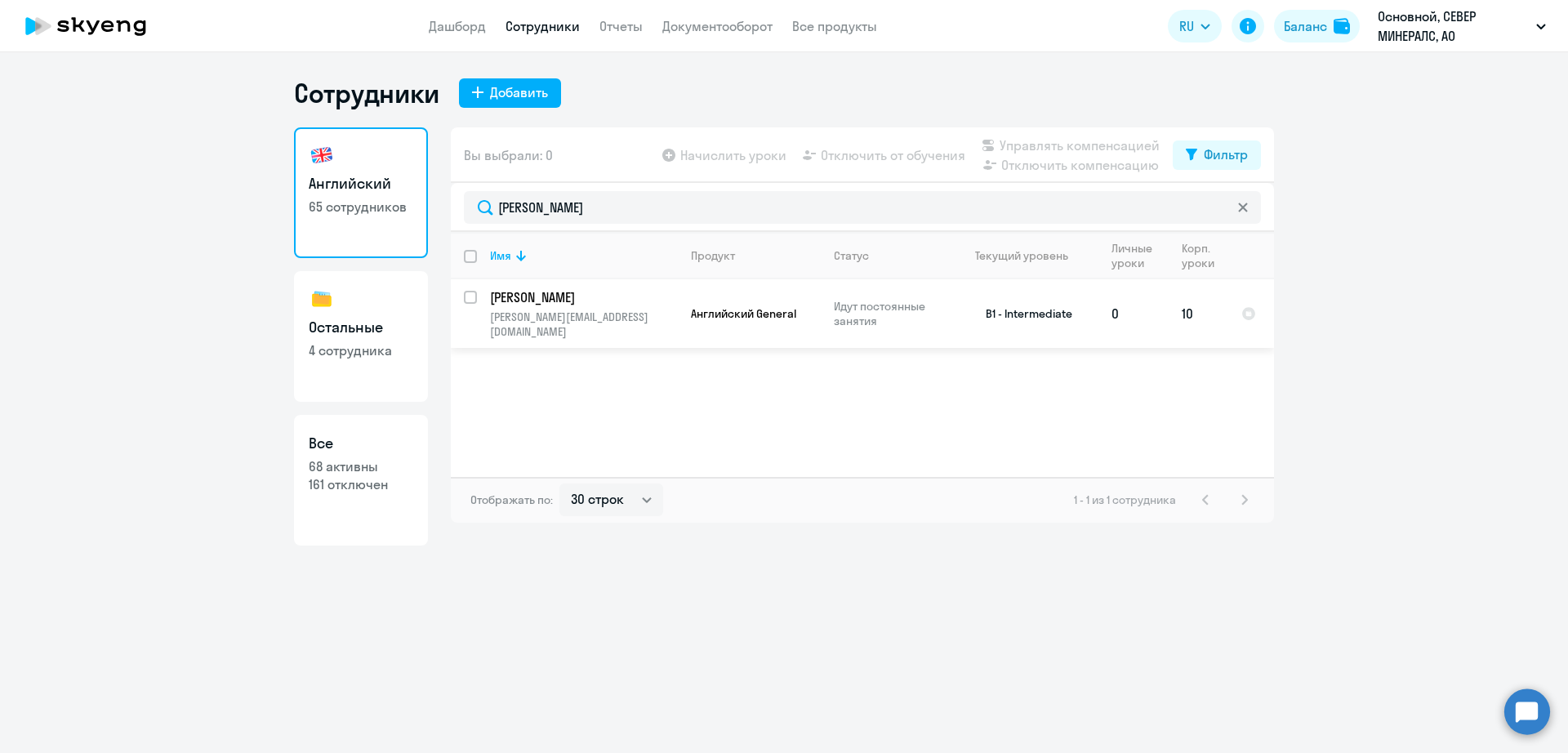
click at [831, 310] on td "Идут постоянные занятия" at bounding box center [883, 314] width 126 height 68
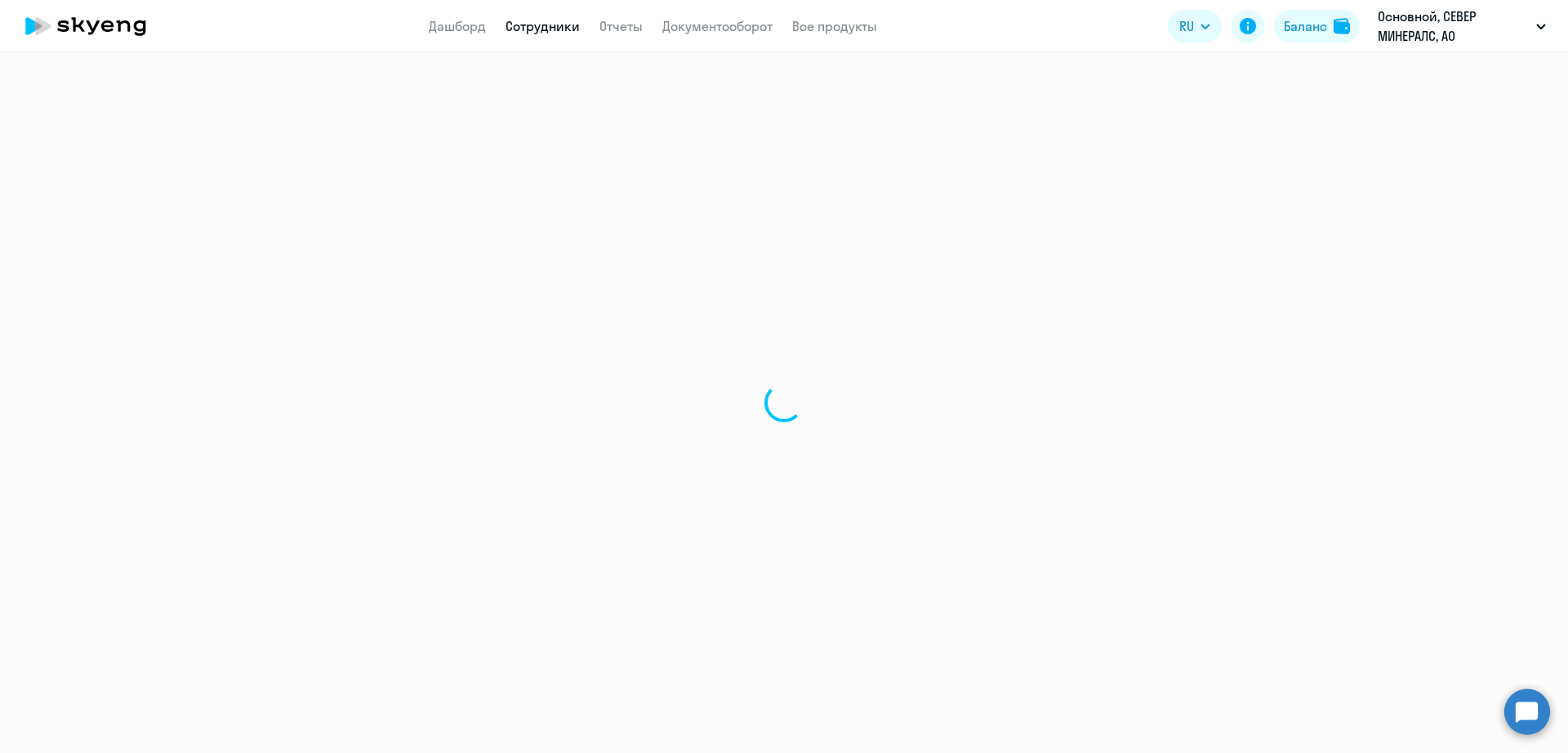
select select "english"
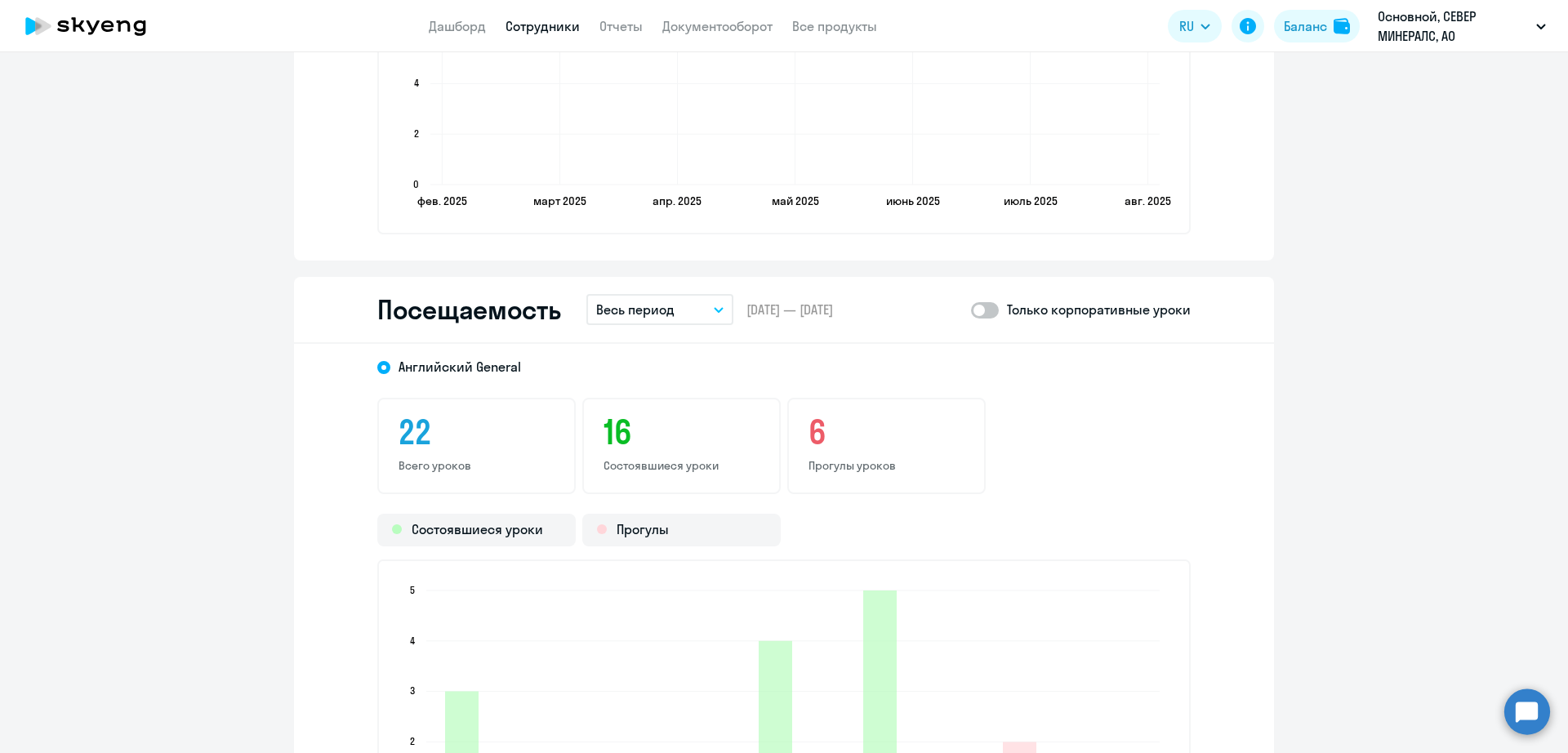
scroll to position [1939, 0]
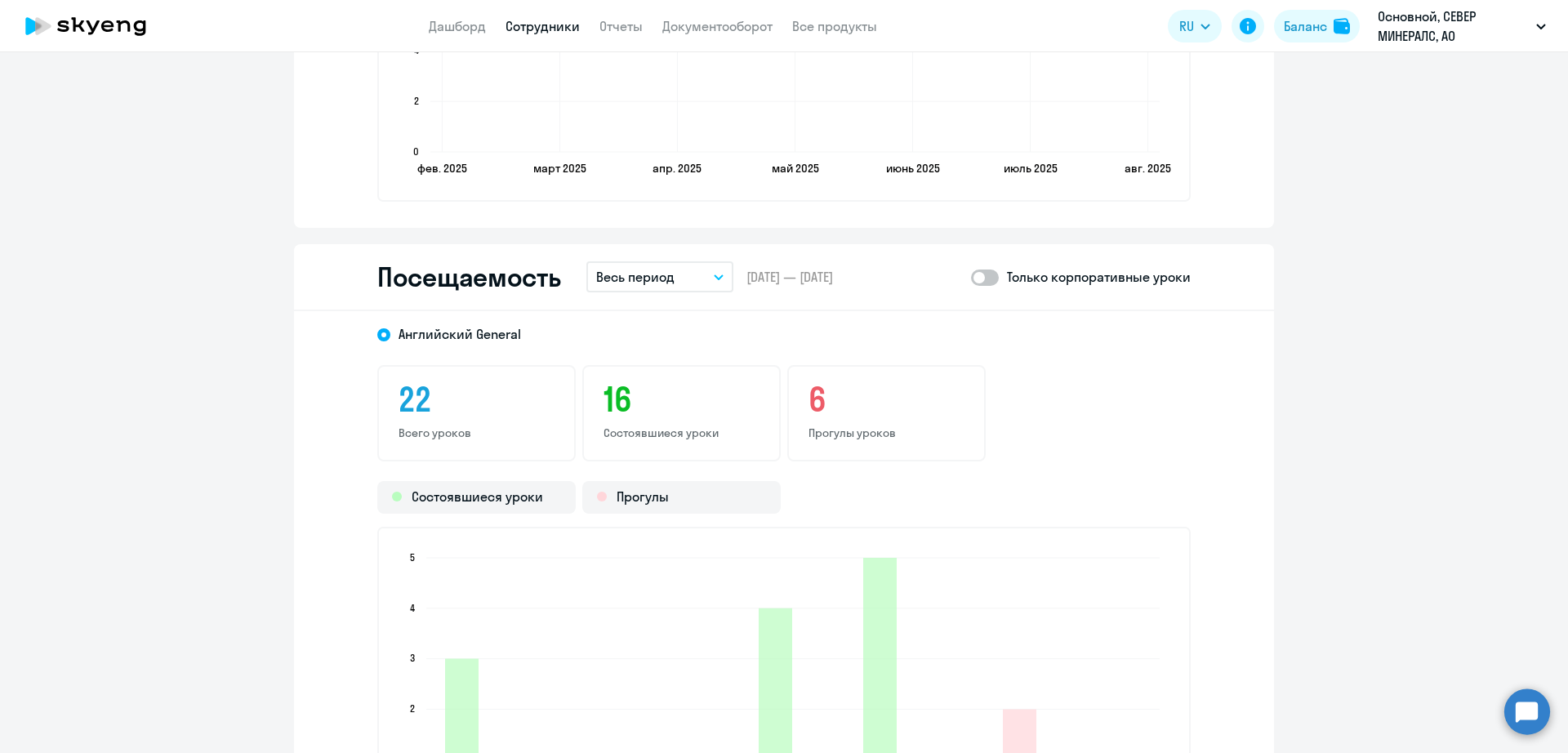
click at [992, 270] on span at bounding box center [985, 278] width 28 height 17
click at [972, 277] on input "checkbox" at bounding box center [971, 277] width 1 height 1
checkbox input "true"
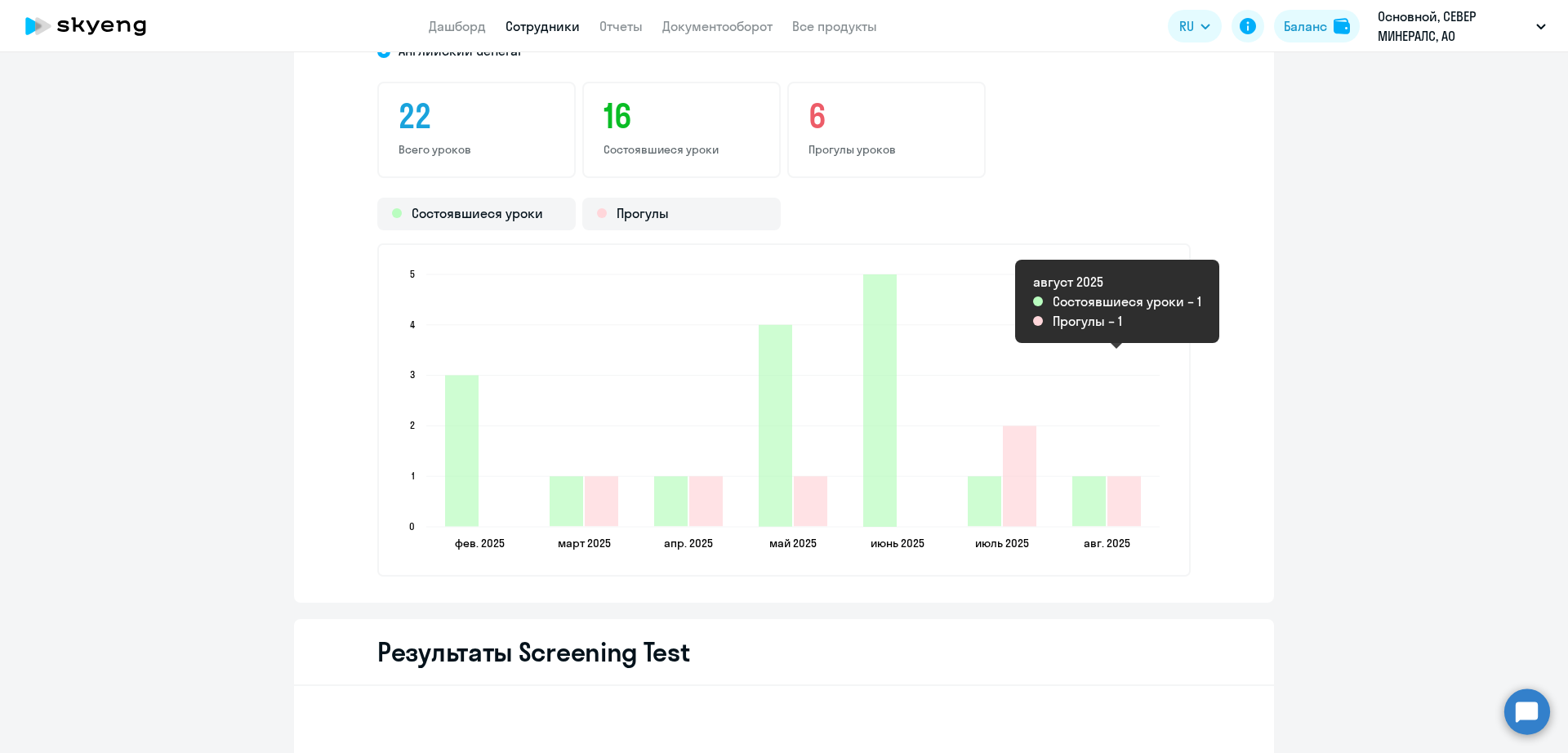
scroll to position [2042, 0]
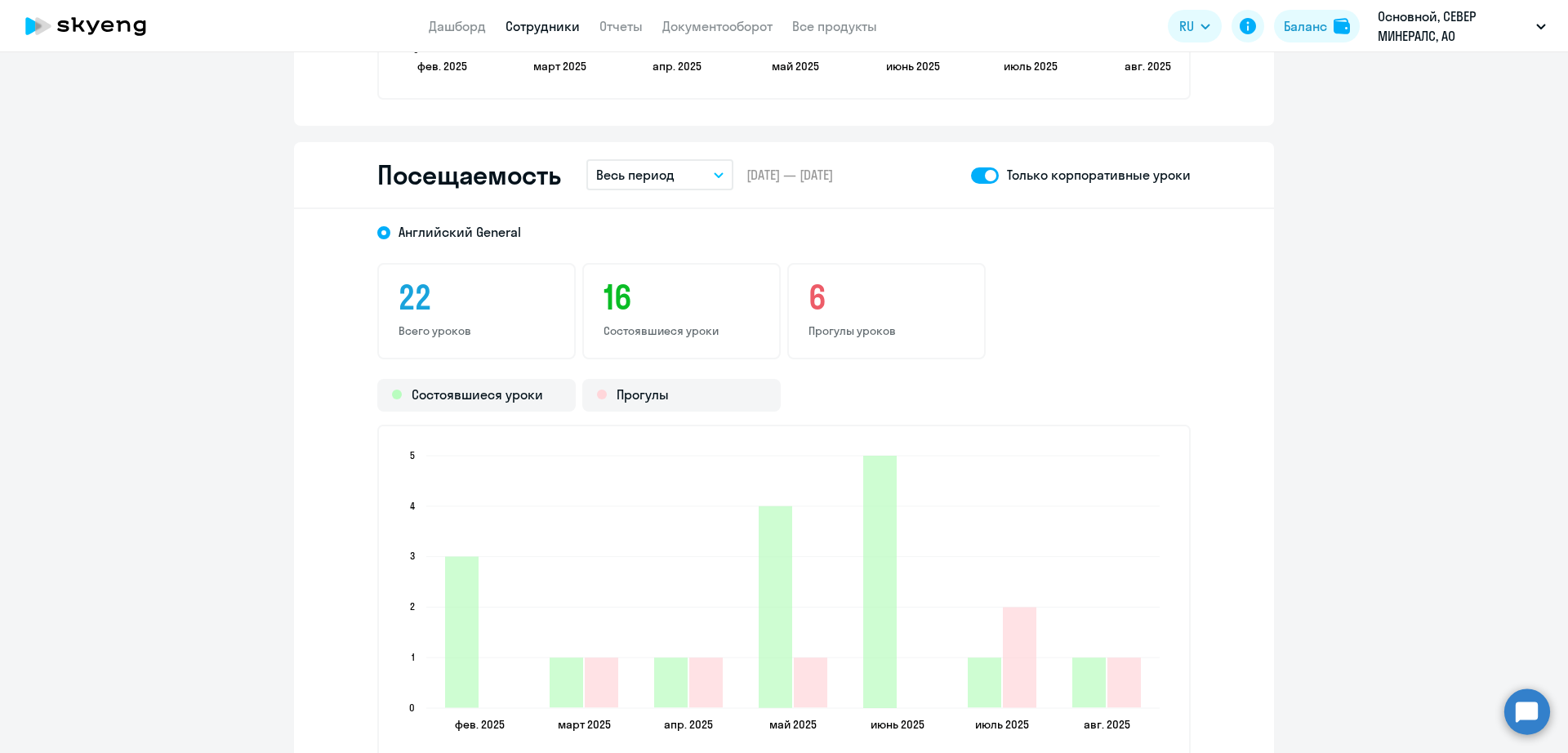
click at [679, 186] on button "Весь период" at bounding box center [660, 174] width 147 height 31
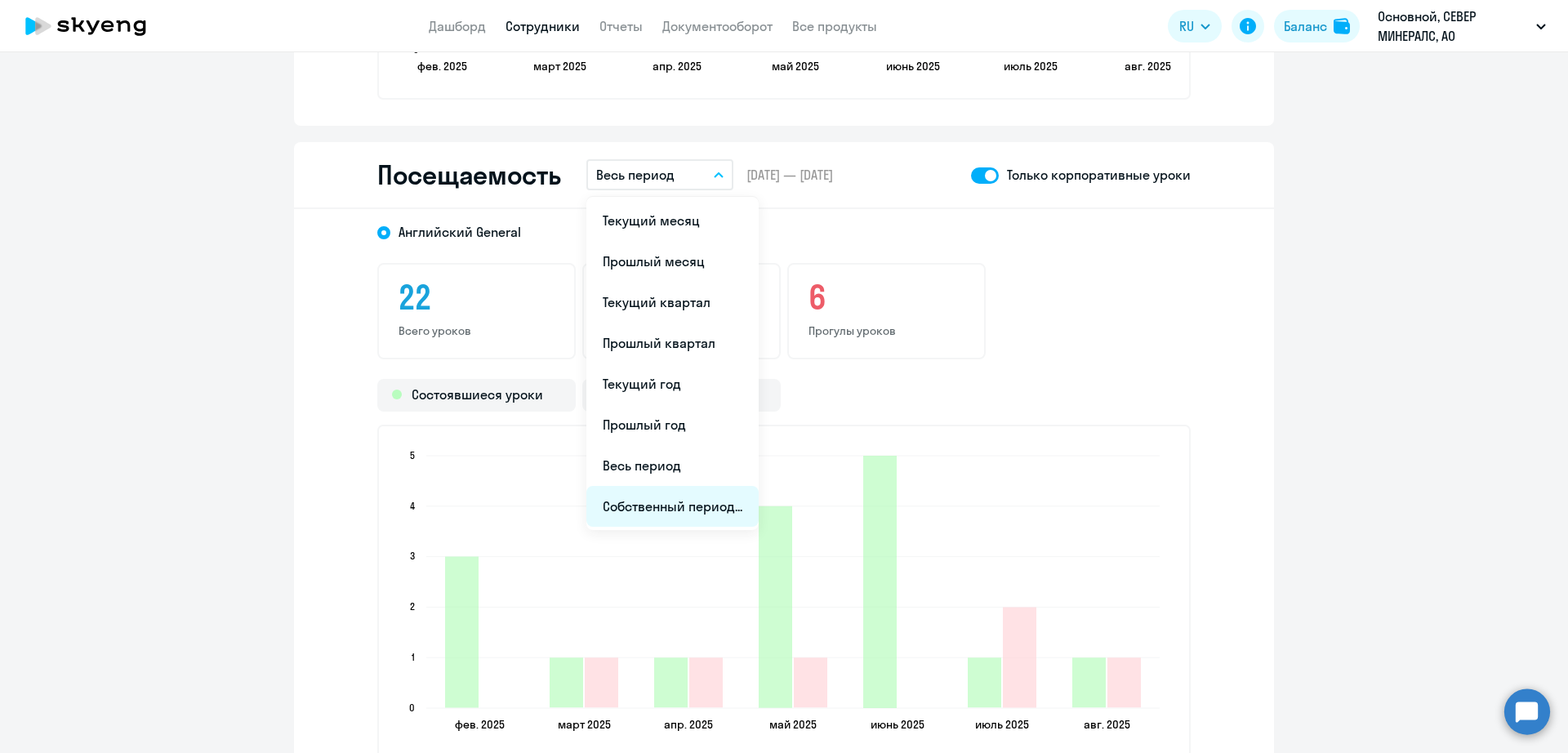
click at [680, 508] on li "Собственный период..." at bounding box center [672, 507] width 172 height 41
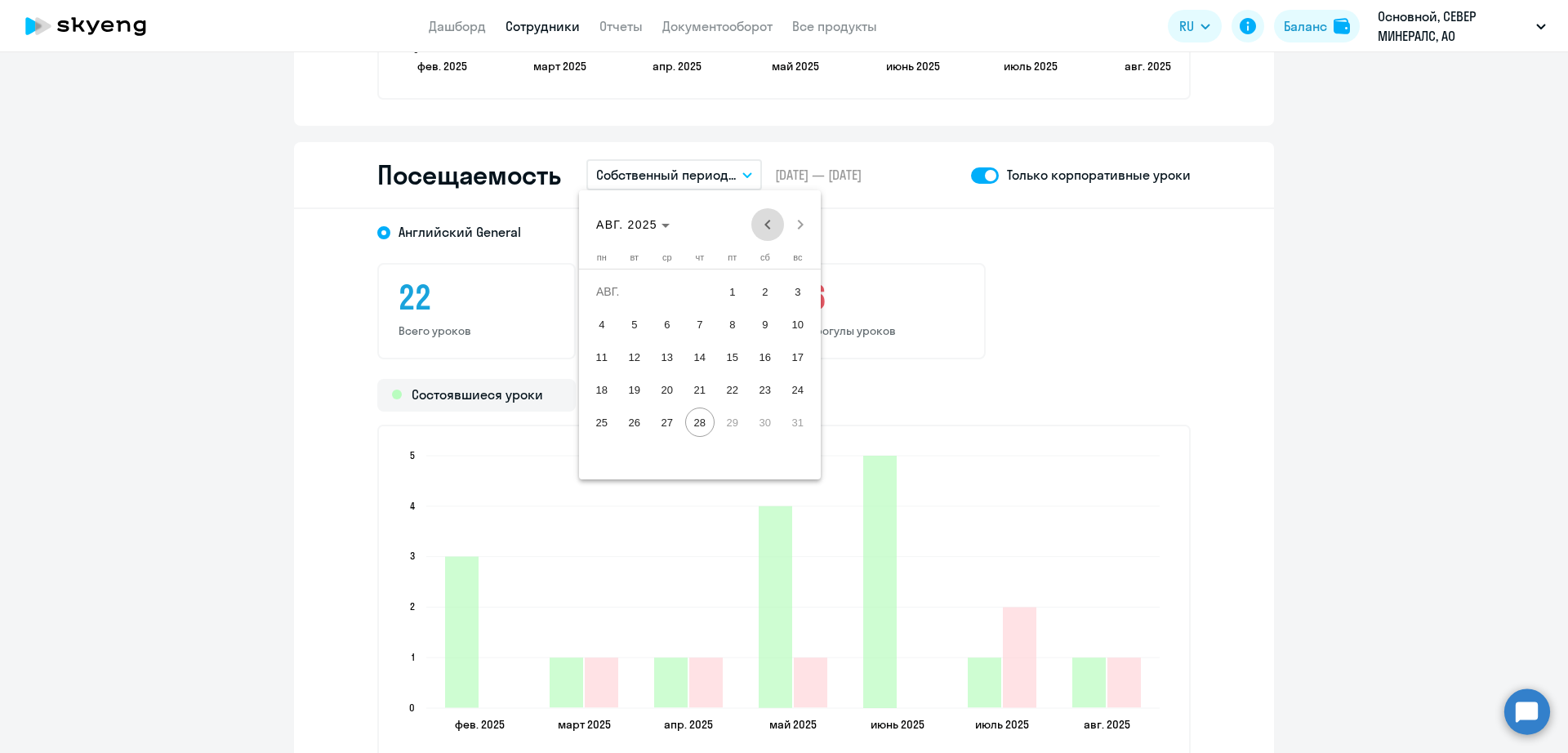
click at [768, 222] on span "Previous month" at bounding box center [768, 225] width 33 height 33
click at [774, 426] on span "26" at bounding box center [765, 422] width 29 height 29
click at [799, 222] on span "Next month" at bounding box center [801, 225] width 33 height 33
click at [606, 421] on span "25" at bounding box center [602, 422] width 29 height 29
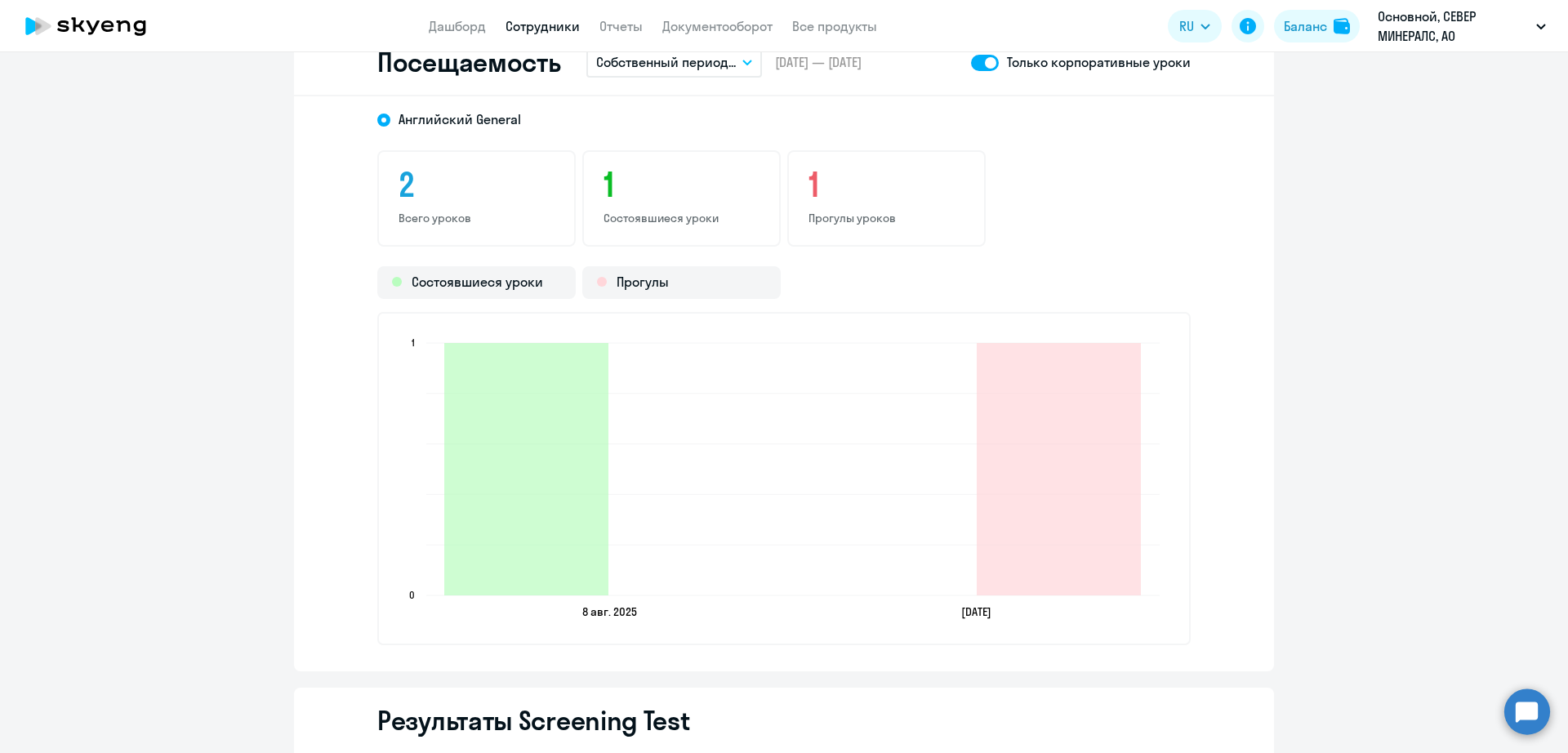
scroll to position [2245, 0]
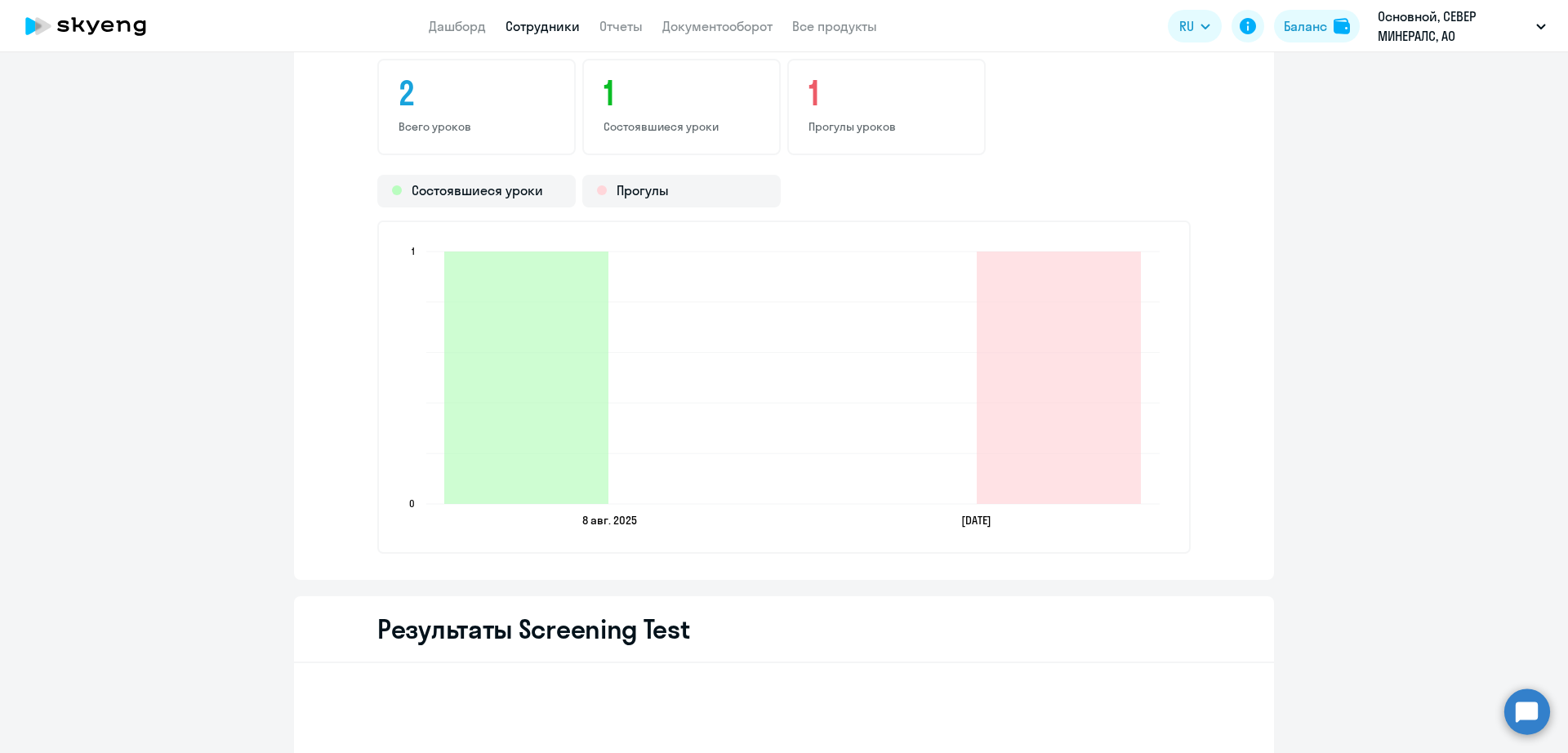
click at [533, 23] on link "Сотрудники" at bounding box center [543, 25] width 74 height 17
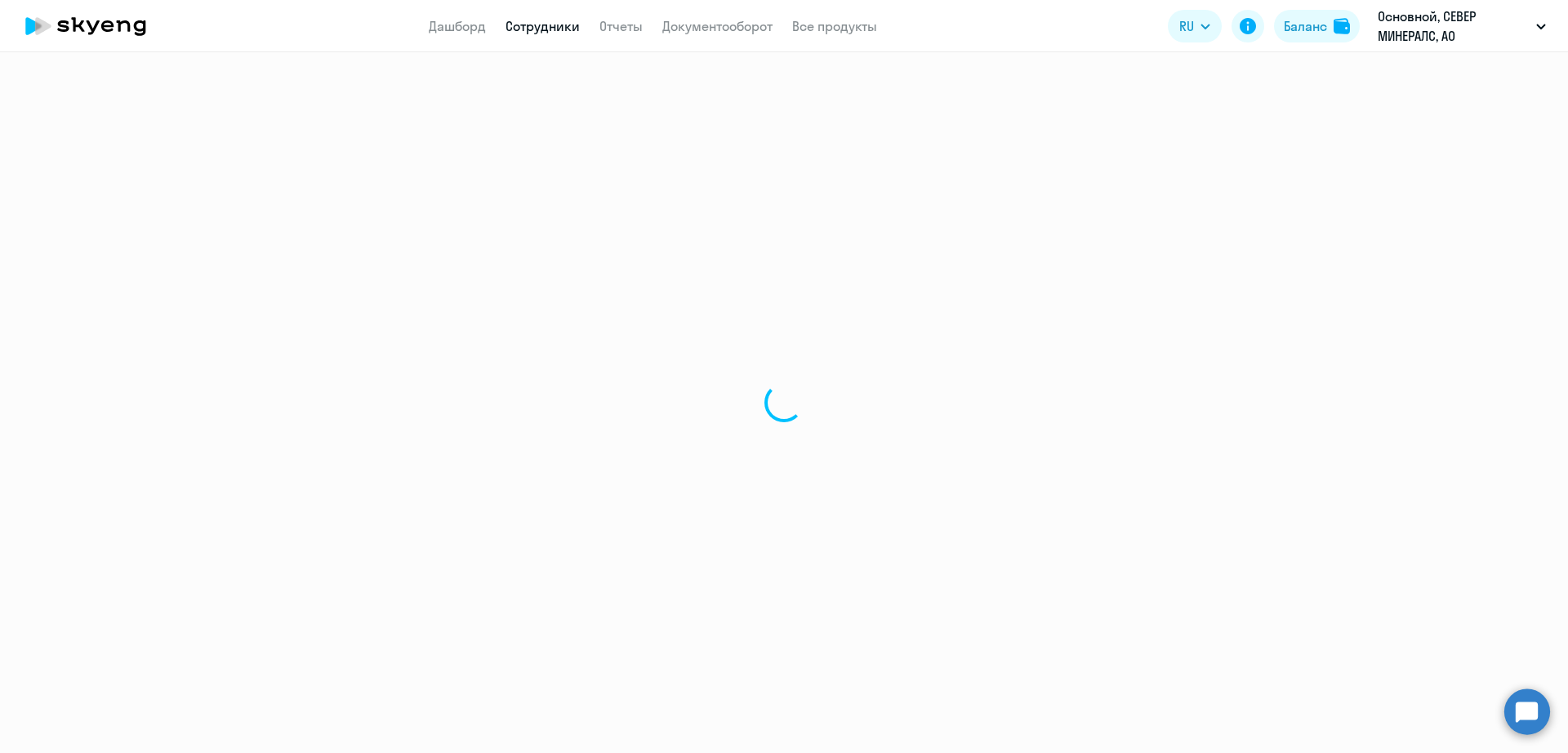
select select "30"
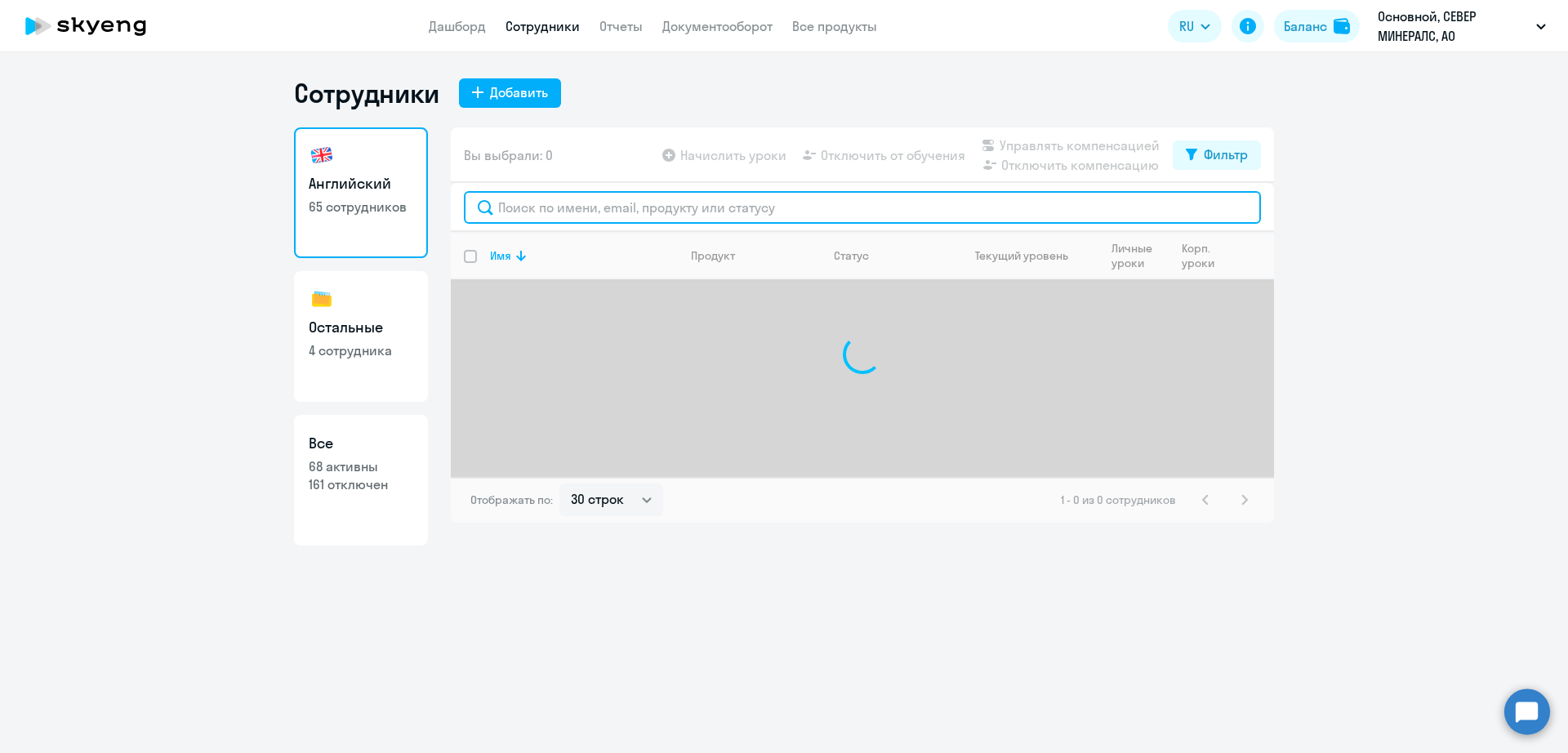
click at [612, 201] on input "text" at bounding box center [862, 207] width 797 height 33
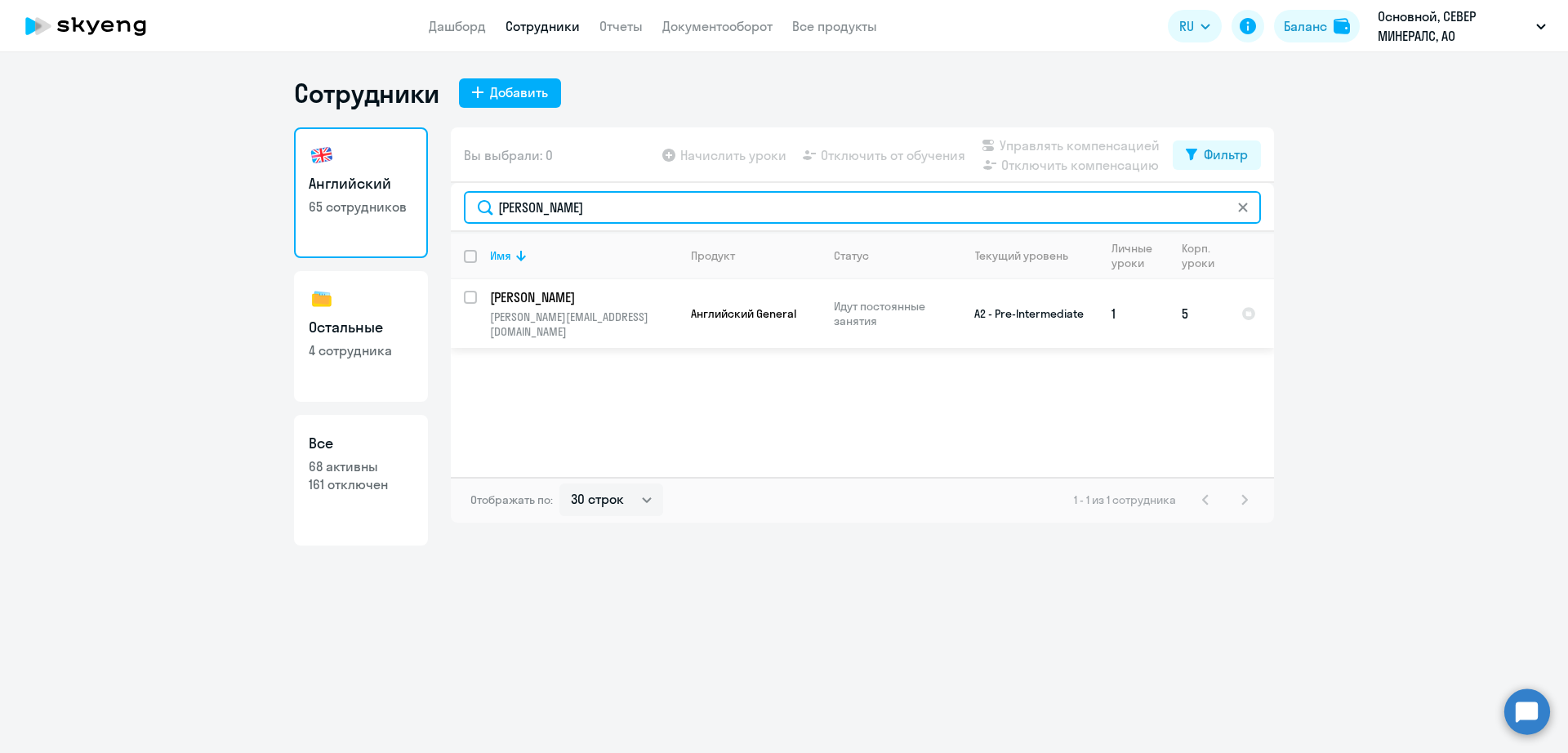
type input "[PERSON_NAME]"
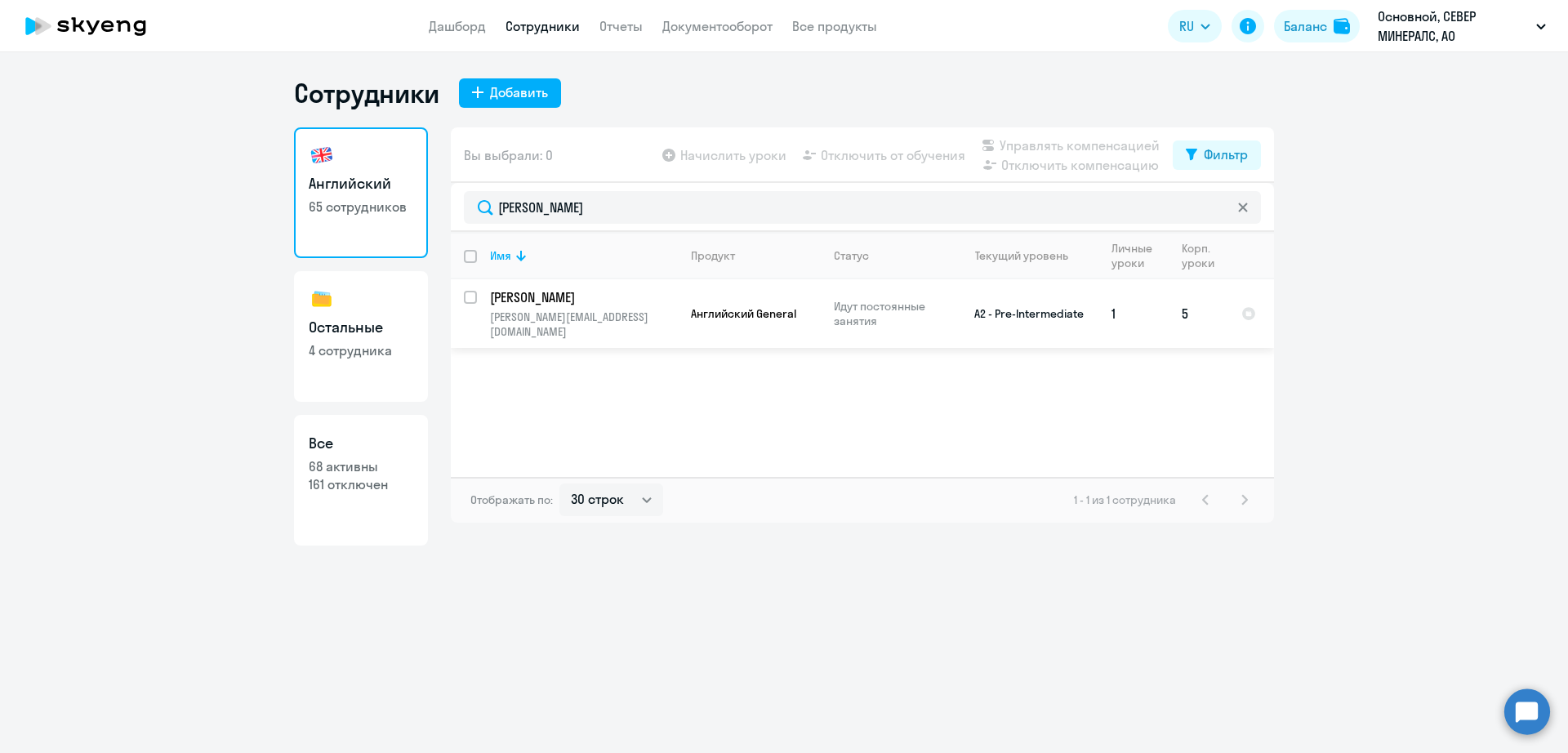
click at [1008, 320] on td "A2 - Pre-Intermediate" at bounding box center [1023, 314] width 152 height 68
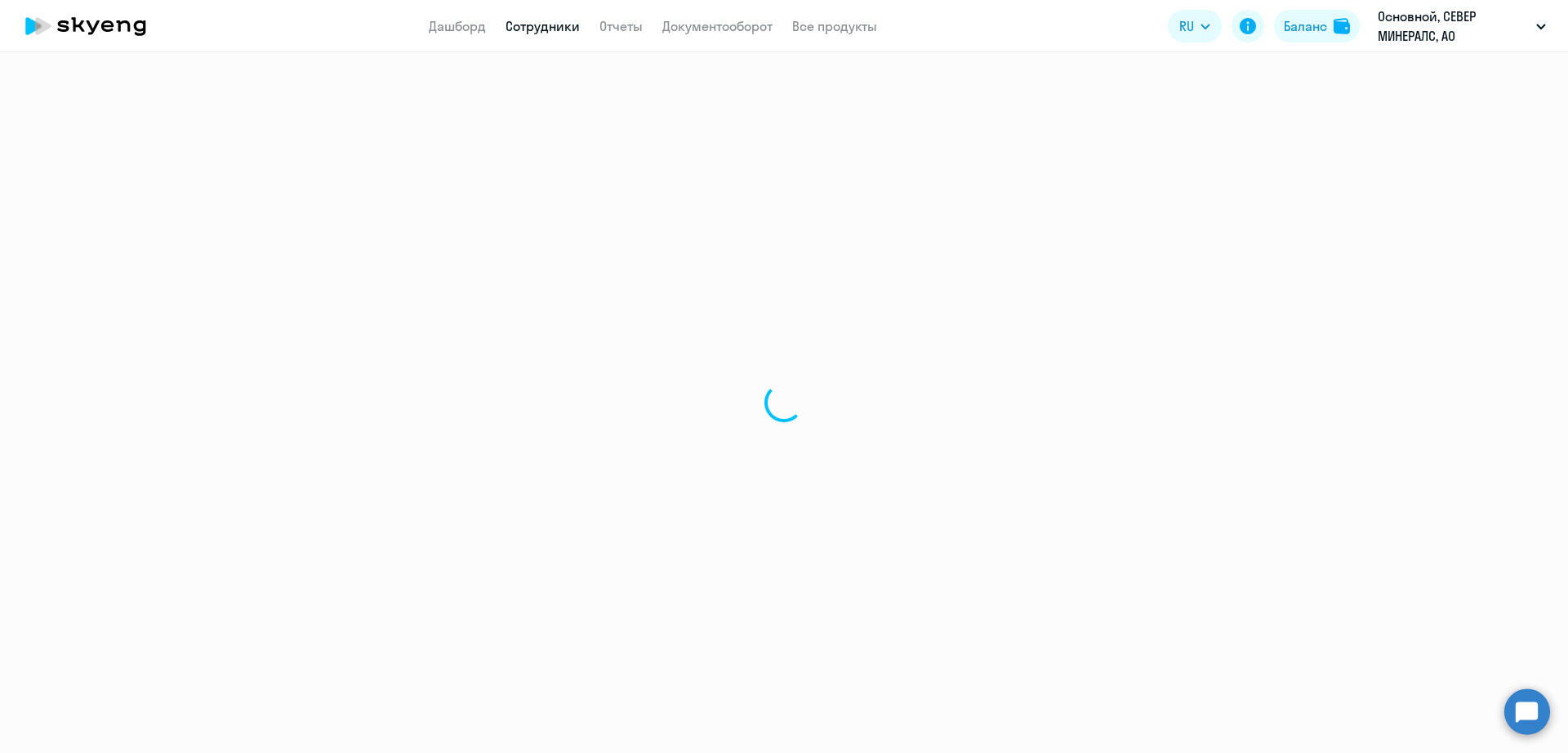
select select "english"
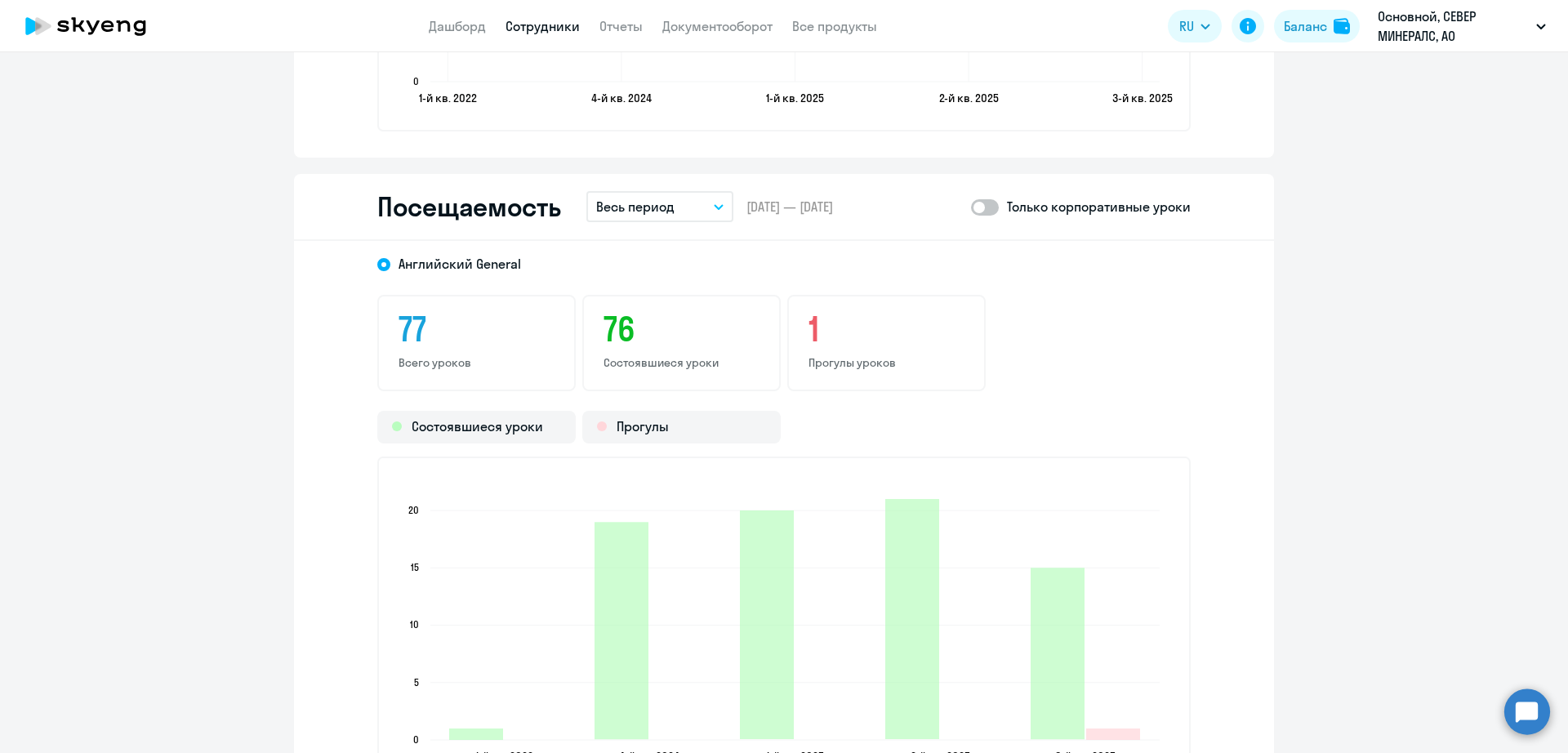
scroll to position [2006, 0]
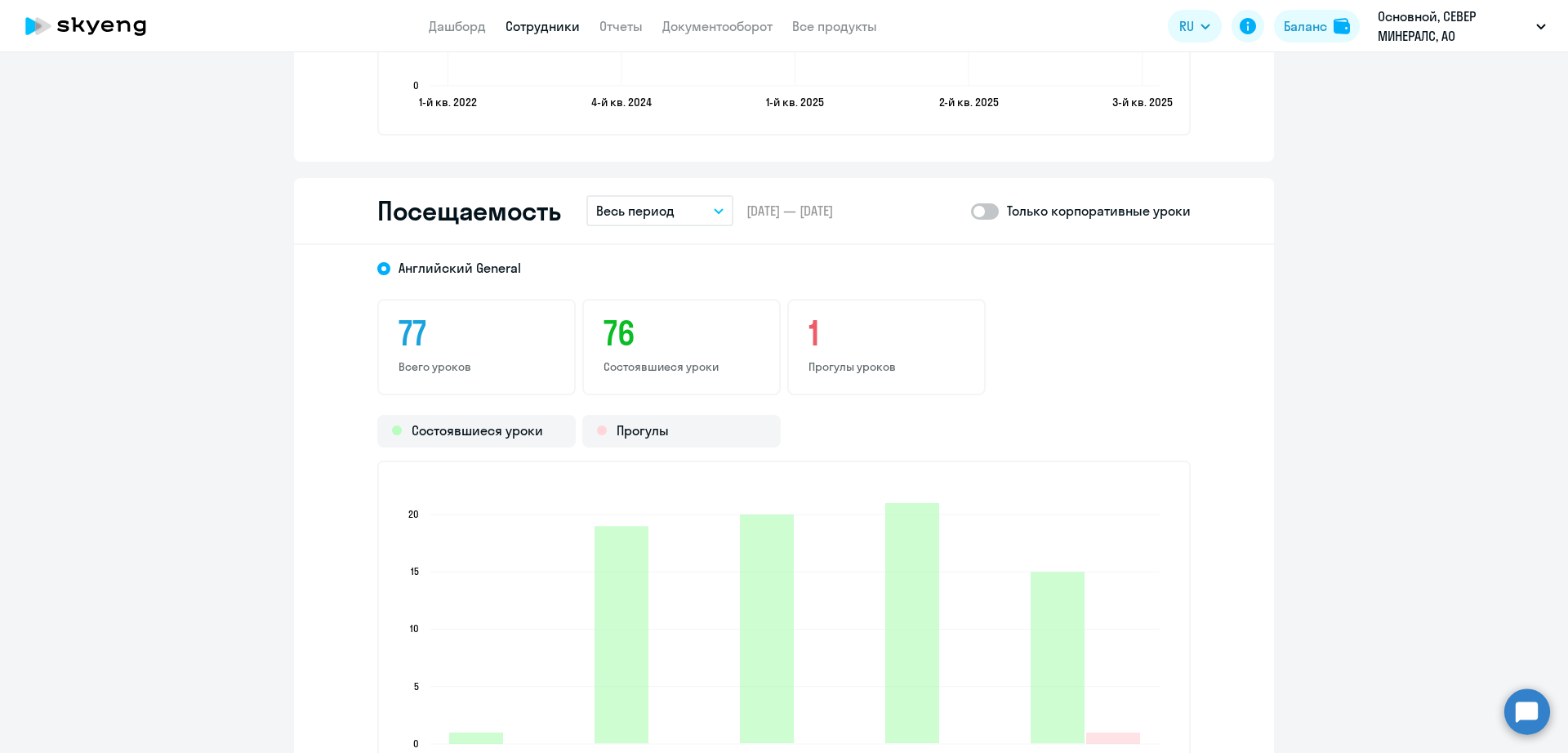
click at [986, 210] on span at bounding box center [985, 211] width 28 height 17
click at [972, 210] on input "checkbox" at bounding box center [971, 210] width 1 height 1
checkbox input "true"
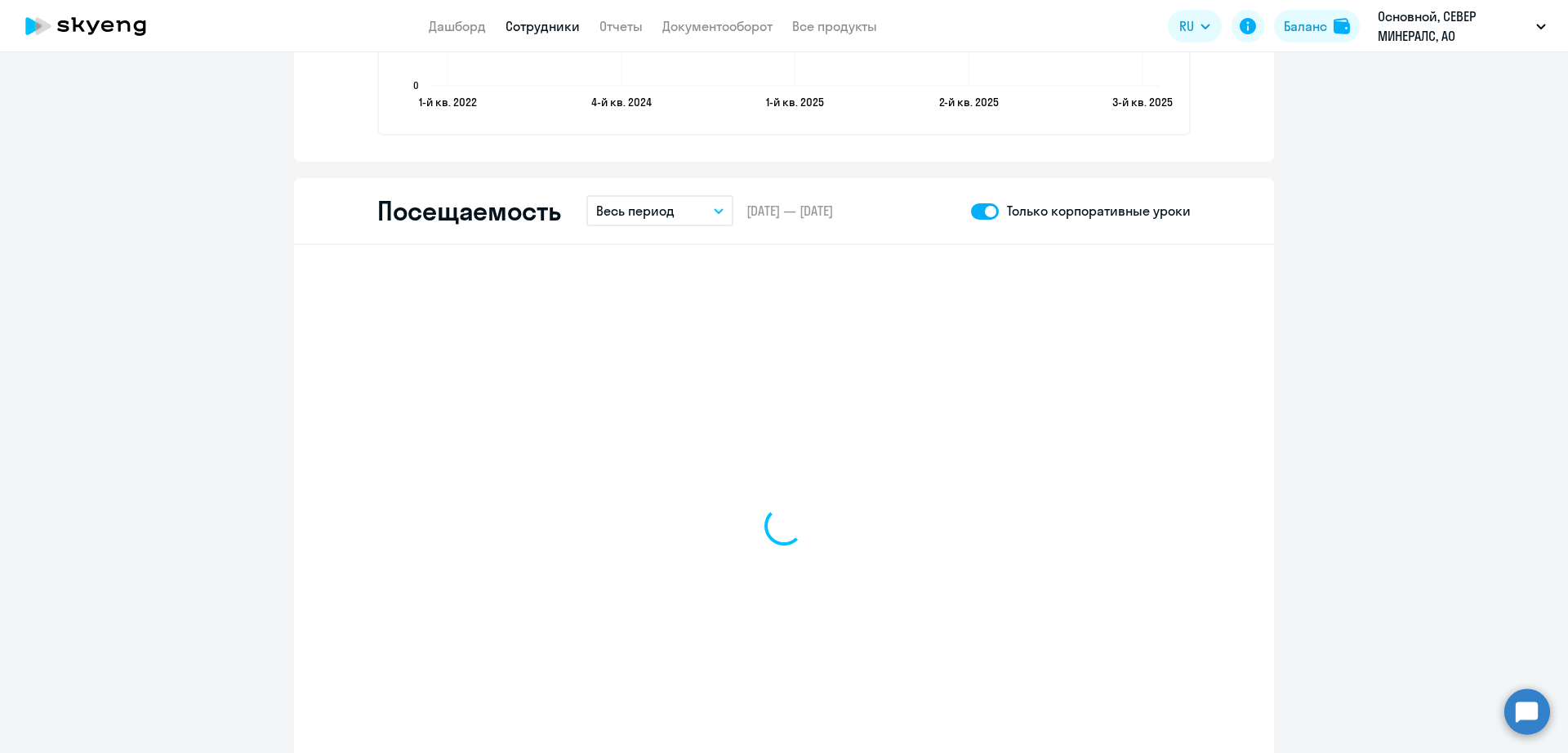
click at [662, 208] on p "Весь период" at bounding box center [635, 210] width 78 height 19
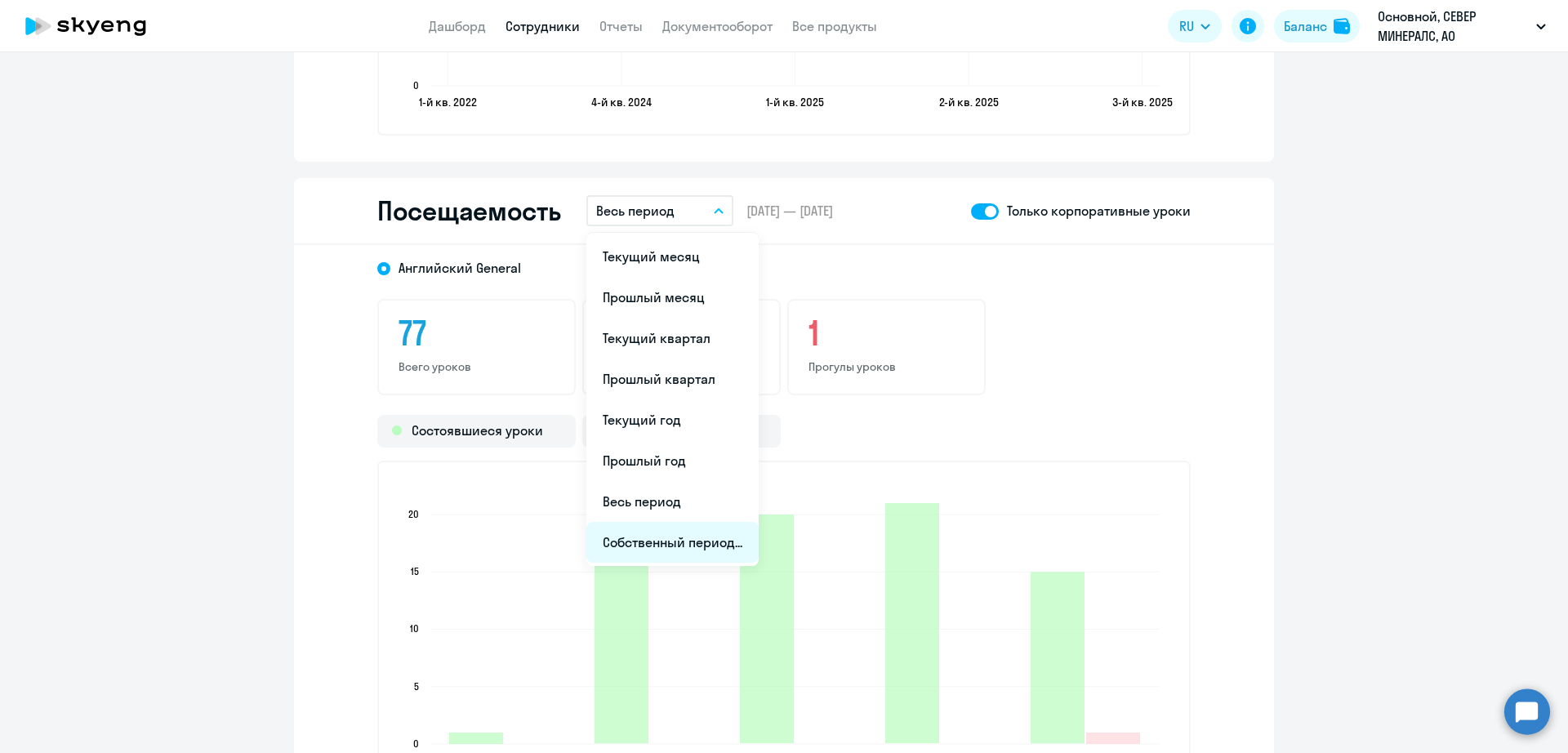
click at [669, 548] on li "Собственный период..." at bounding box center [672, 543] width 172 height 41
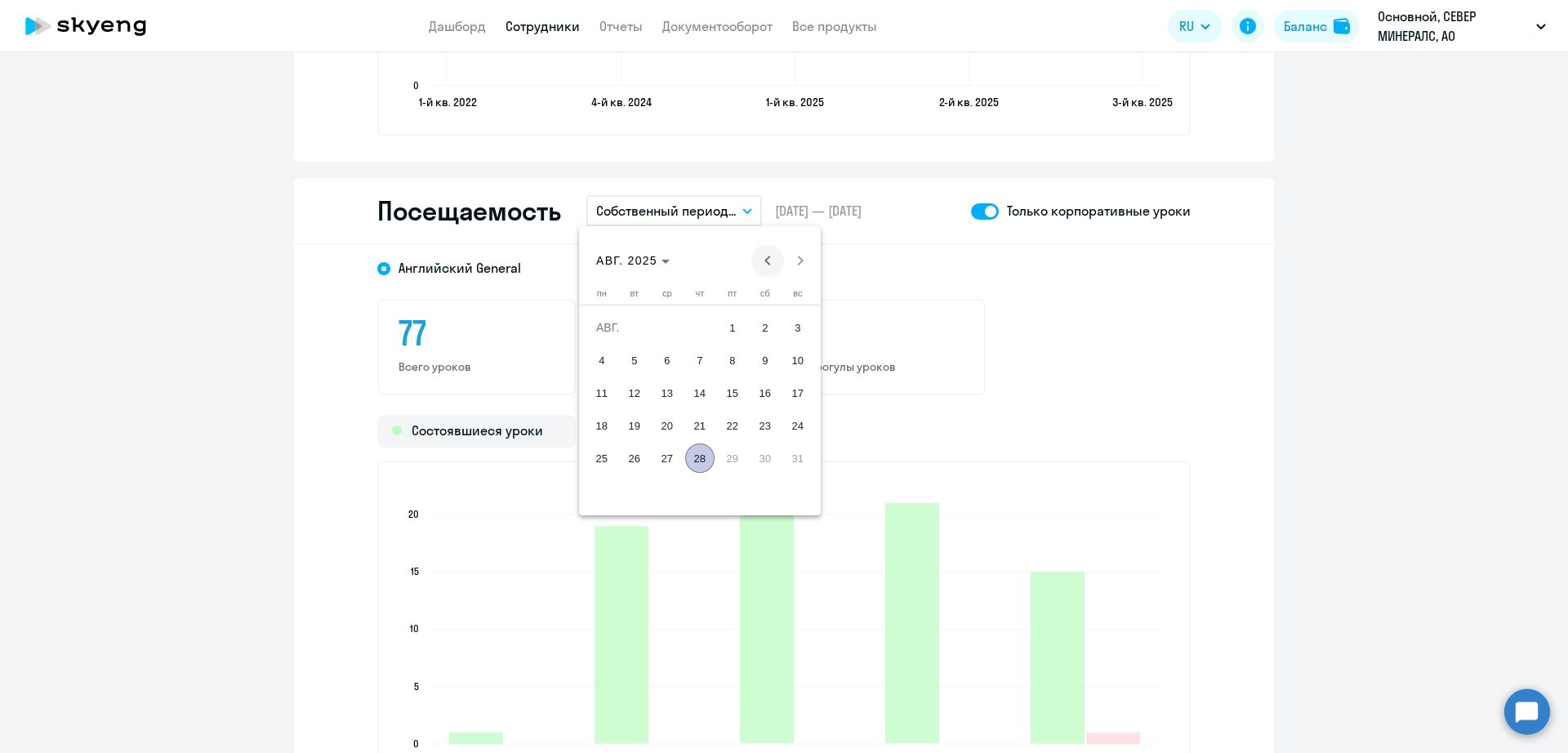
click at [770, 255] on span "Previous month" at bounding box center [768, 261] width 33 height 33
click at [770, 472] on span "26" at bounding box center [765, 458] width 29 height 29
click at [804, 269] on span "Next month" at bounding box center [801, 261] width 33 height 33
click at [598, 459] on span "25" at bounding box center [602, 458] width 29 height 29
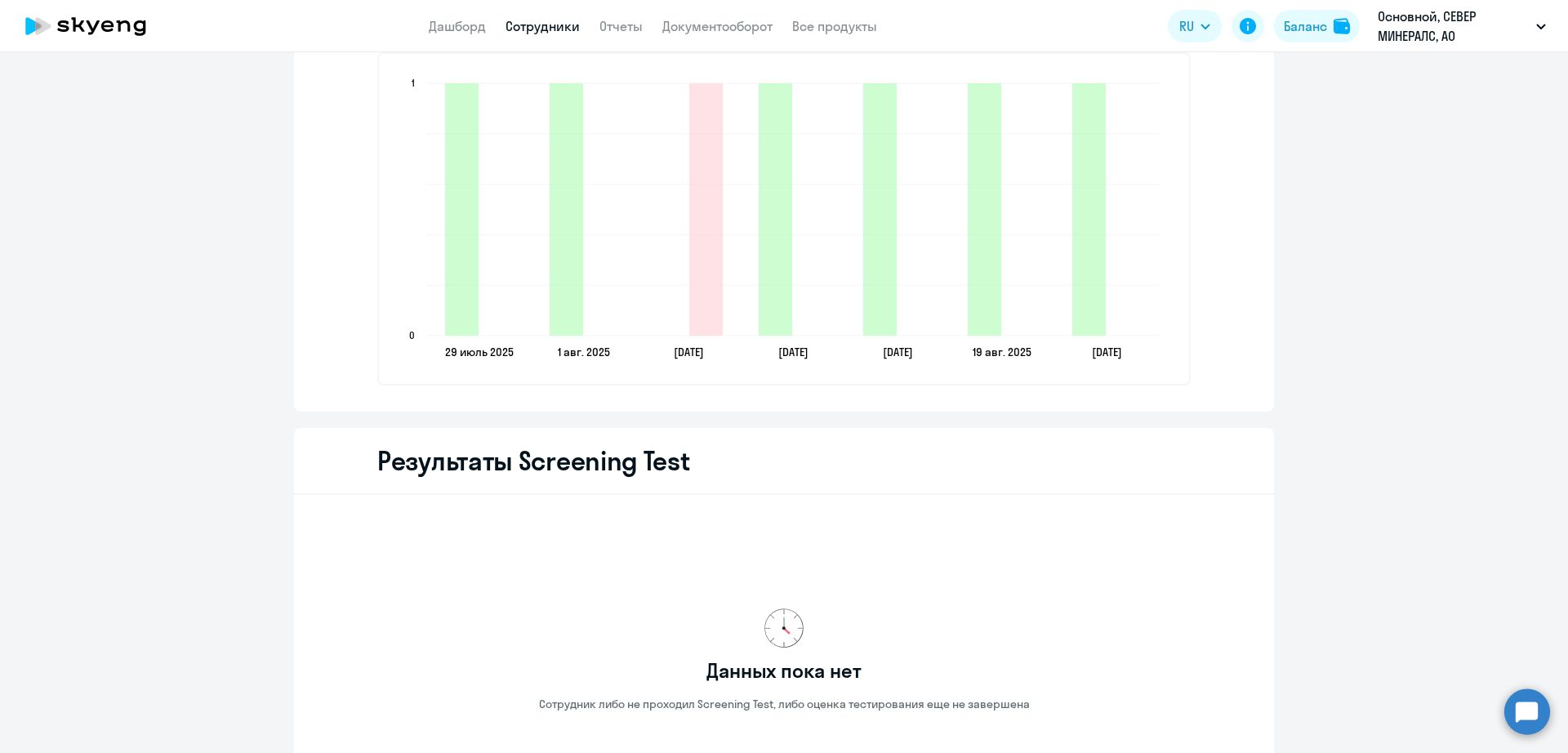
scroll to position [1903, 0]
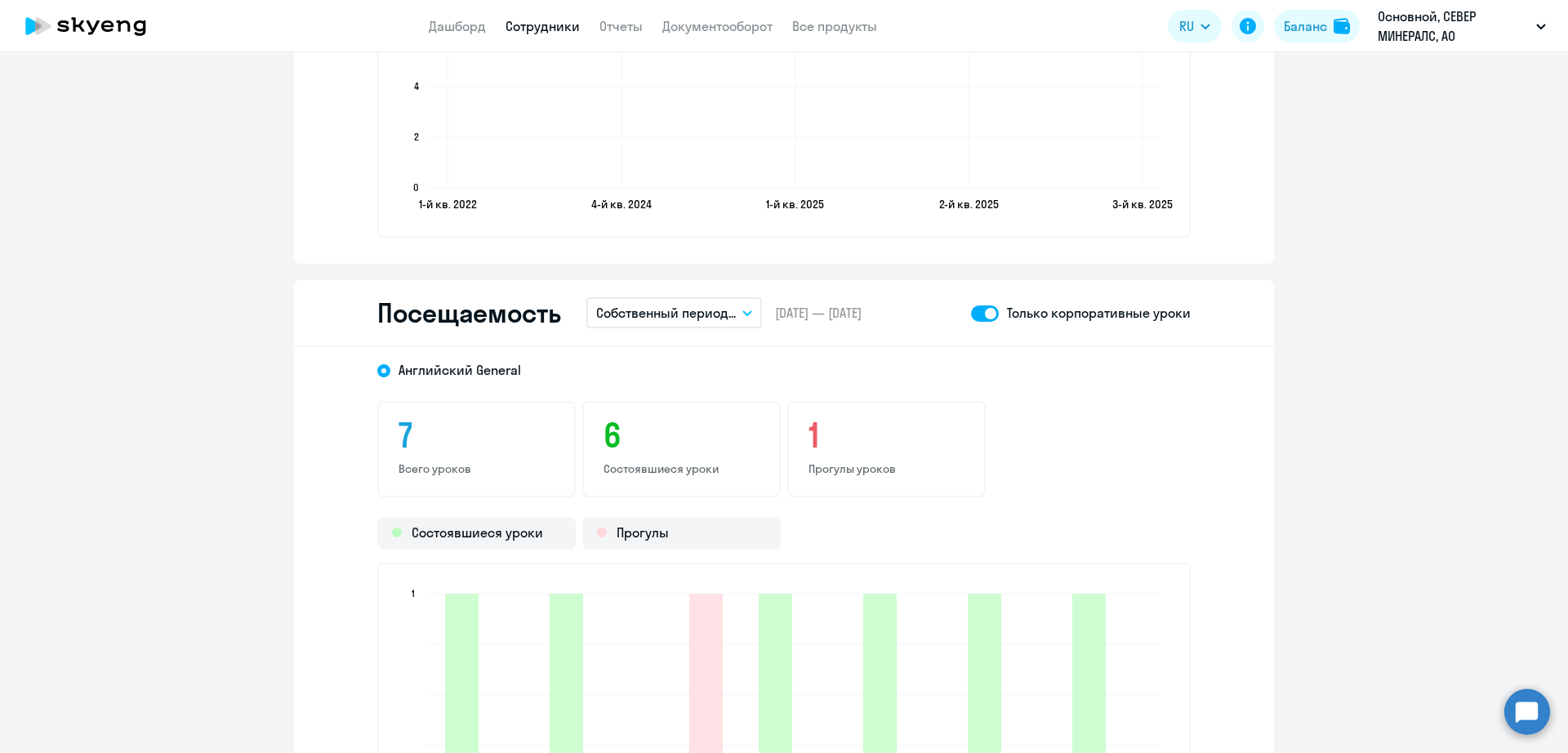
click at [527, 18] on link "Сотрудники" at bounding box center [543, 25] width 74 height 17
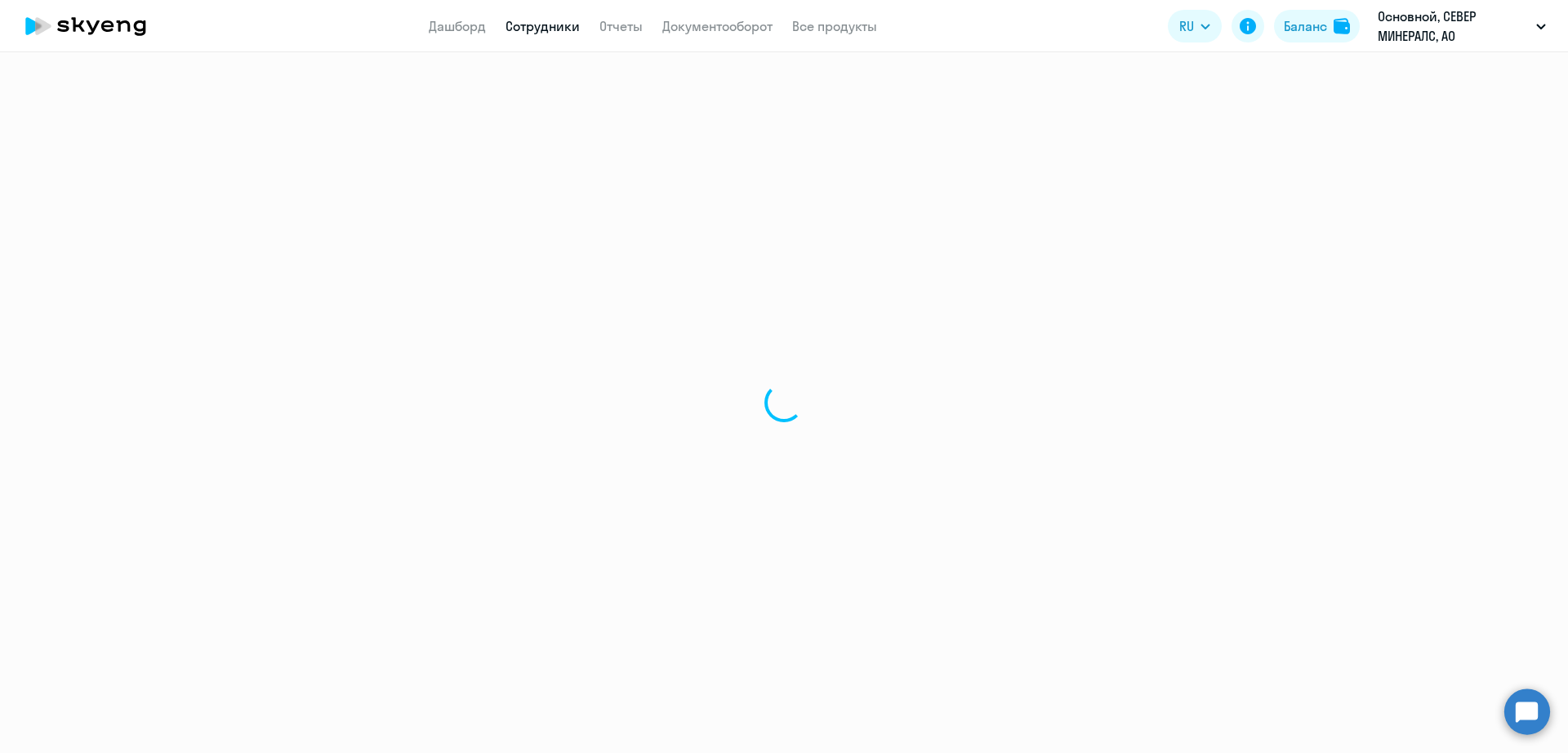
select select "30"
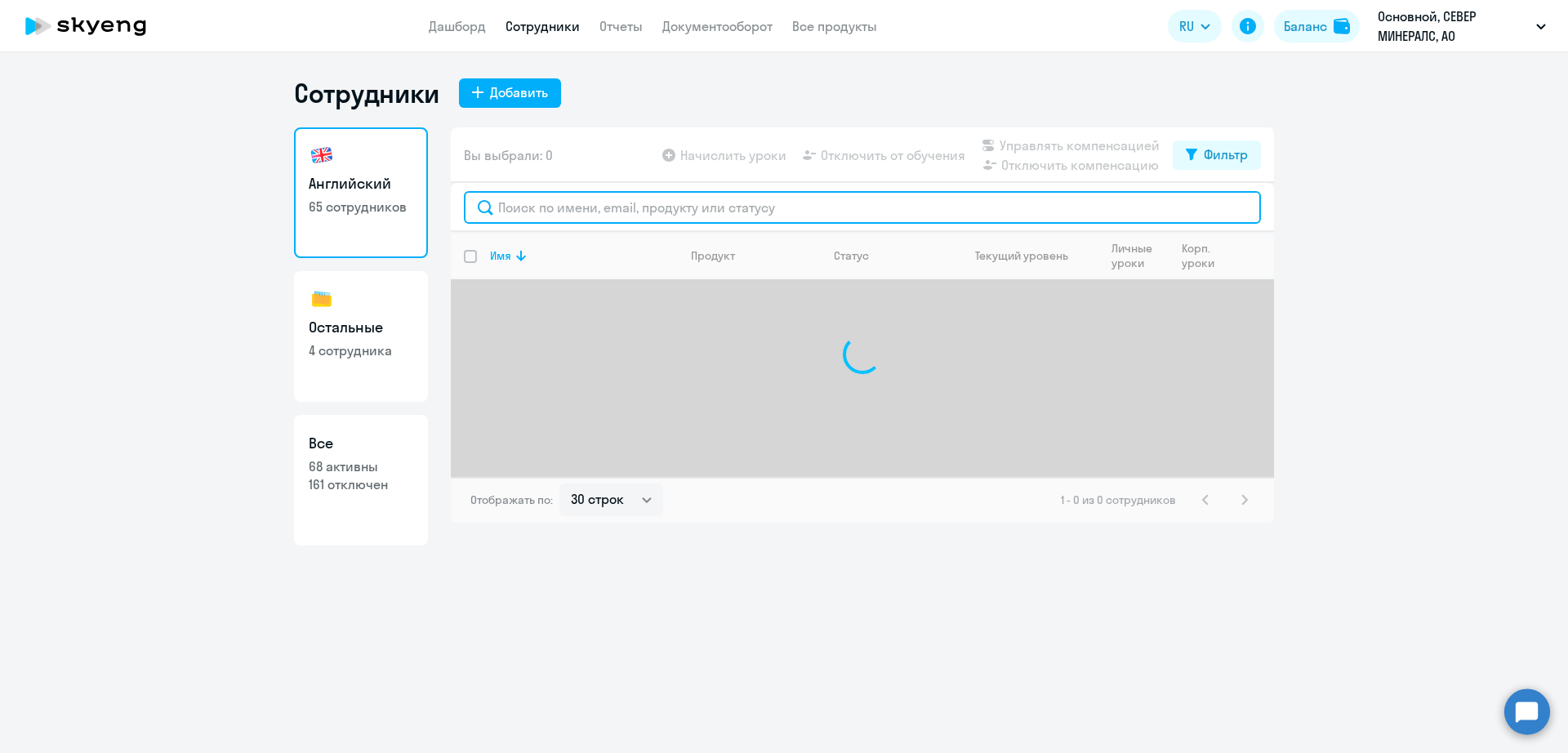
click at [578, 215] on input "text" at bounding box center [862, 207] width 797 height 33
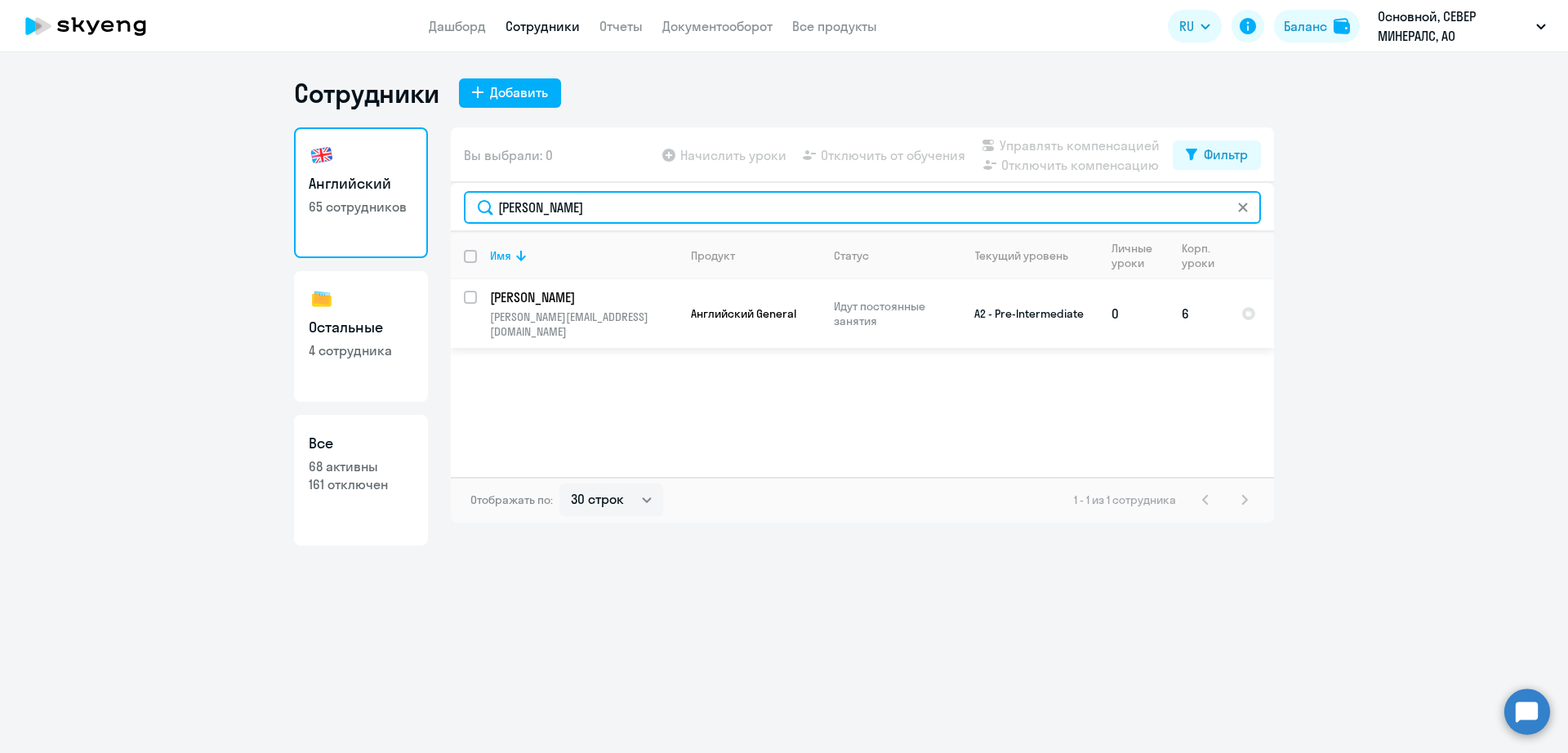
type input "[PERSON_NAME]"
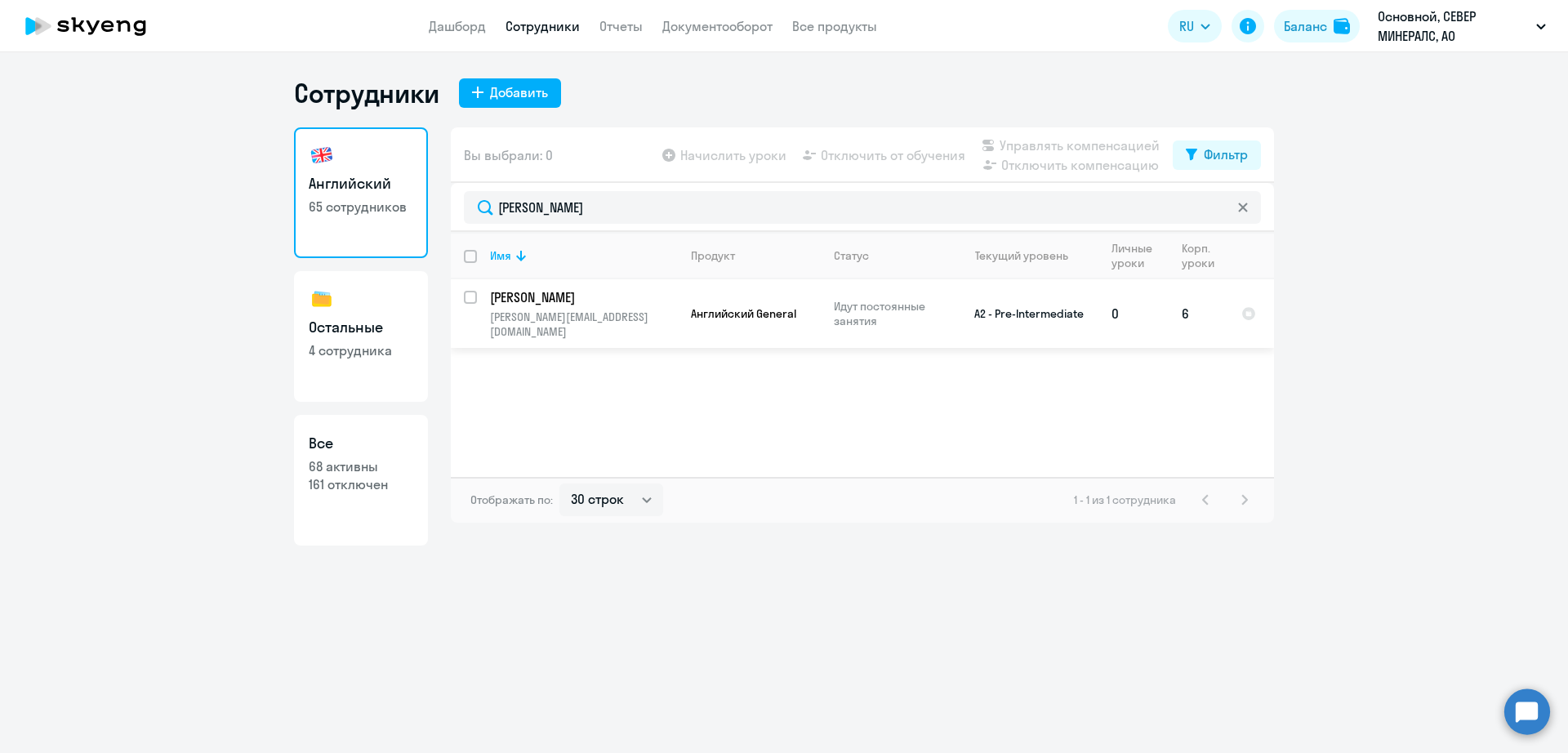
click at [1043, 310] on td "A2 - Pre-Intermediate" at bounding box center [1023, 314] width 152 height 68
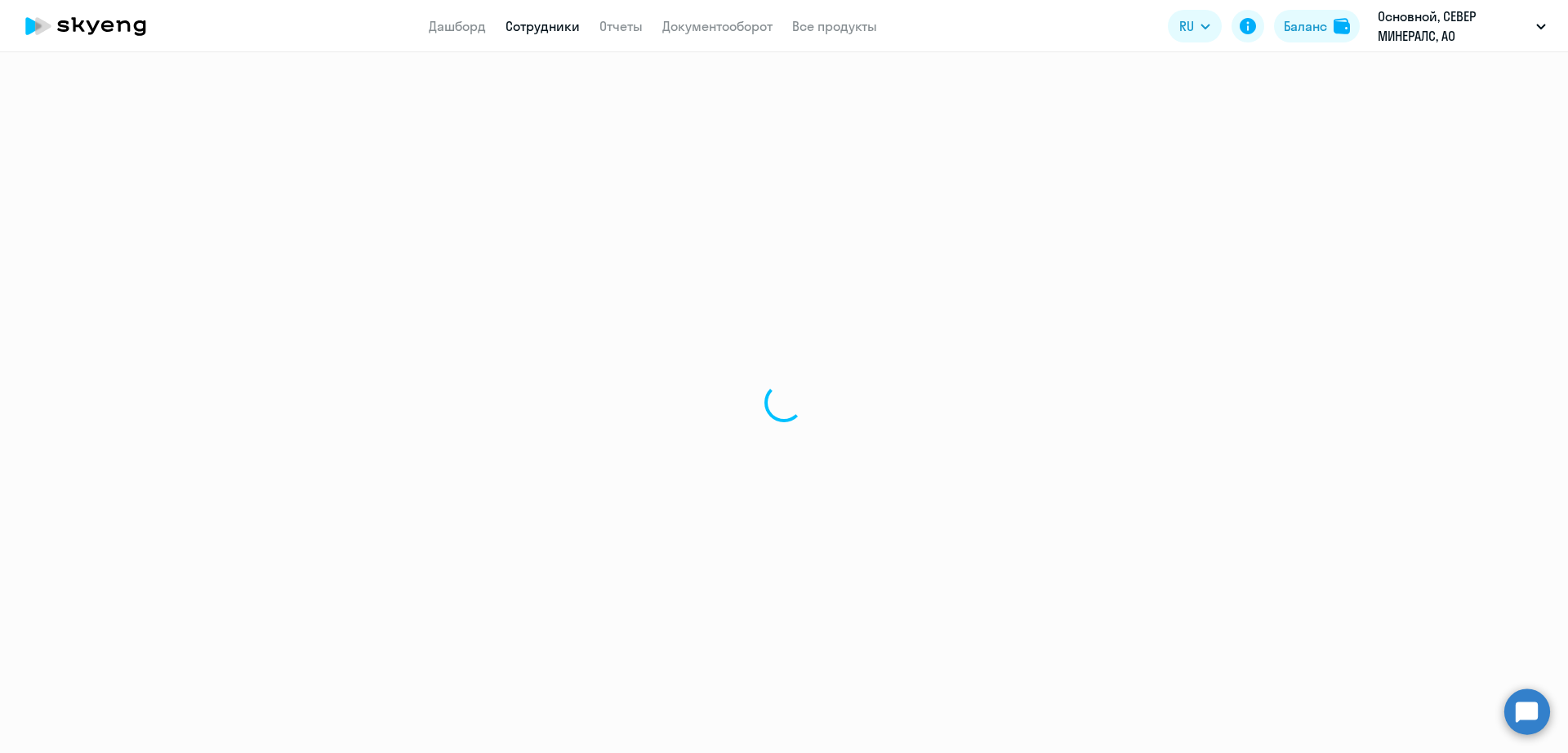
select select "english"
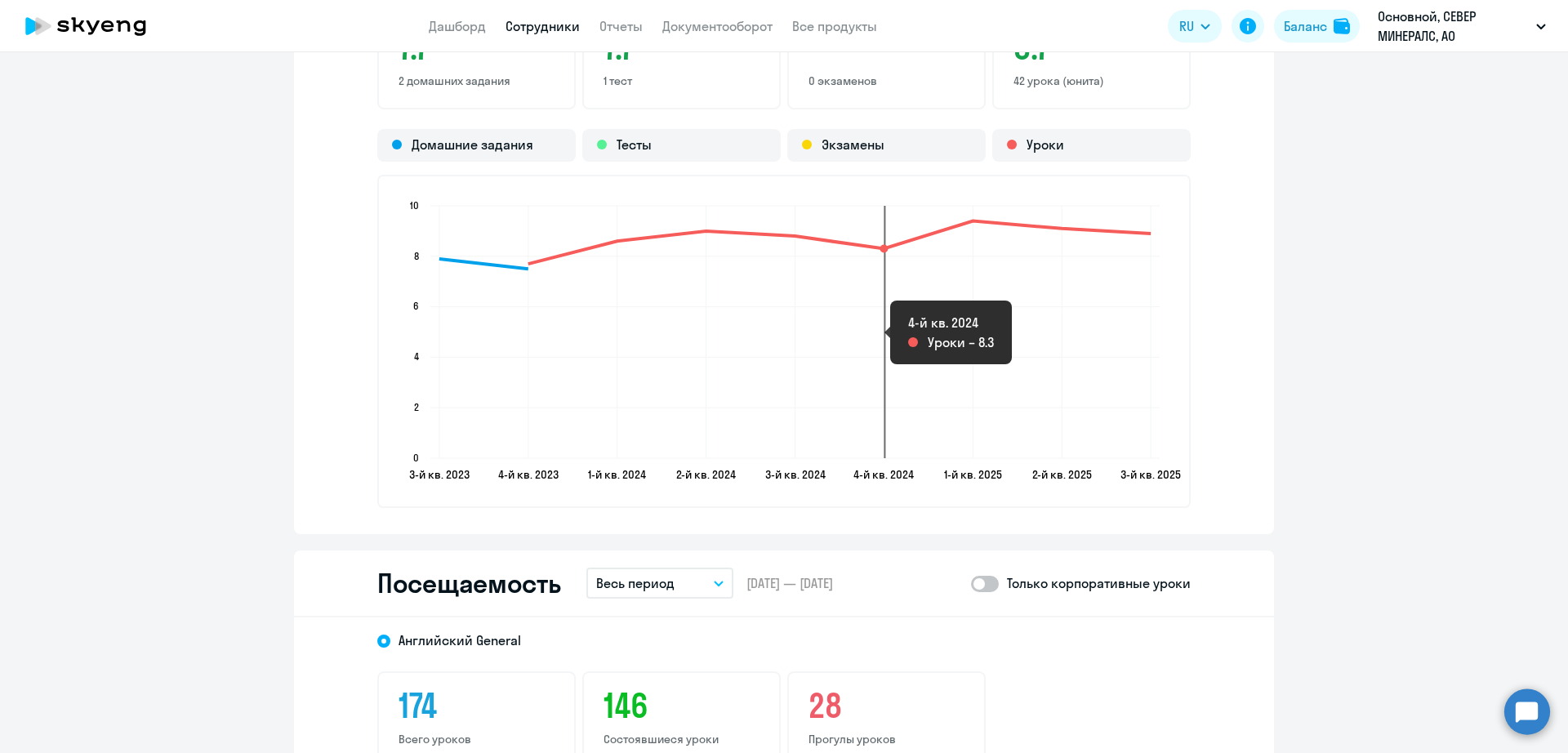
scroll to position [1939, 0]
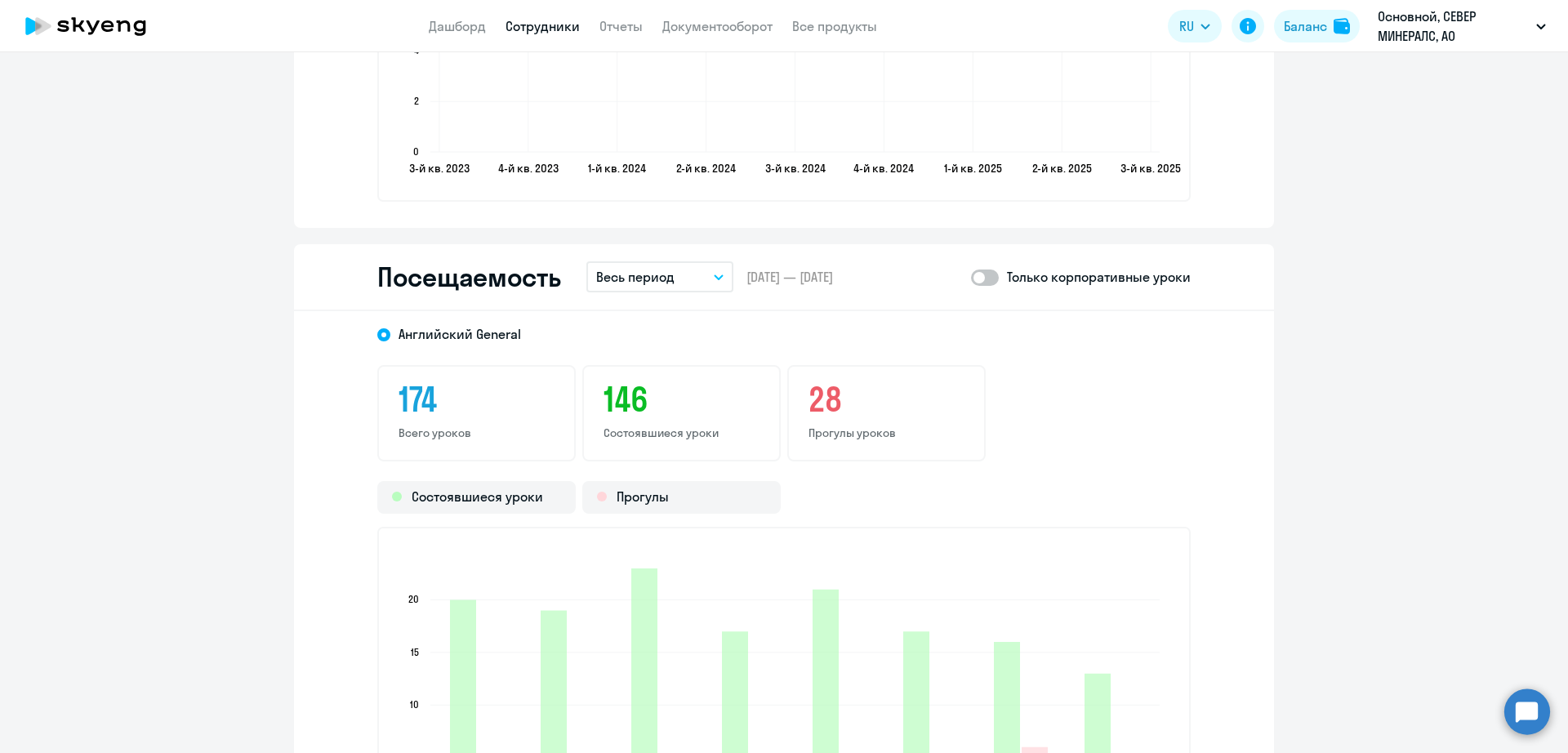
click at [993, 270] on span at bounding box center [985, 278] width 28 height 17
click at [972, 277] on input "checkbox" at bounding box center [971, 277] width 1 height 1
checkbox input "true"
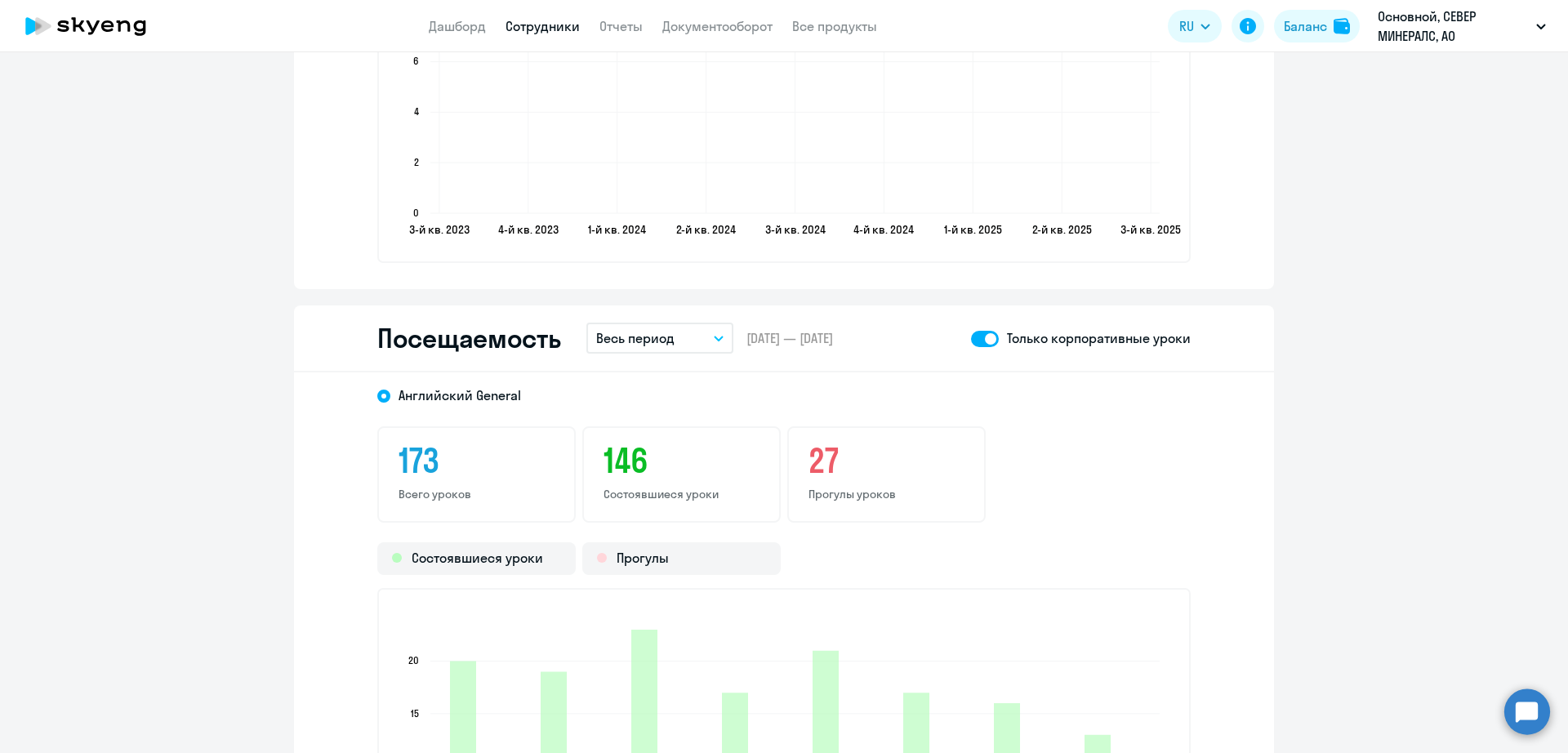
scroll to position [1837, 0]
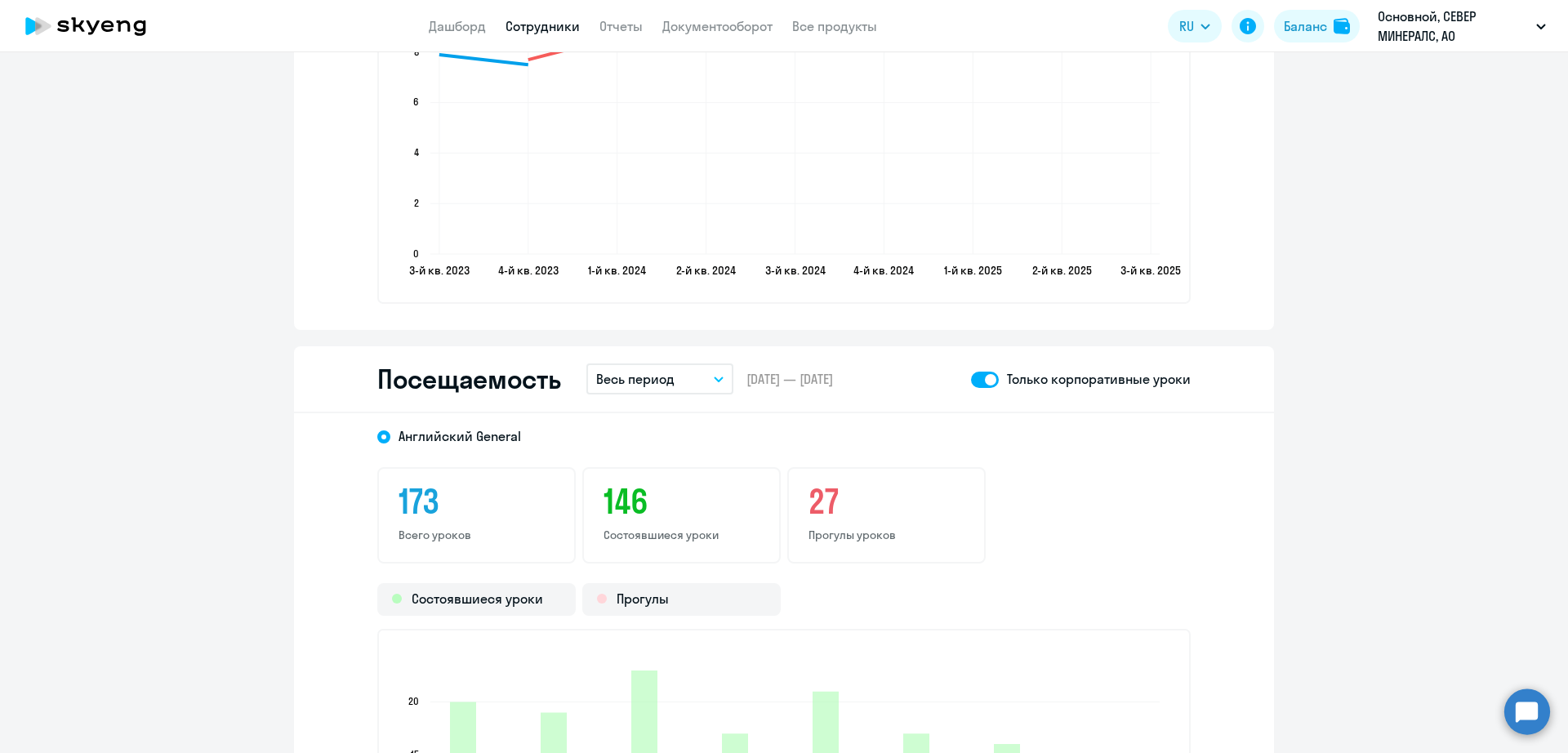
click at [696, 371] on button "Весь период" at bounding box center [660, 379] width 147 height 31
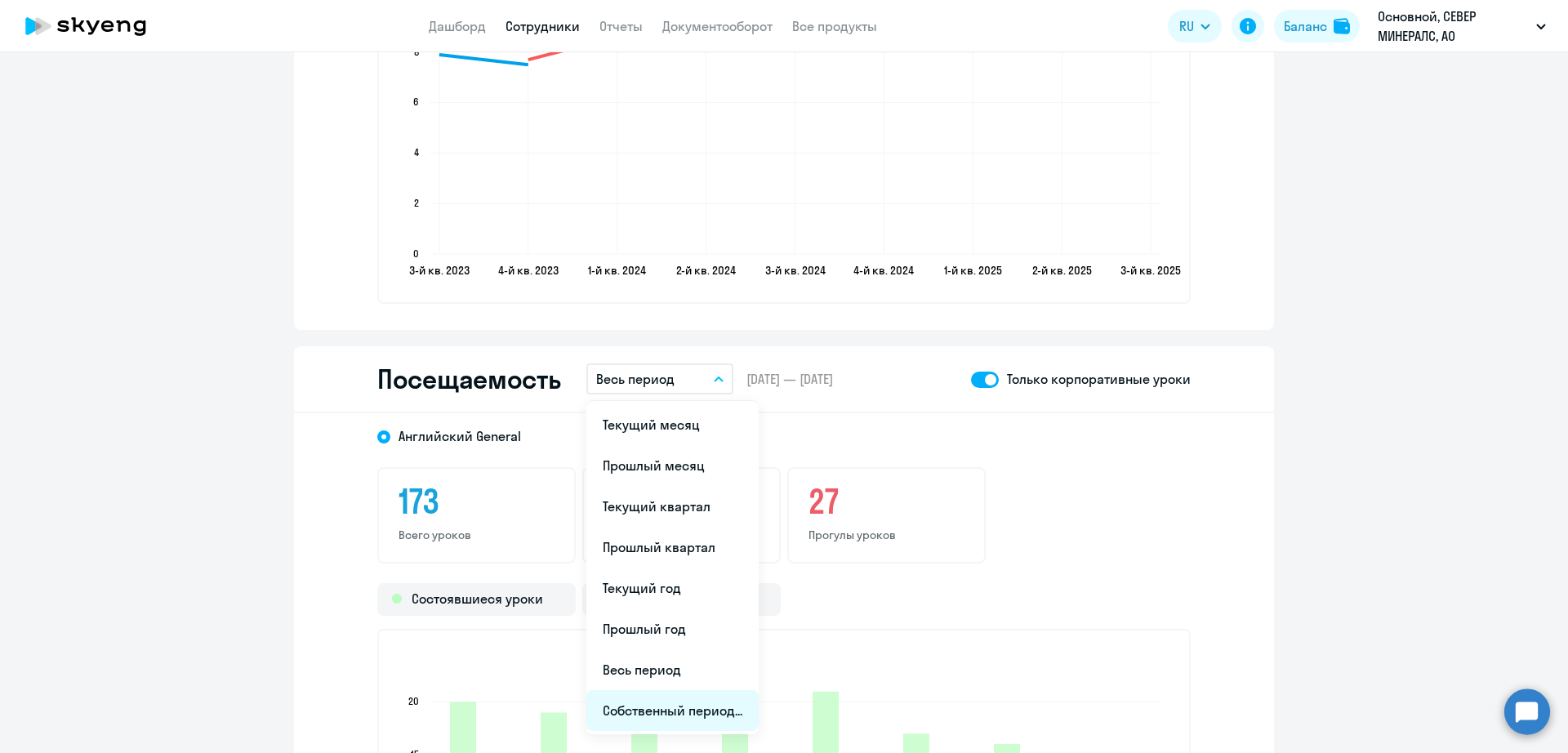
click at [717, 713] on li "Собственный период..." at bounding box center [672, 710] width 172 height 41
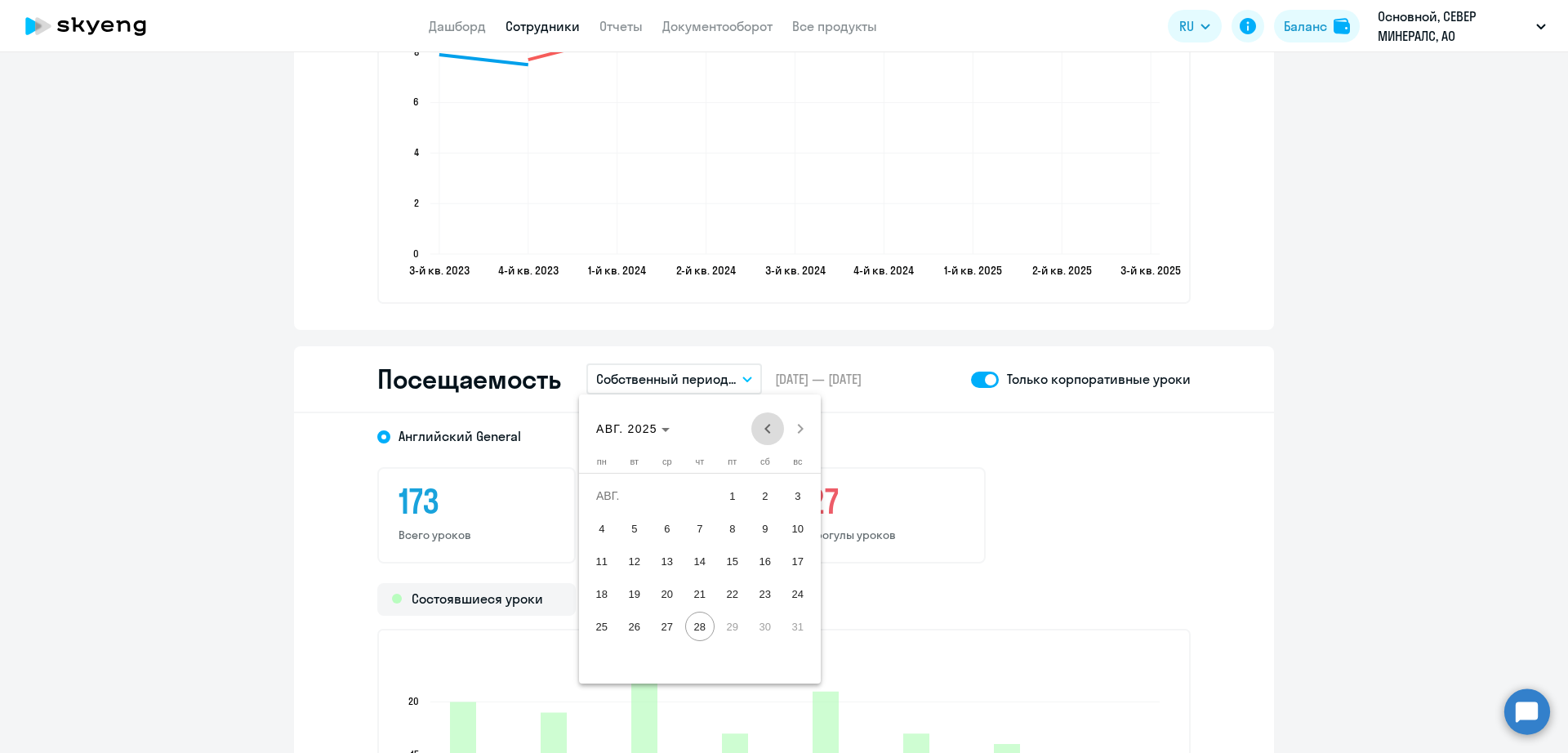
click at [768, 433] on span "Previous month" at bounding box center [768, 429] width 33 height 33
click at [760, 627] on span "26" at bounding box center [765, 626] width 29 height 29
click at [803, 444] on span "Next month" at bounding box center [801, 429] width 33 height 33
click at [598, 623] on span "25" at bounding box center [602, 626] width 29 height 29
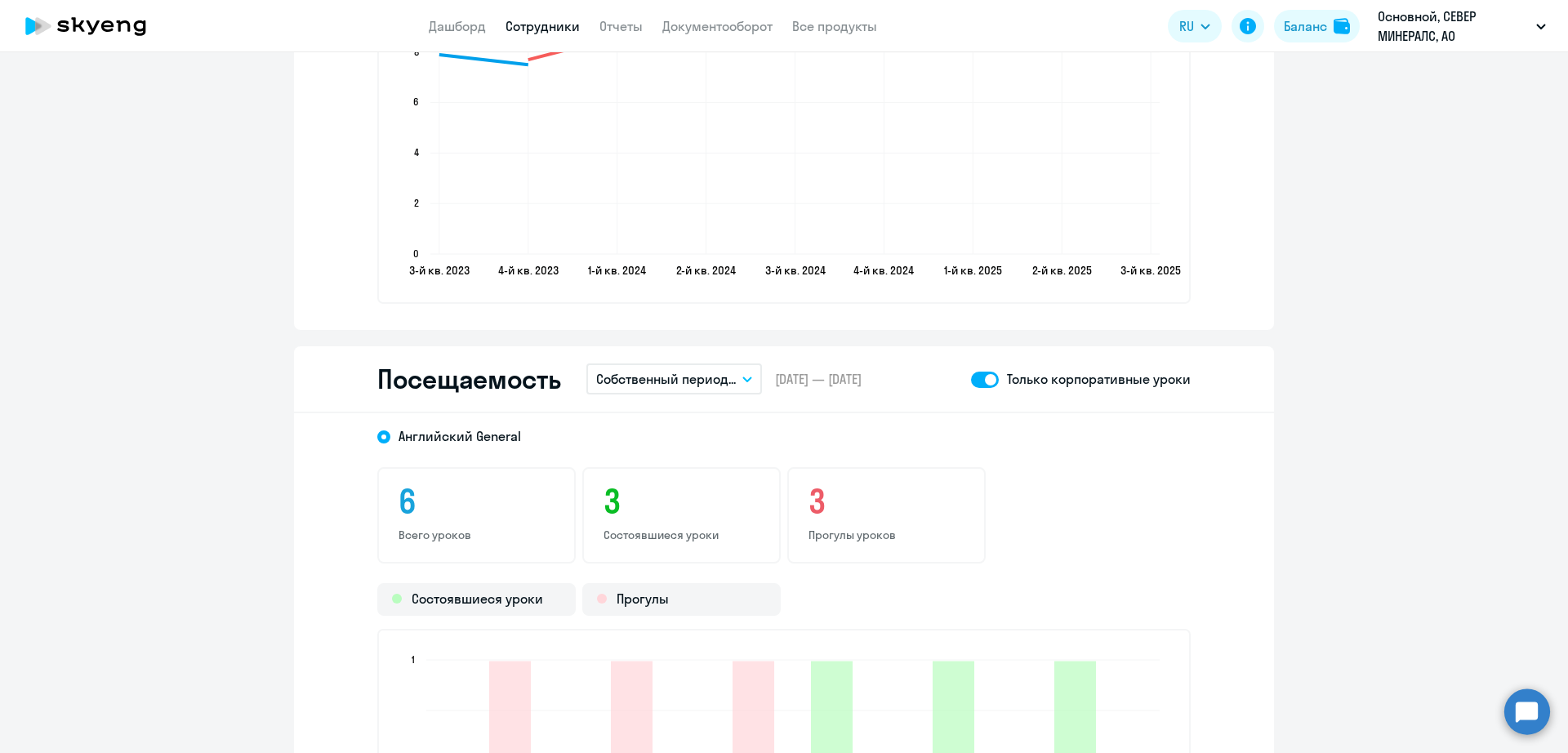
scroll to position [2143, 0]
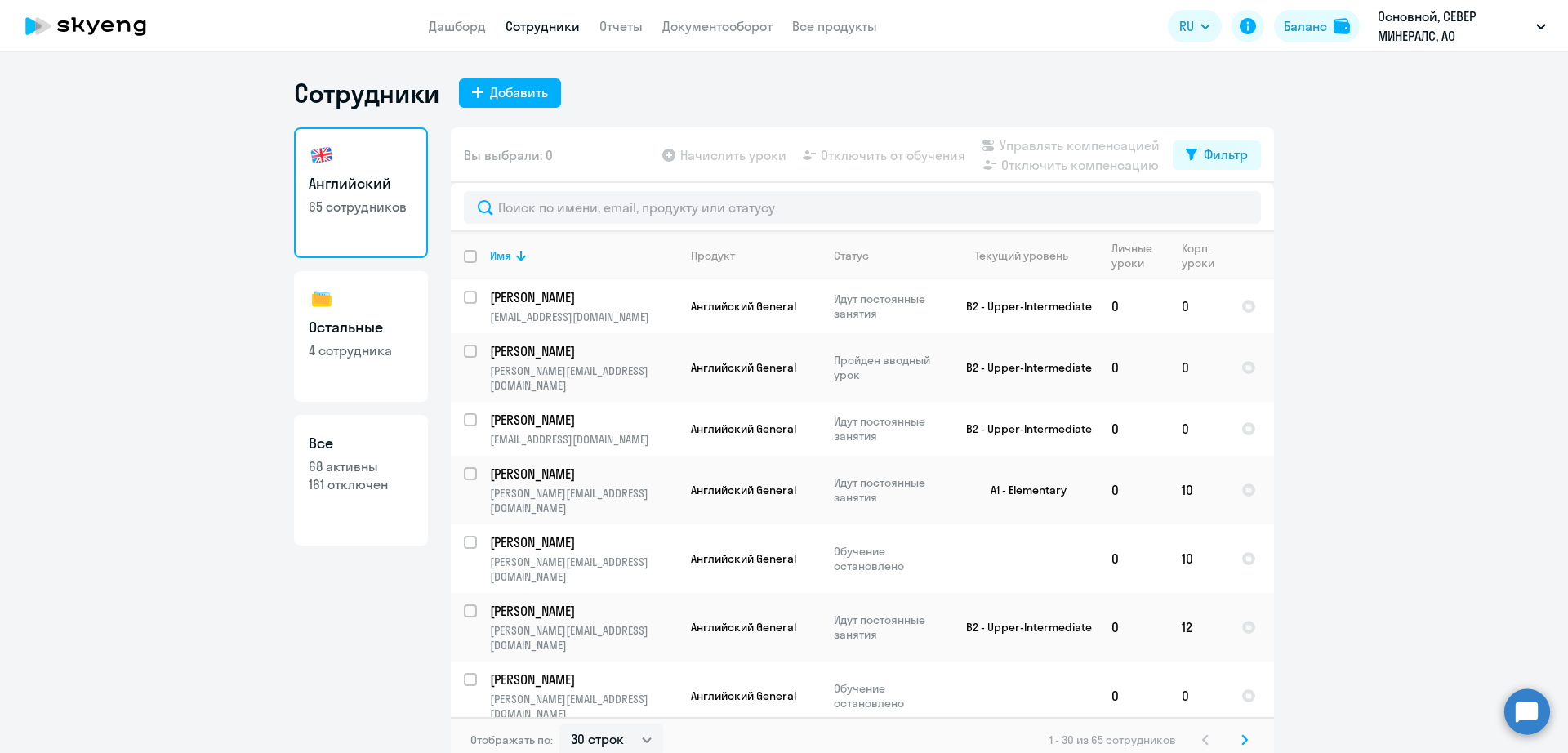
select select "30"
